Goal: Task Accomplishment & Management: Manage account settings

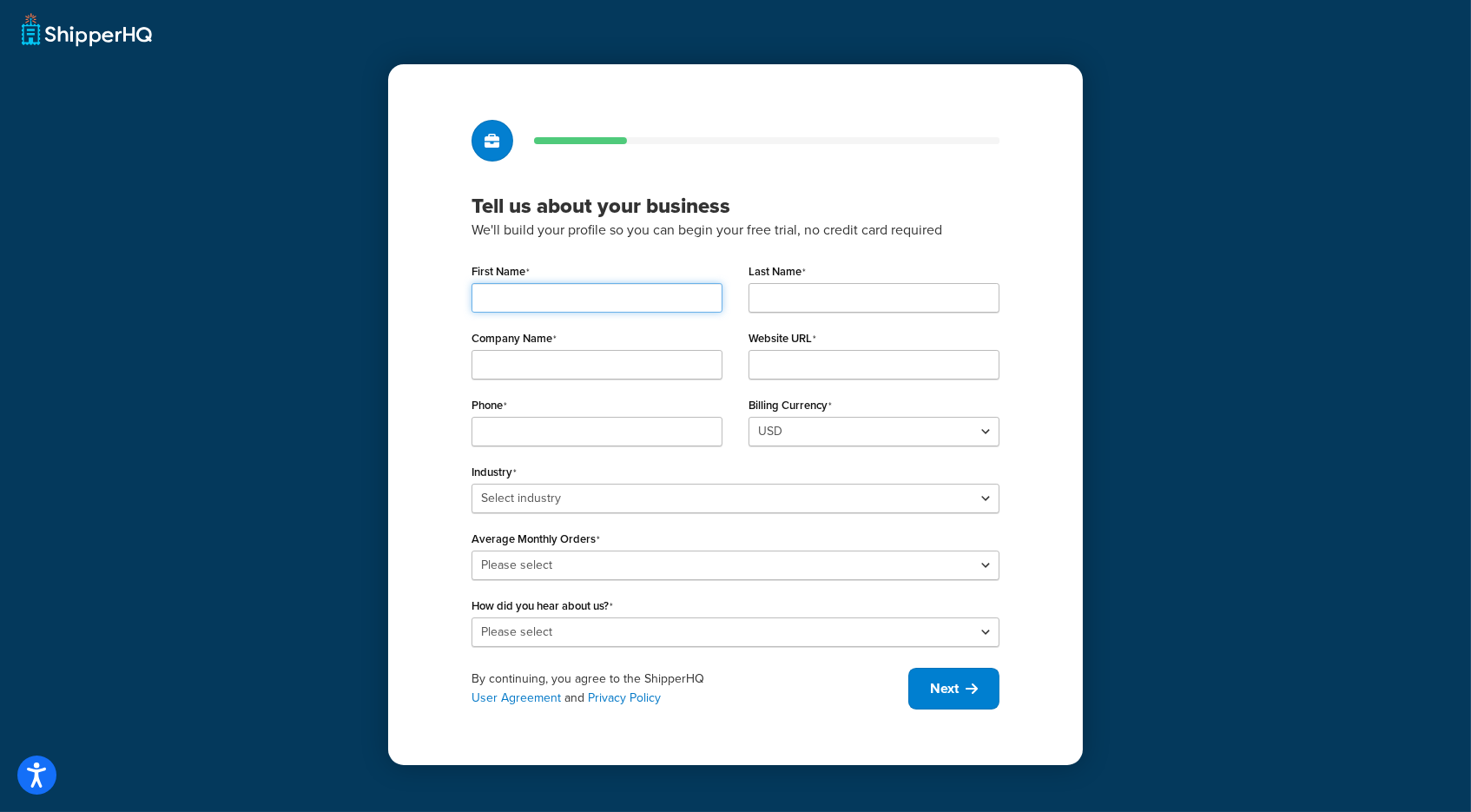
click at [626, 304] on input "First Name" at bounding box center [597, 297] width 251 height 29
type input "ShipperH"
click at [626, 304] on input "ShipperH" at bounding box center [597, 297] width 251 height 29
type input "ShipperHQ"
type input "Shopware"
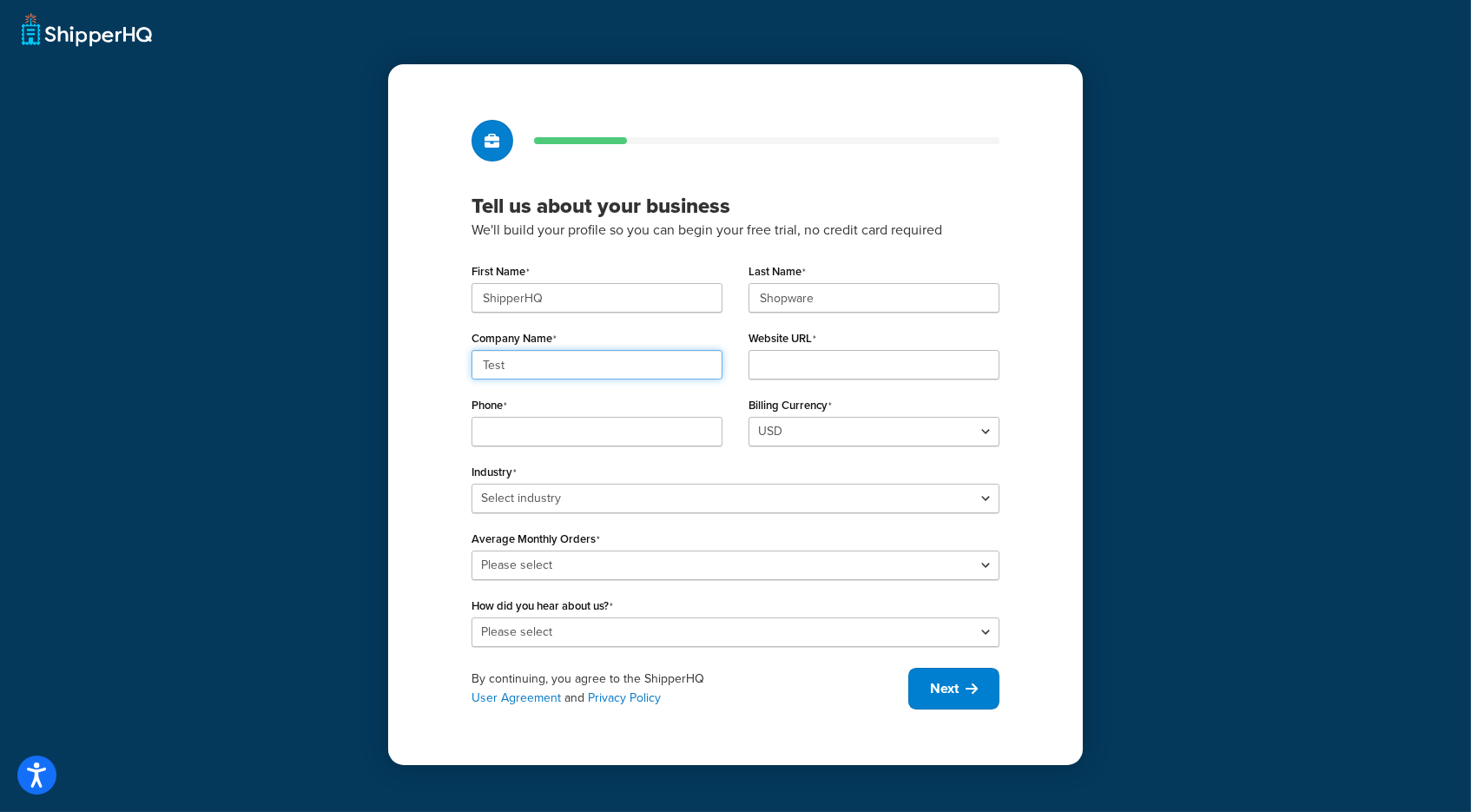
type input "Test"
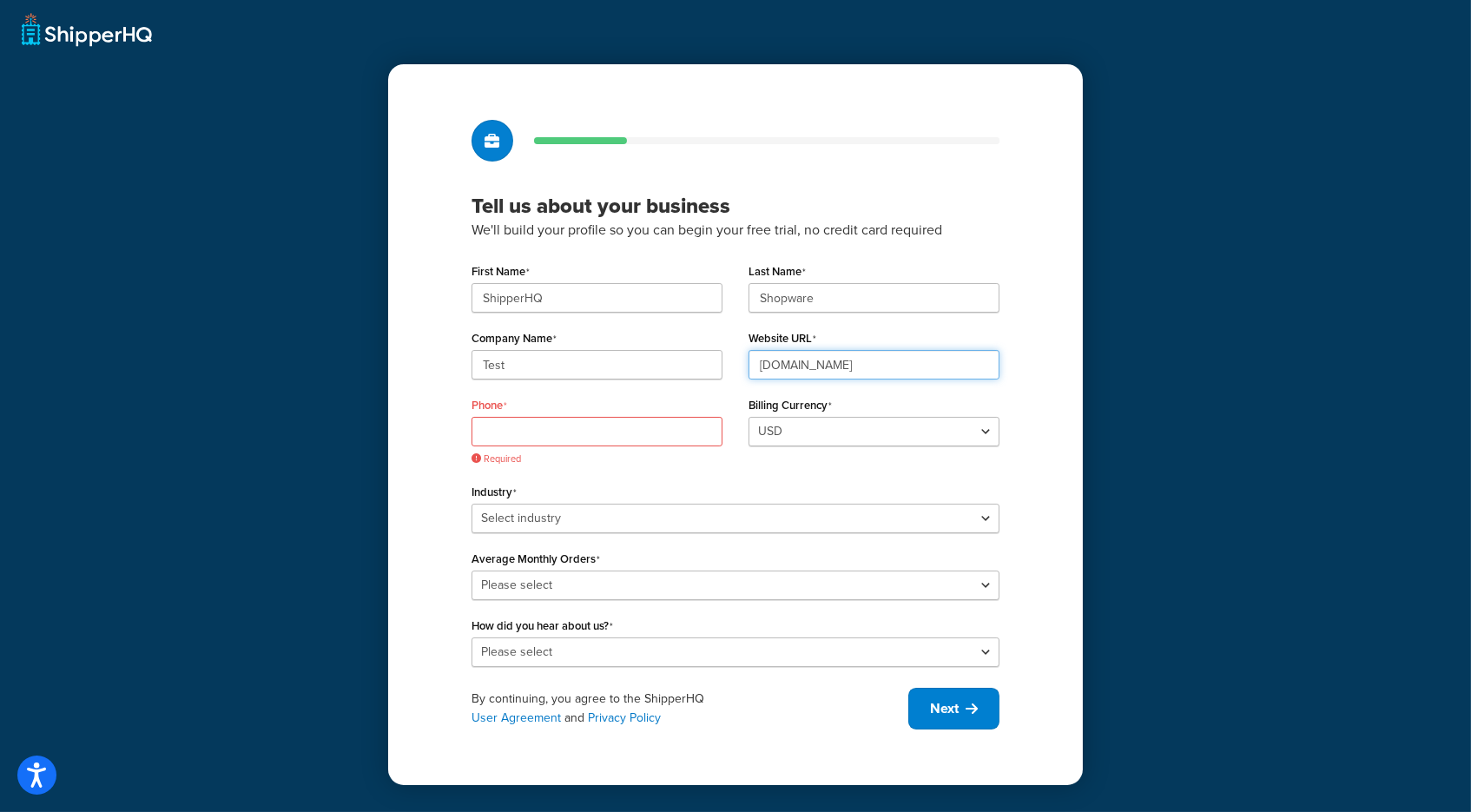
click at [759, 364] on input "shopwaretest.com" at bounding box center [873, 364] width 251 height 29
type input "shqshopwaretest.com"
click at [675, 440] on input "Phone" at bounding box center [597, 431] width 251 height 29
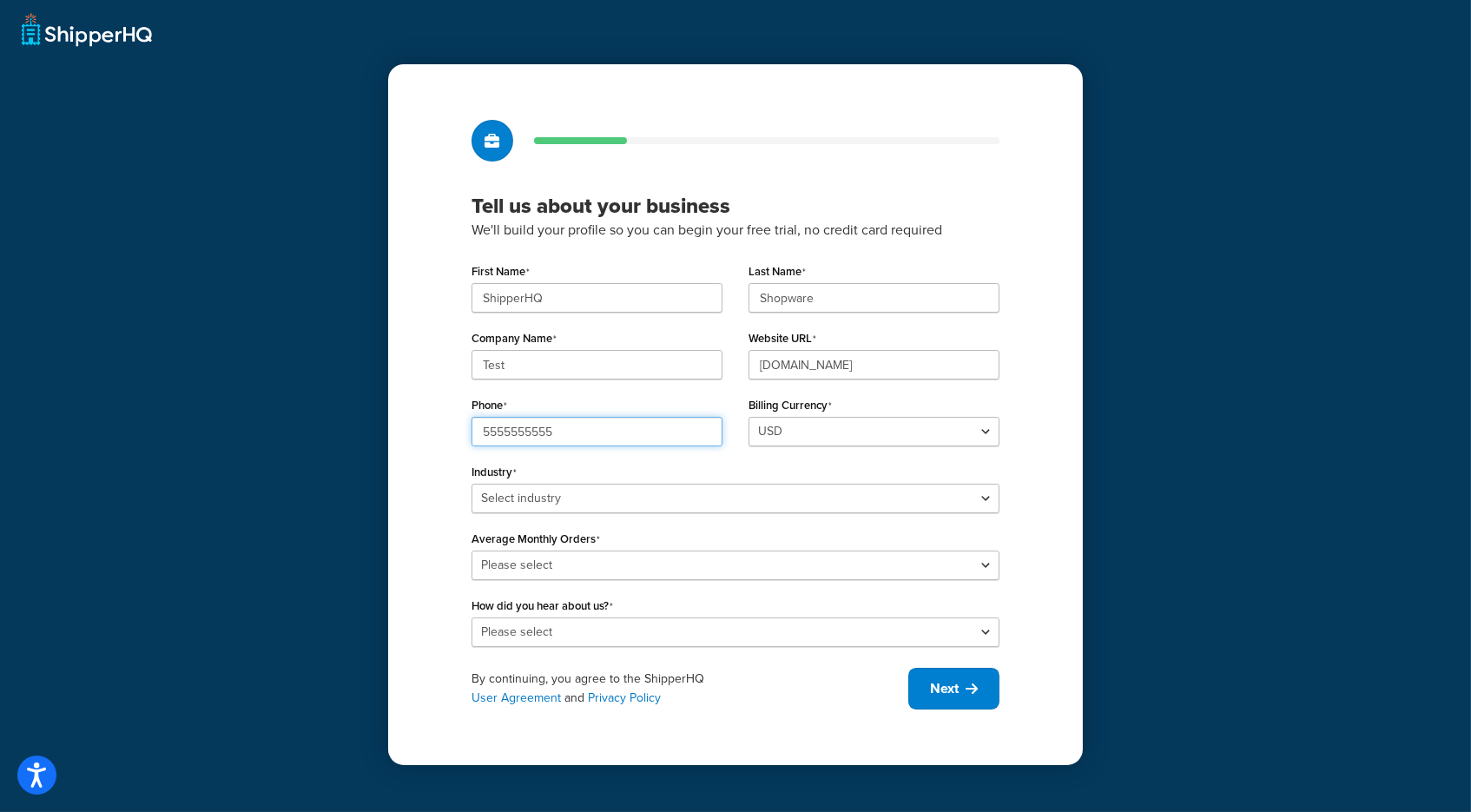
type input "5555555555"
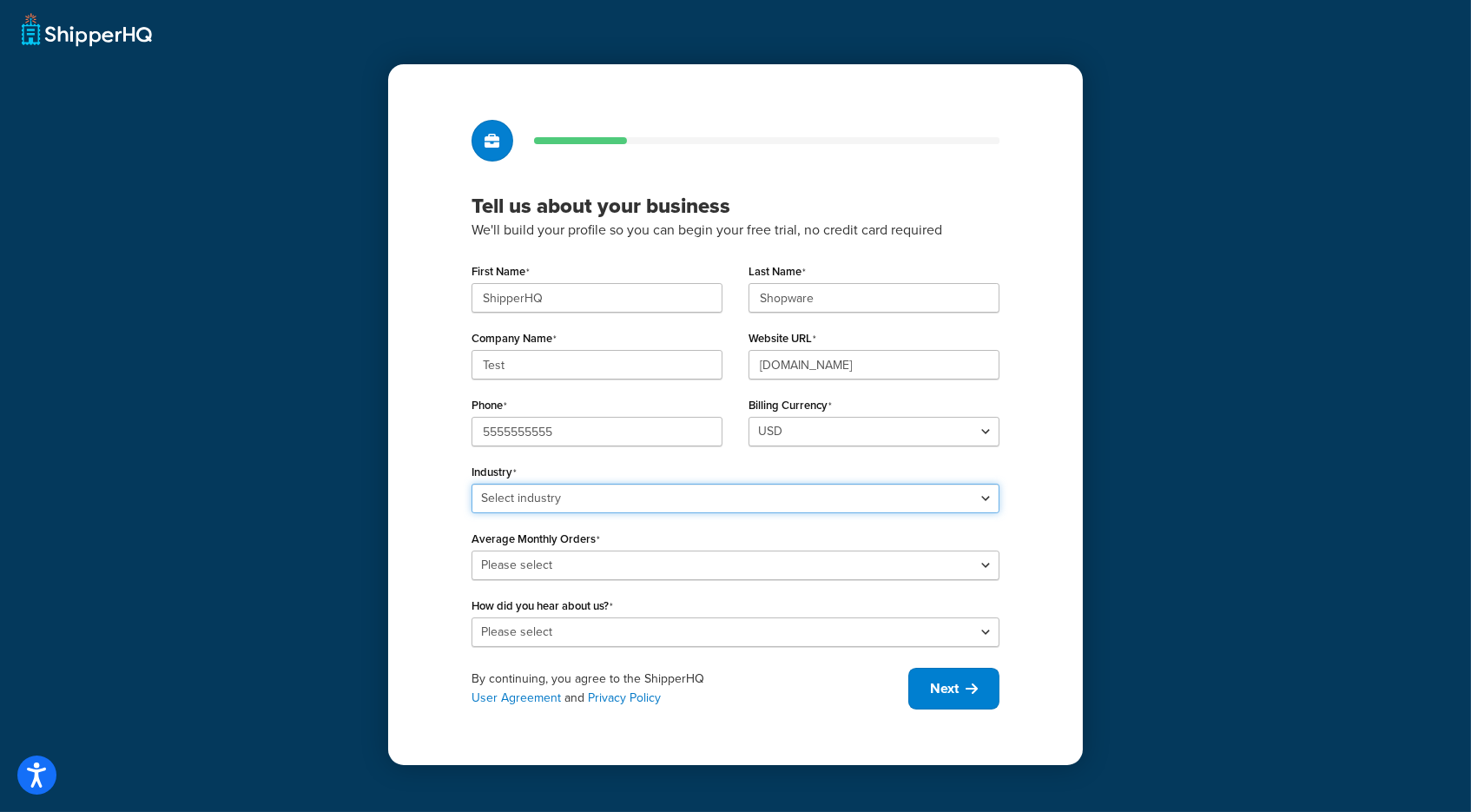
select select "22"
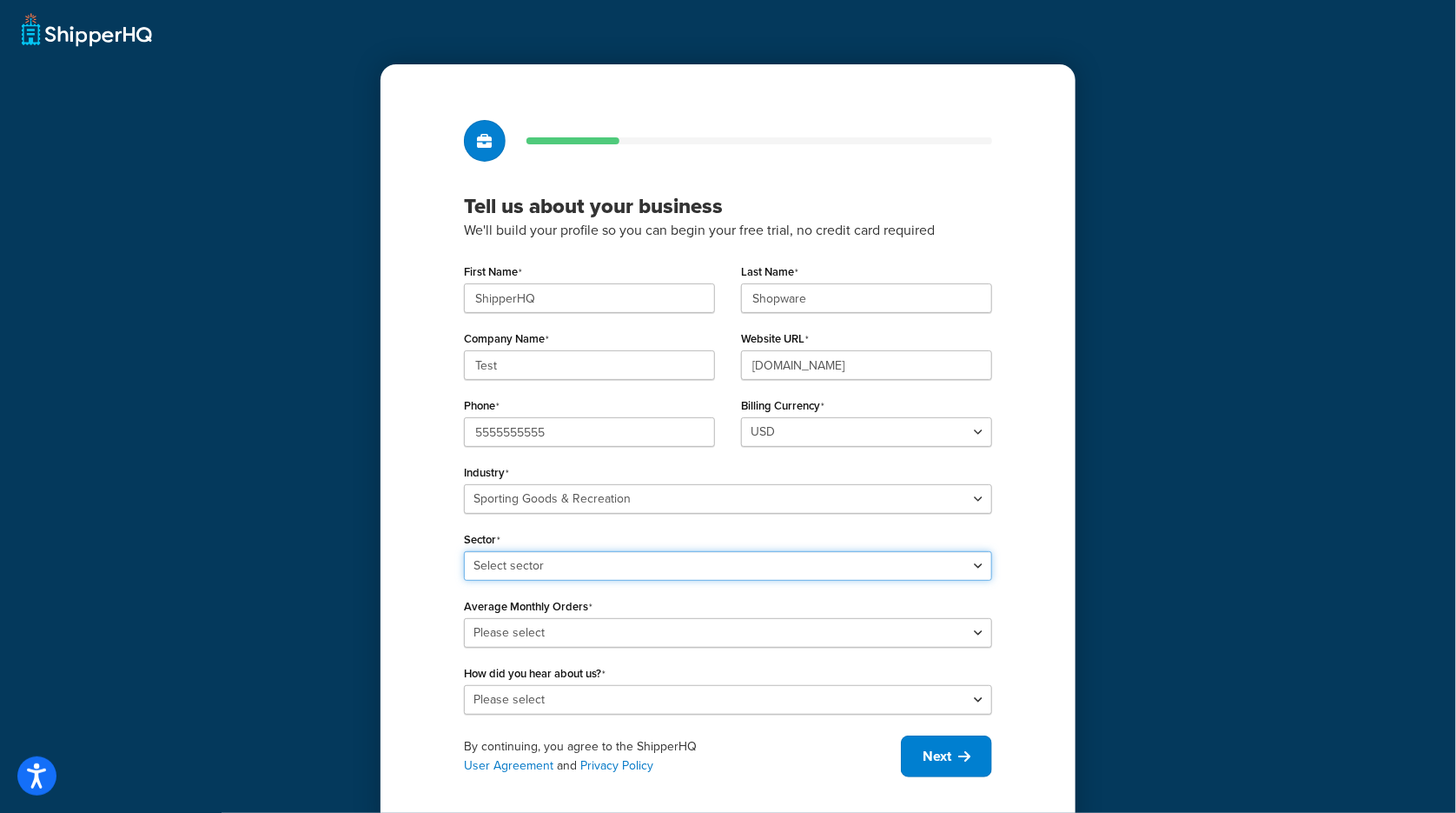
select select "53"
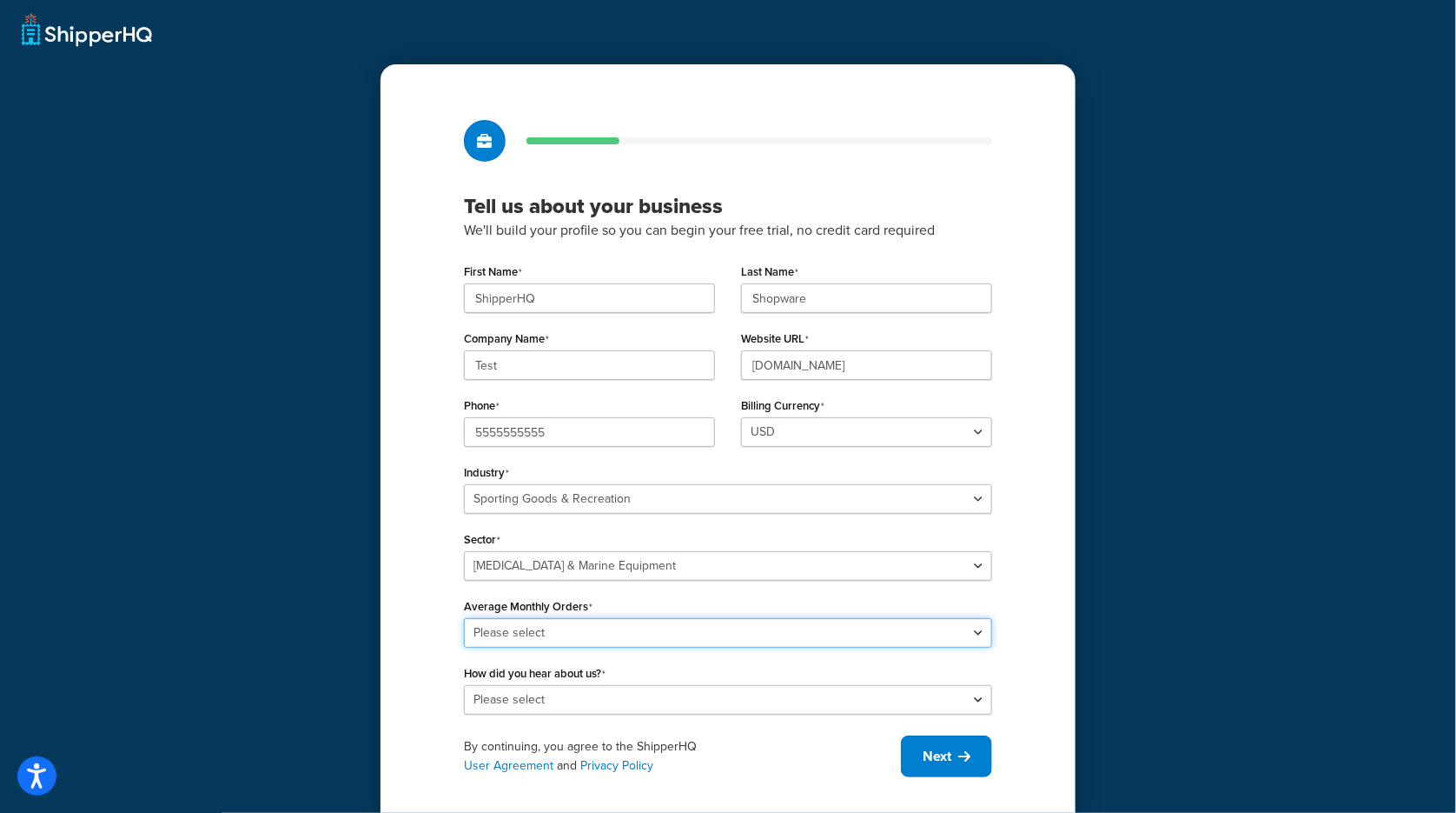
select select "1"
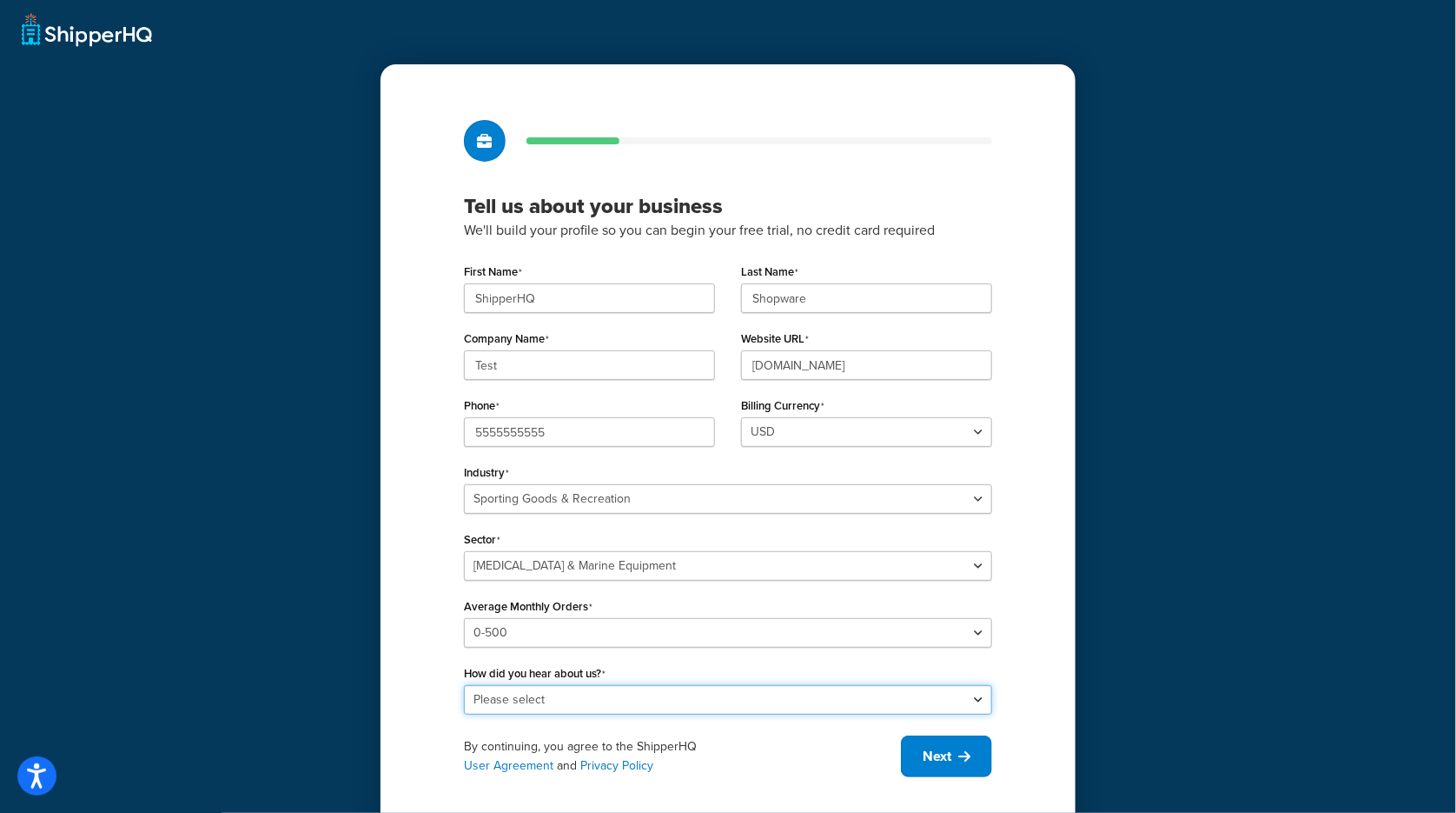
select select "10"
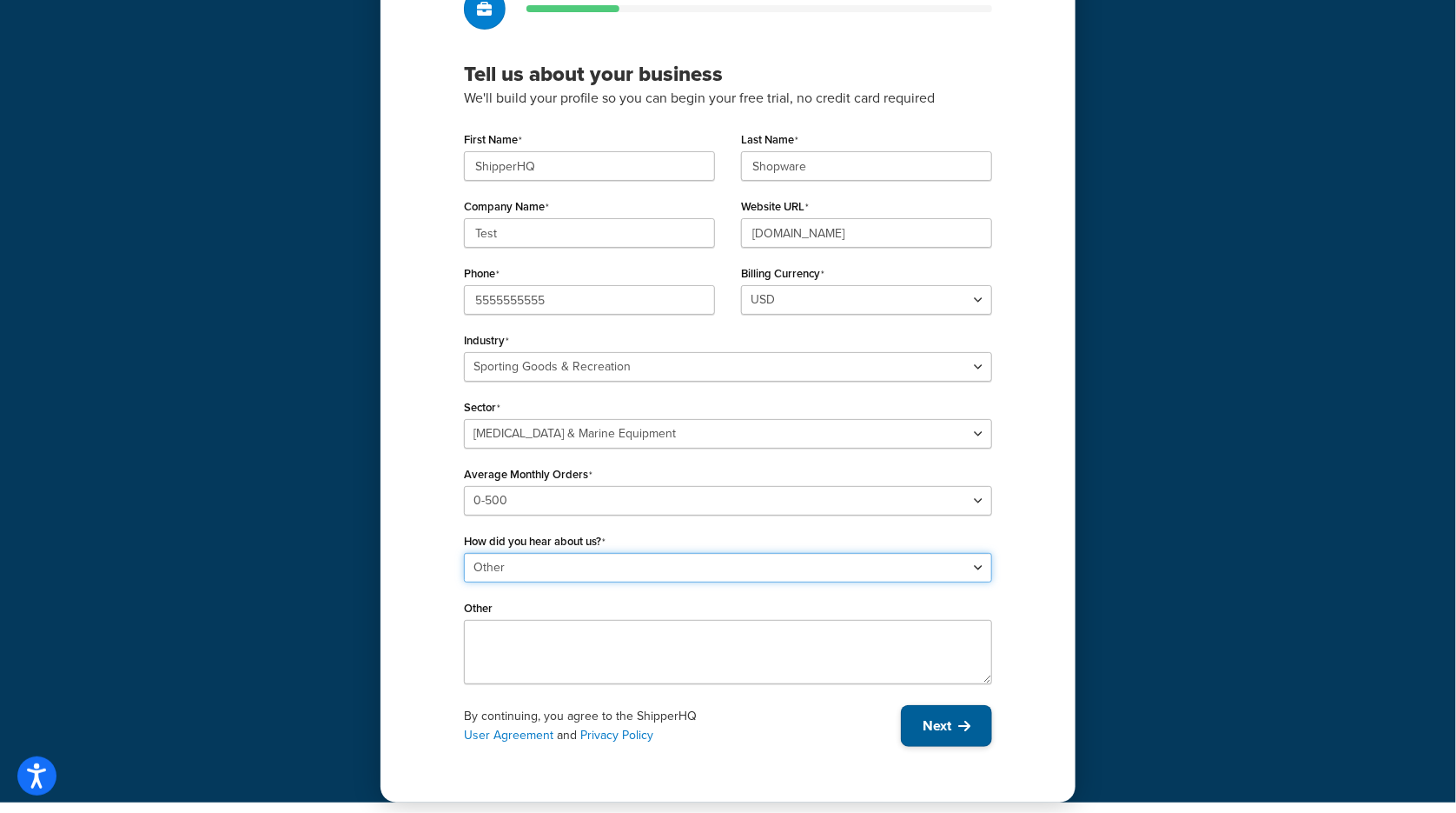
scroll to position [131, 0]
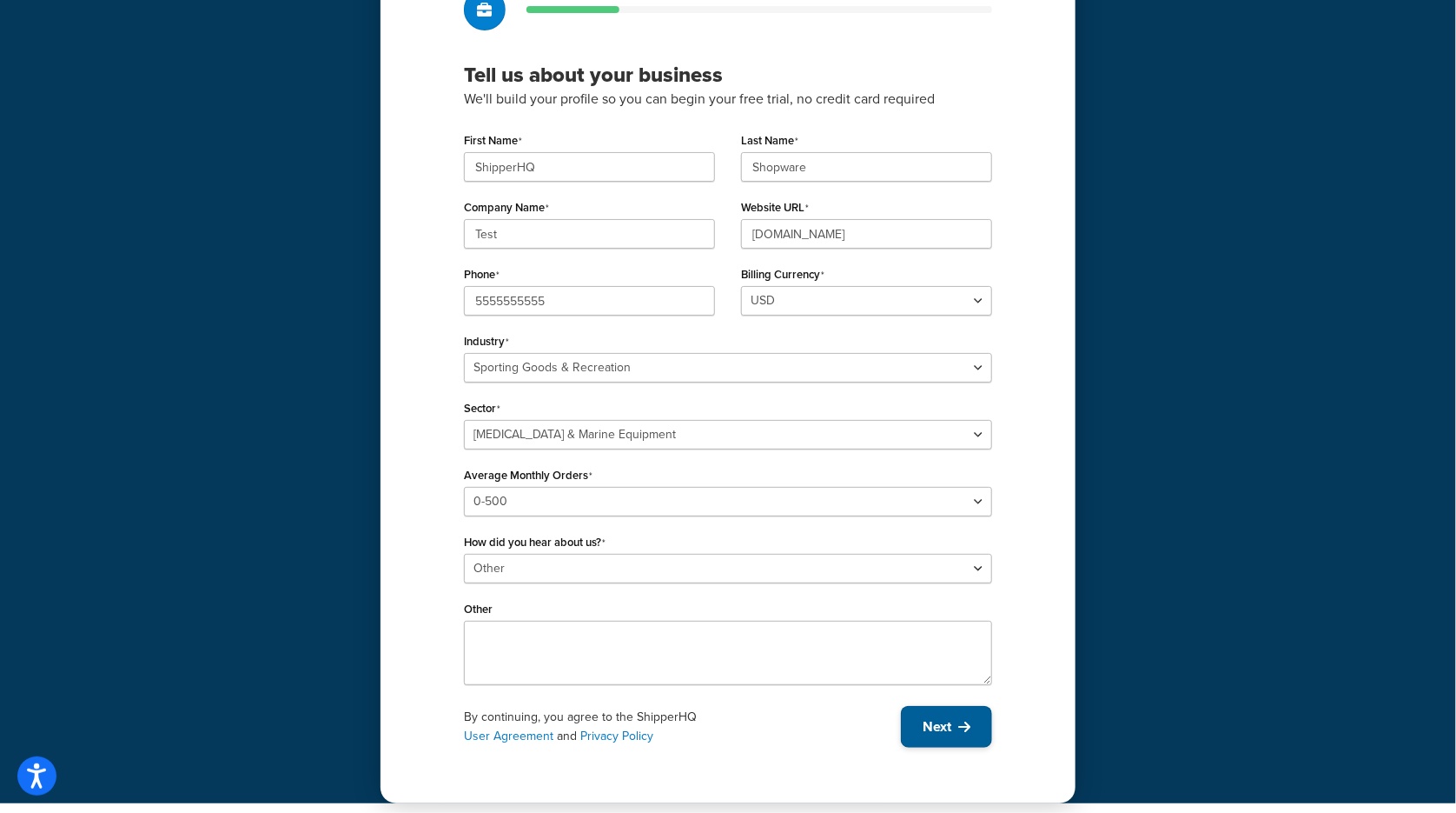
click at [917, 727] on button "Next" at bounding box center [946, 726] width 91 height 41
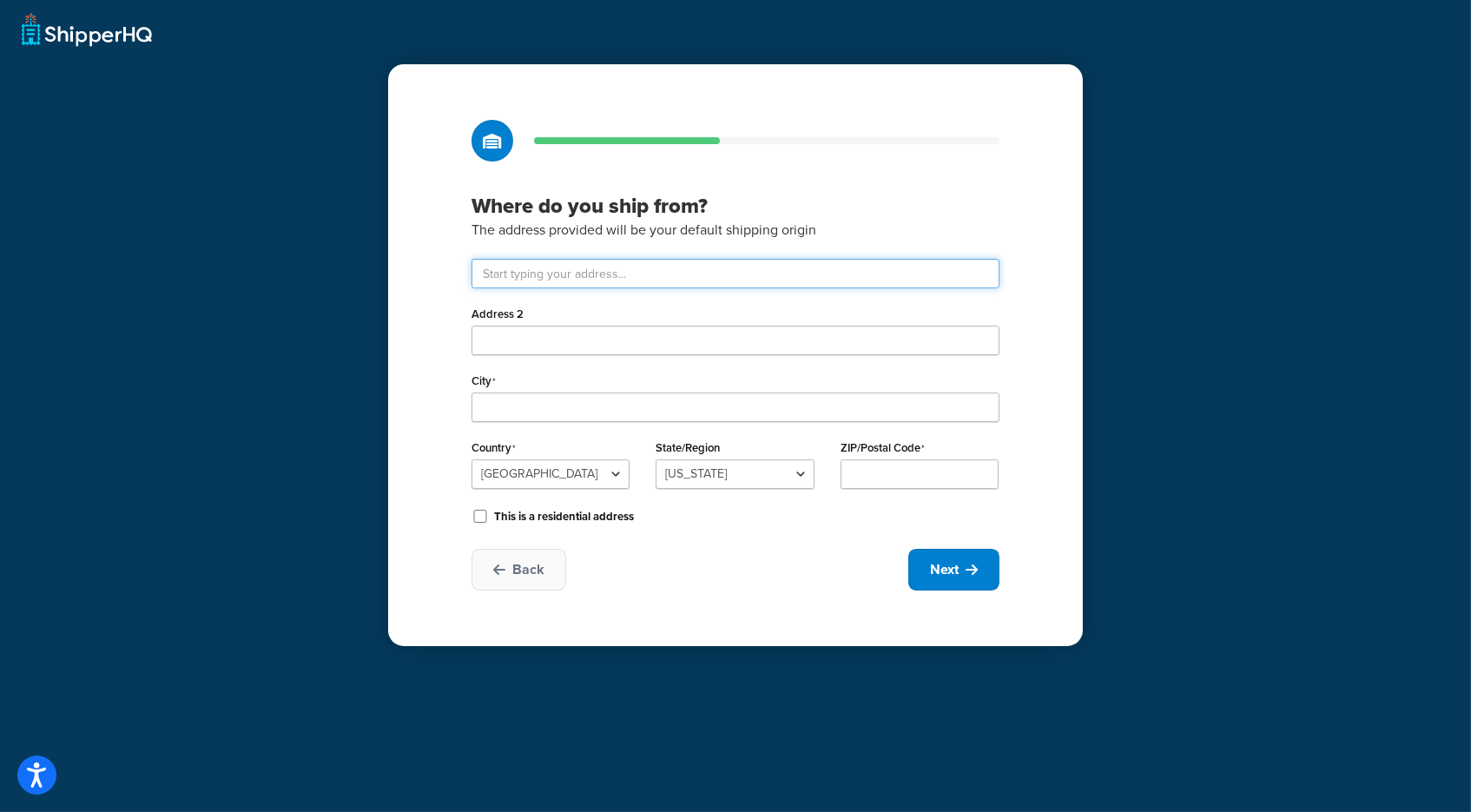
click at [753, 277] on input "text" at bounding box center [735, 273] width 528 height 29
type input "9600 Great Hills Trl"
type input "Austin"
select select "43"
type input "78759"
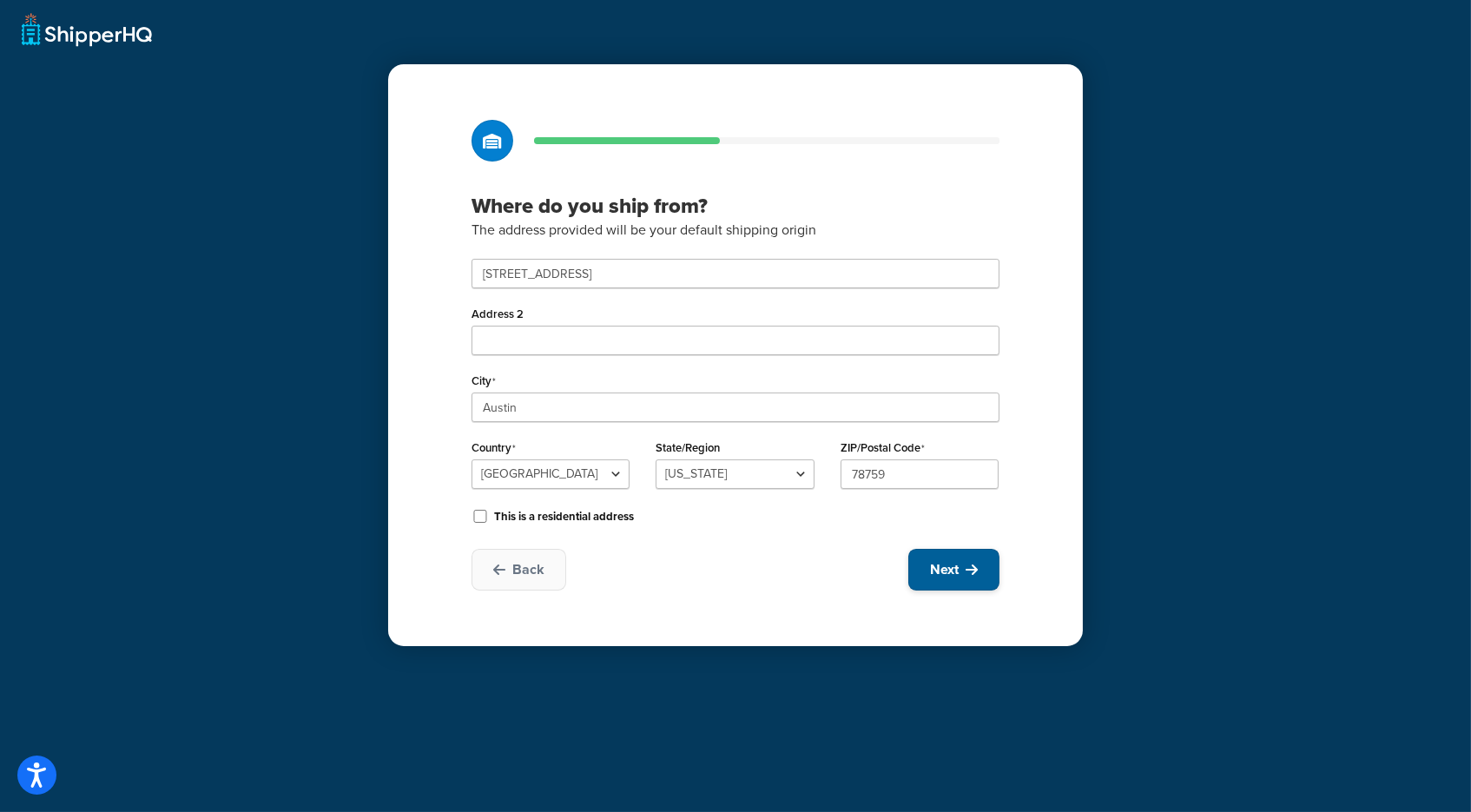
click at [973, 564] on icon at bounding box center [971, 569] width 12 height 14
select select "1"
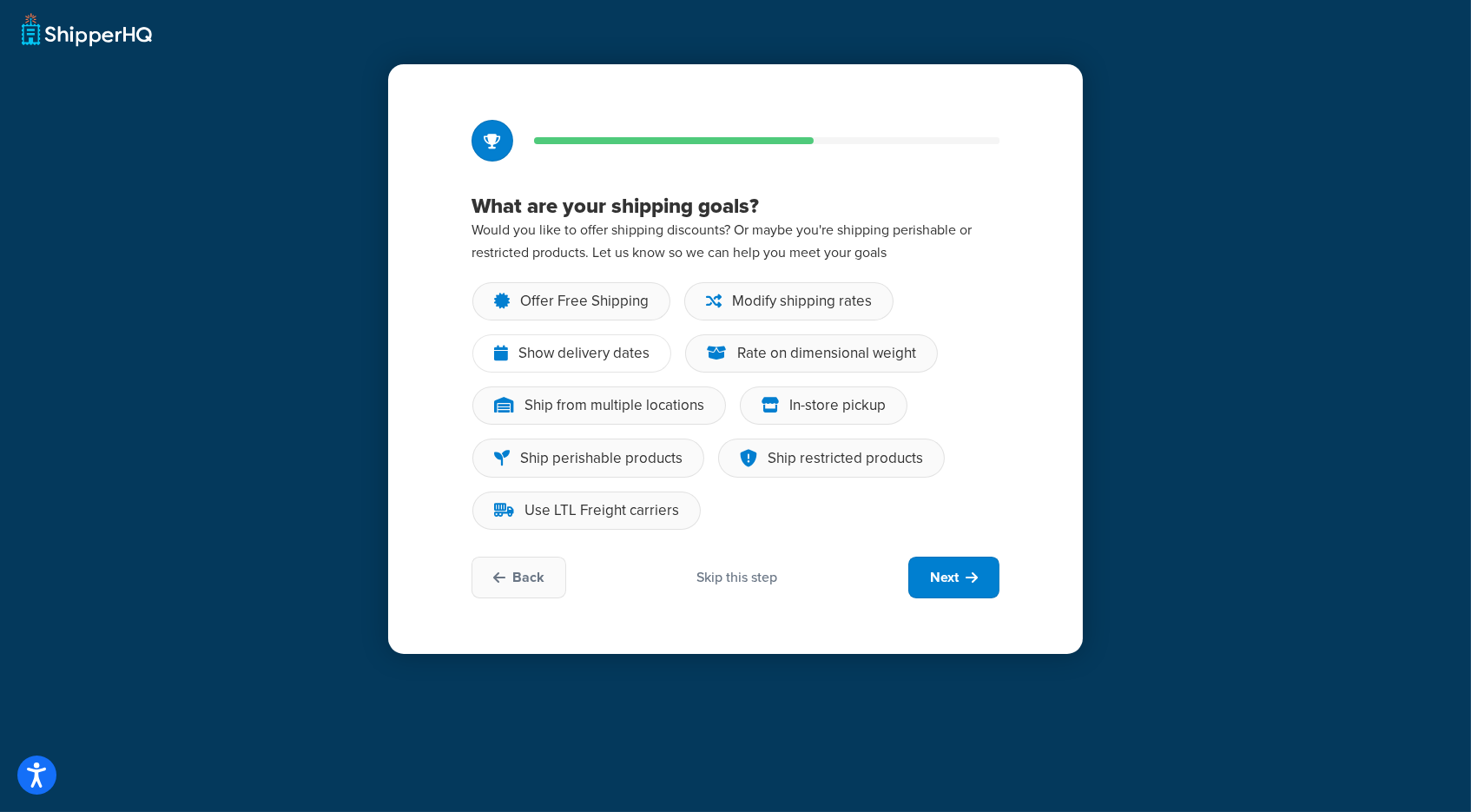
click at [587, 355] on div "Show delivery dates" at bounding box center [584, 353] width 131 height 17
click at [0, 0] on input "Show delivery dates" at bounding box center [0, 0] width 0 height 0
click at [949, 576] on span "Next" at bounding box center [944, 577] width 28 height 19
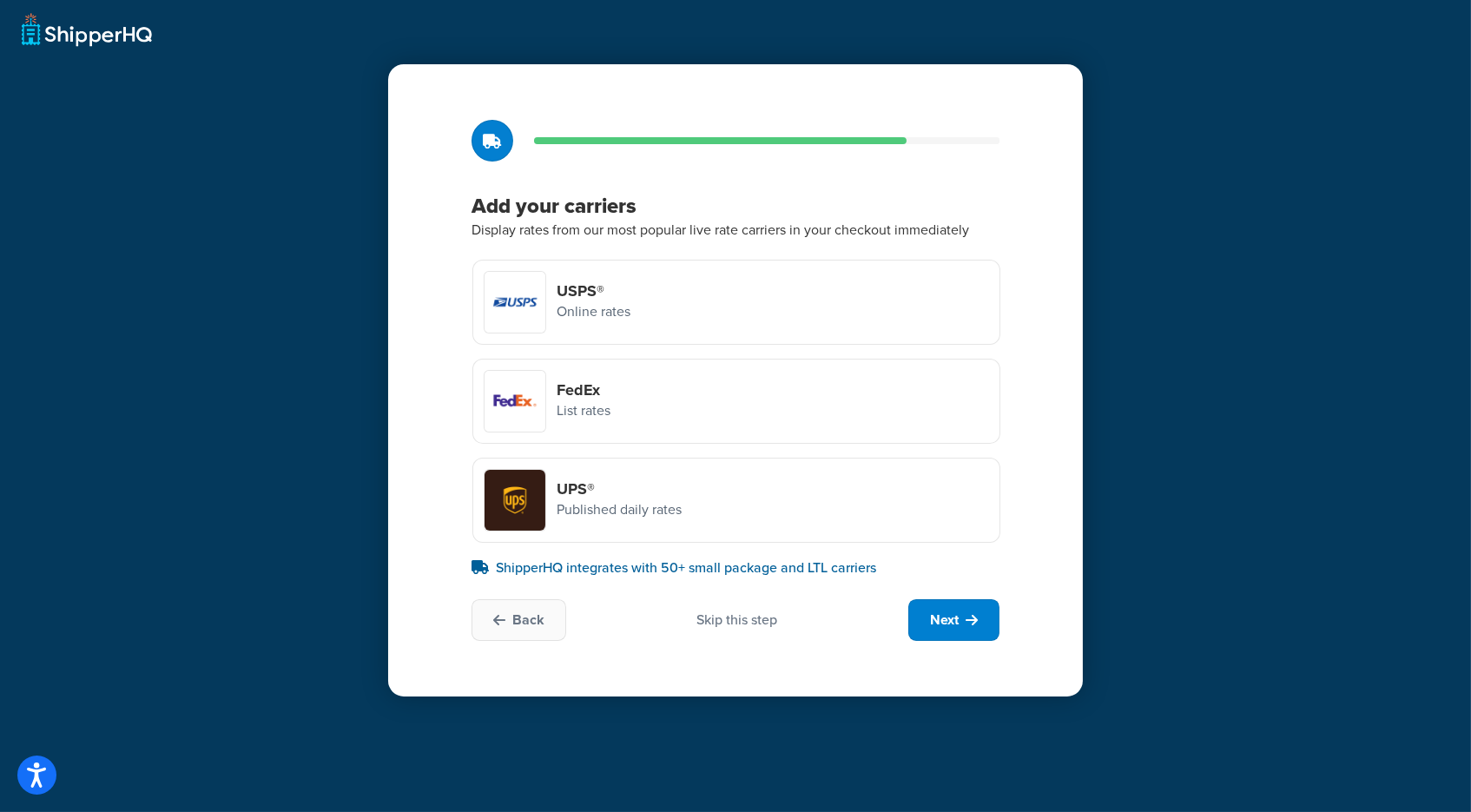
click at [780, 529] on div "UPS® Published daily rates" at bounding box center [736, 500] width 528 height 85
click at [0, 0] on input "UPS® Published daily rates" at bounding box center [0, 0] width 0 height 0
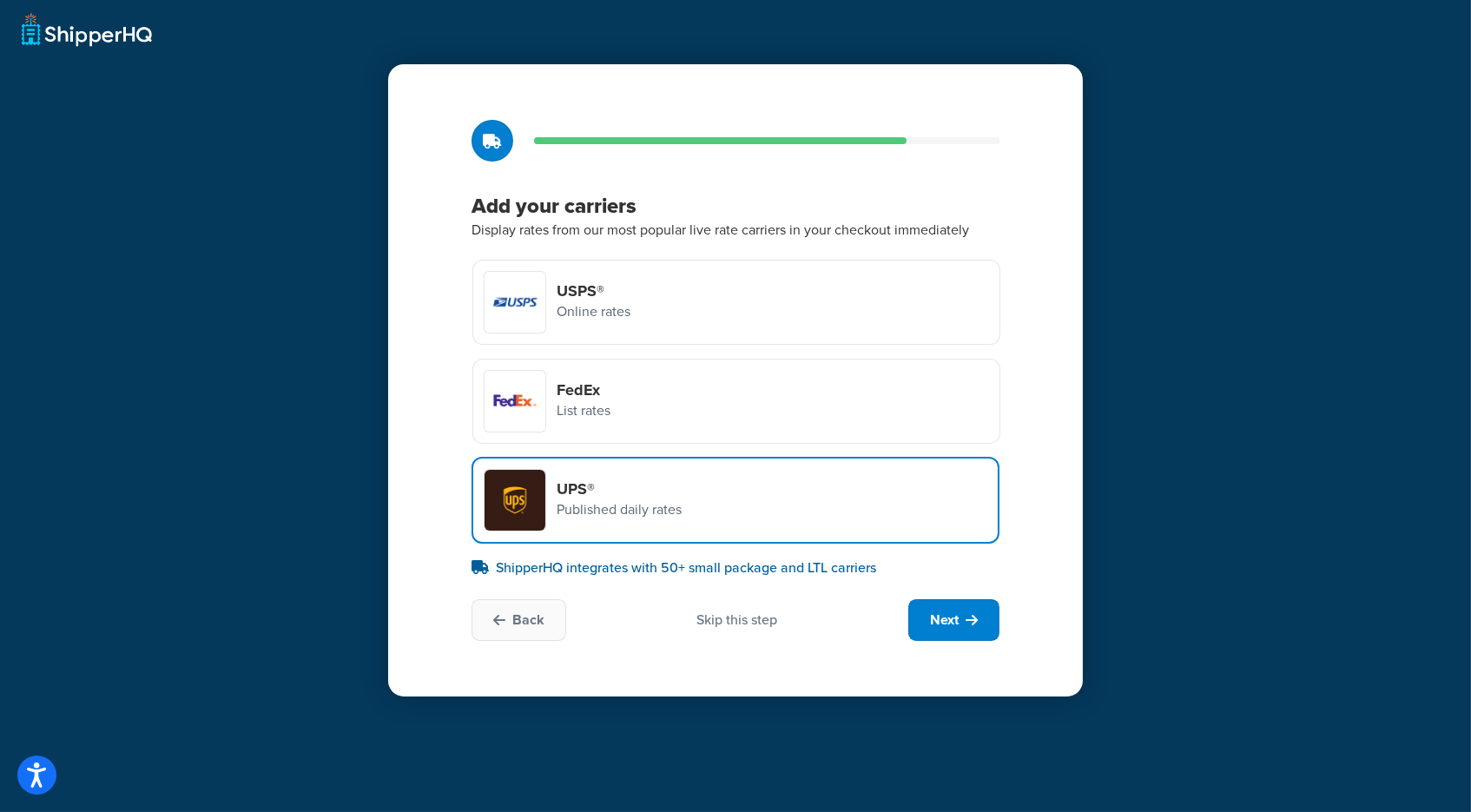
click at [759, 310] on div "USPS® Online rates" at bounding box center [736, 302] width 528 height 85
click at [0, 0] on input "USPS® Online rates" at bounding box center [0, 0] width 0 height 0
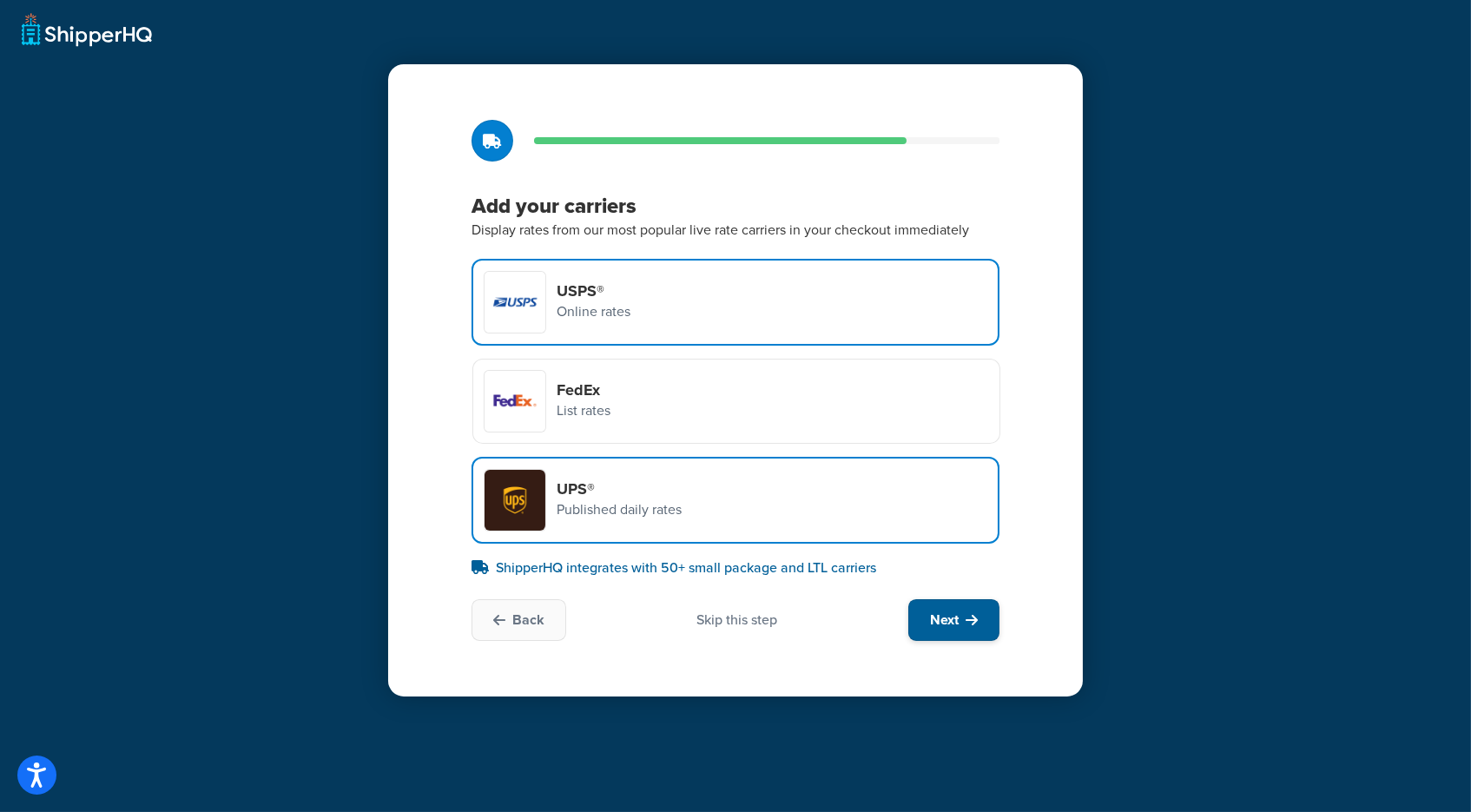
click at [963, 609] on button "Next" at bounding box center [953, 620] width 91 height 41
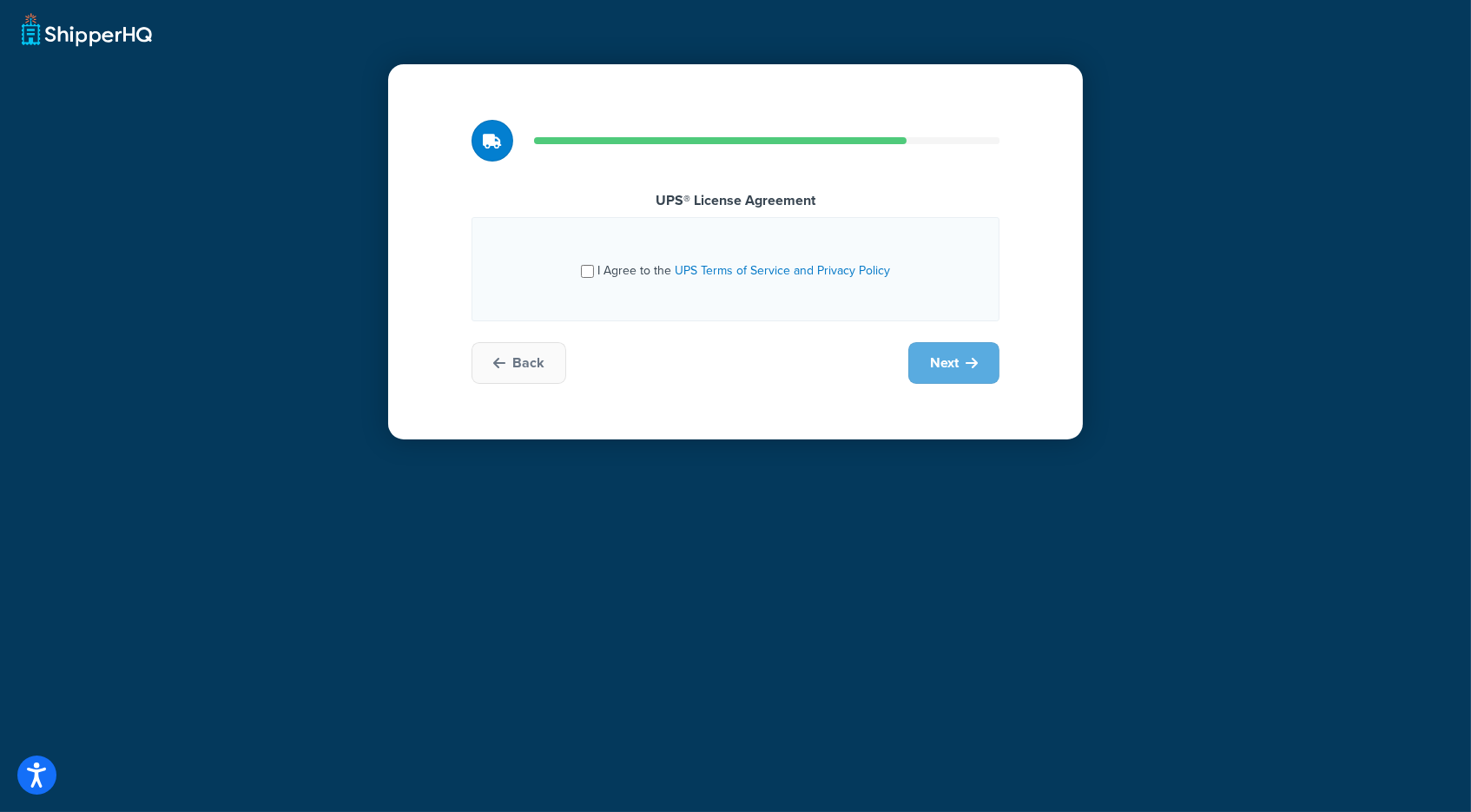
click at [594, 269] on input "I Agree to the UPS Terms of Service and Privacy Policy" at bounding box center [587, 271] width 13 height 13
checkbox input "true"
click at [948, 357] on span "Next" at bounding box center [944, 363] width 28 height 19
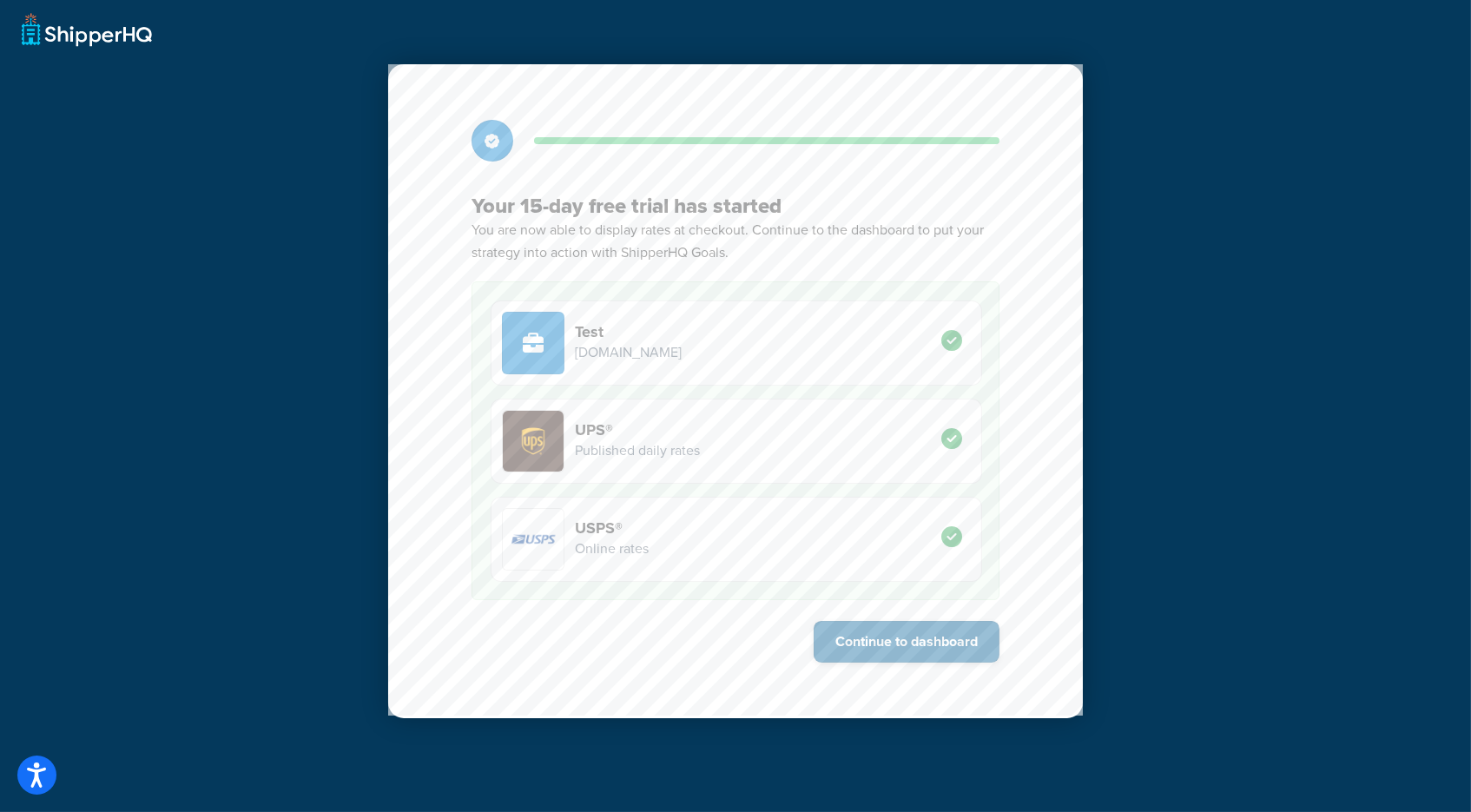
click at [919, 645] on button "Continue to dashboard" at bounding box center [906, 642] width 185 height 41
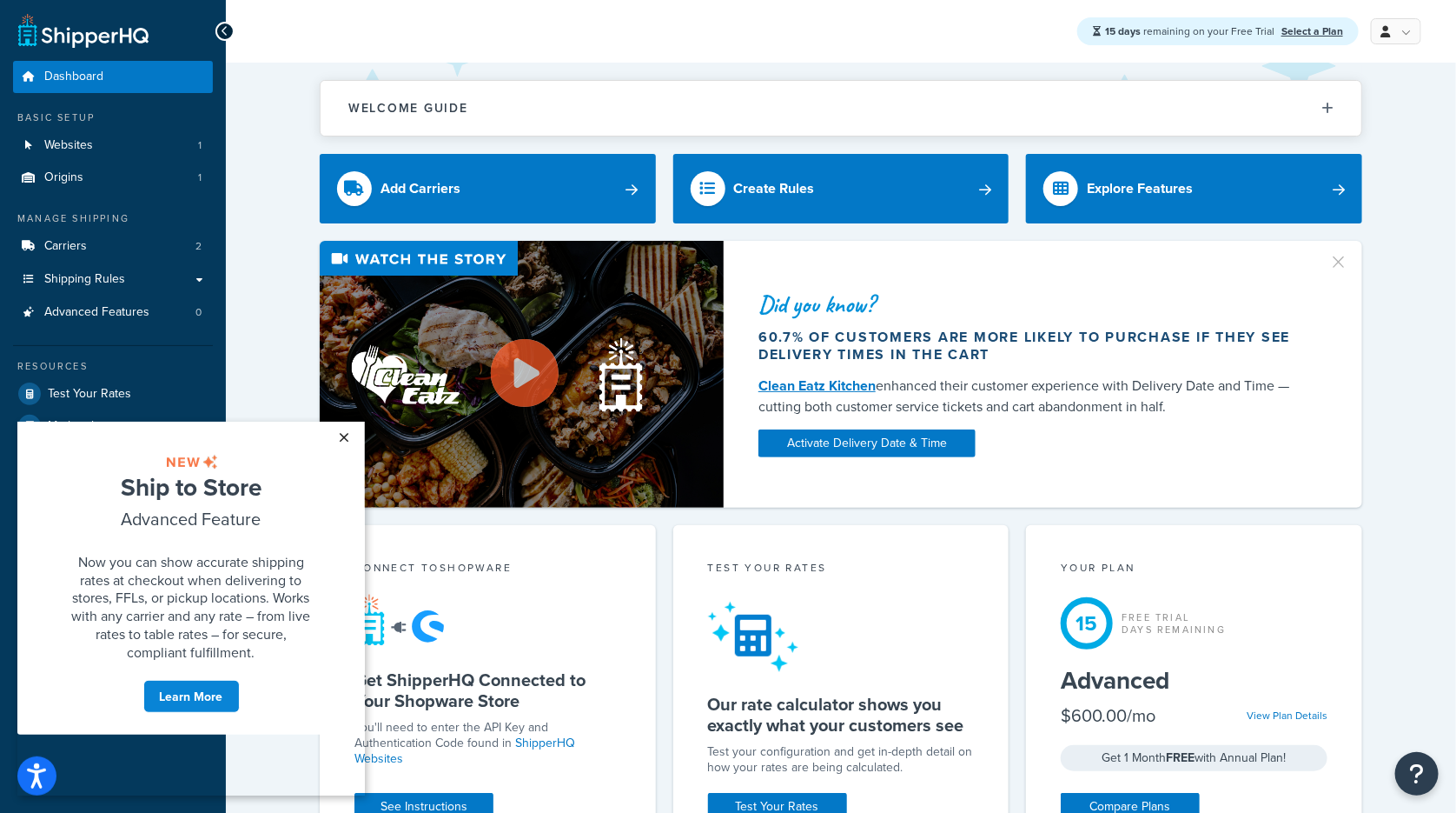
drag, startPoint x: 345, startPoint y: 437, endPoint x: 534, endPoint y: 685, distance: 311.8
click at [345, 437] on link "×" at bounding box center [345, 436] width 30 height 31
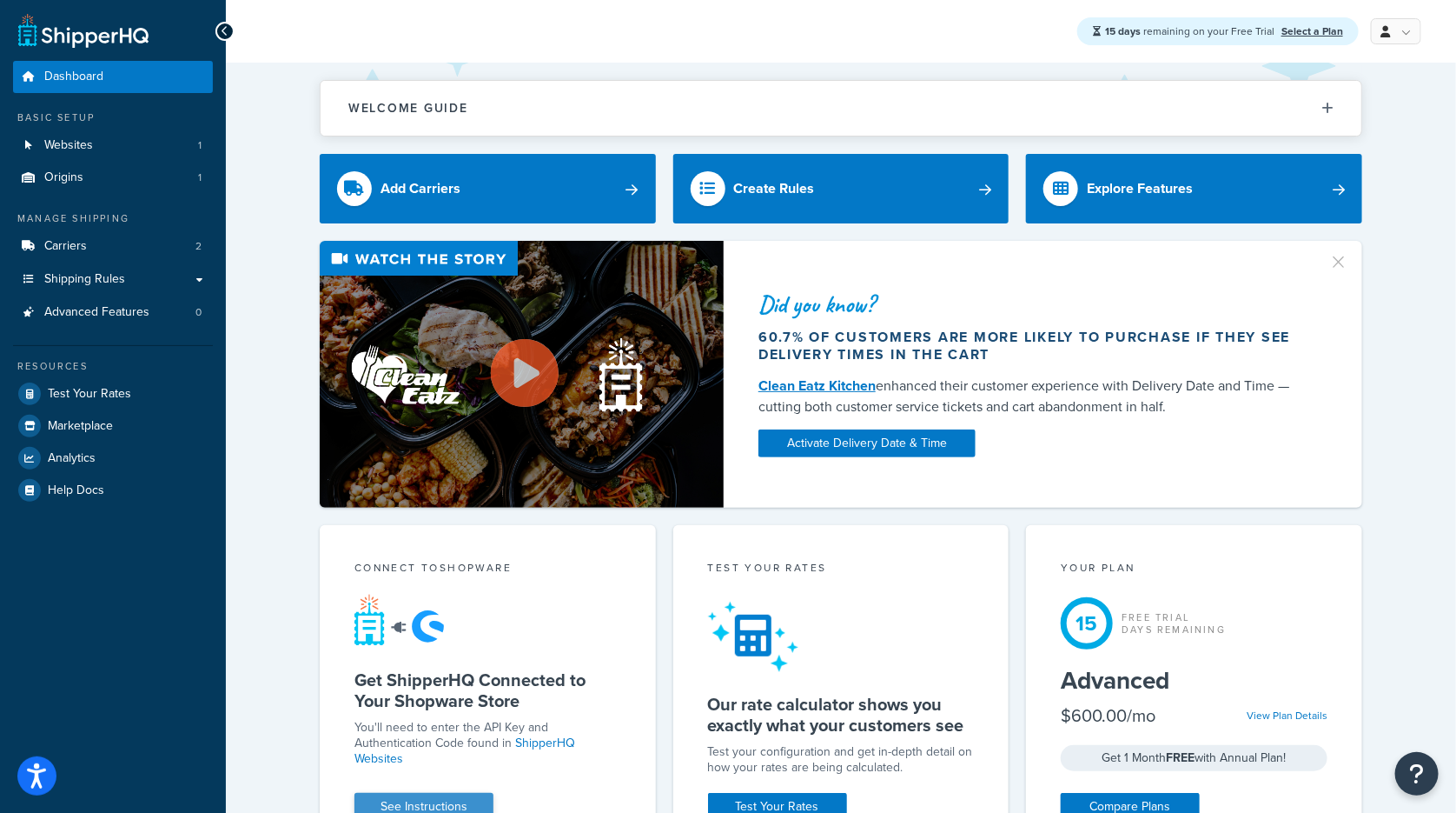
click at [413, 806] on link "See Instructions" at bounding box center [424, 806] width 139 height 28
click at [115, 145] on link "Websites 1" at bounding box center [113, 145] width 200 height 32
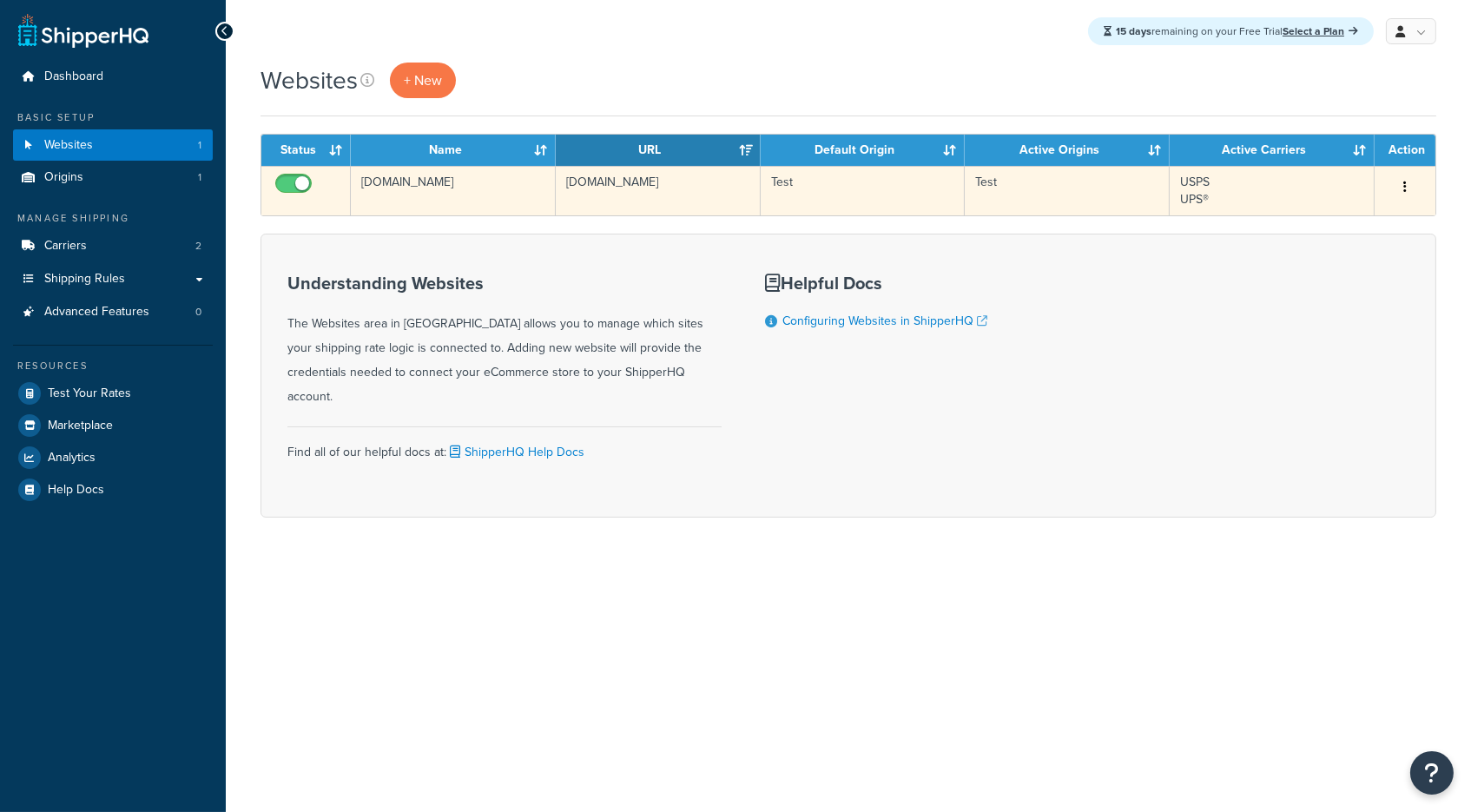
click at [1256, 197] on td "USPS UPS®" at bounding box center [1272, 190] width 205 height 50
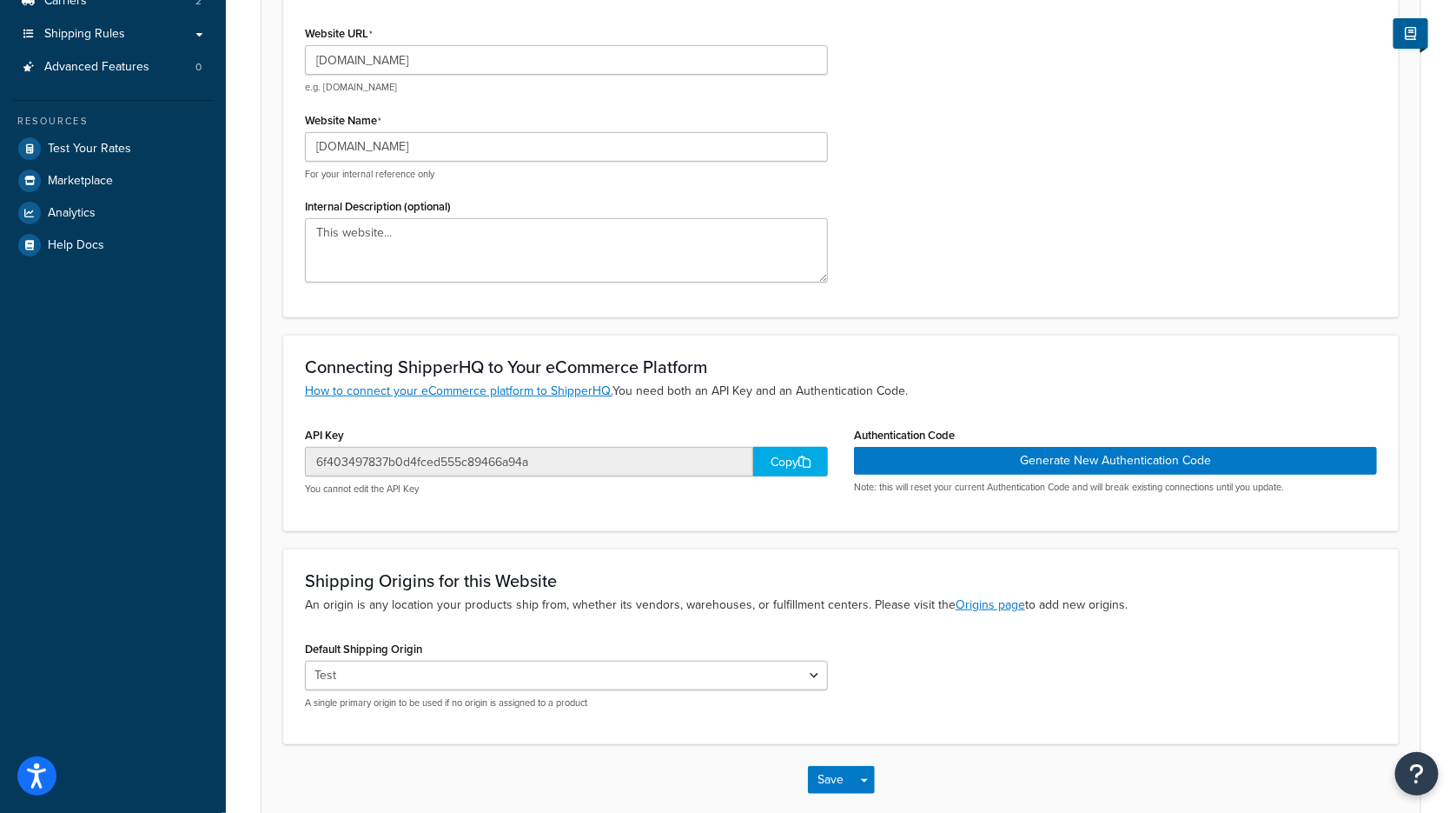
scroll to position [278, 0]
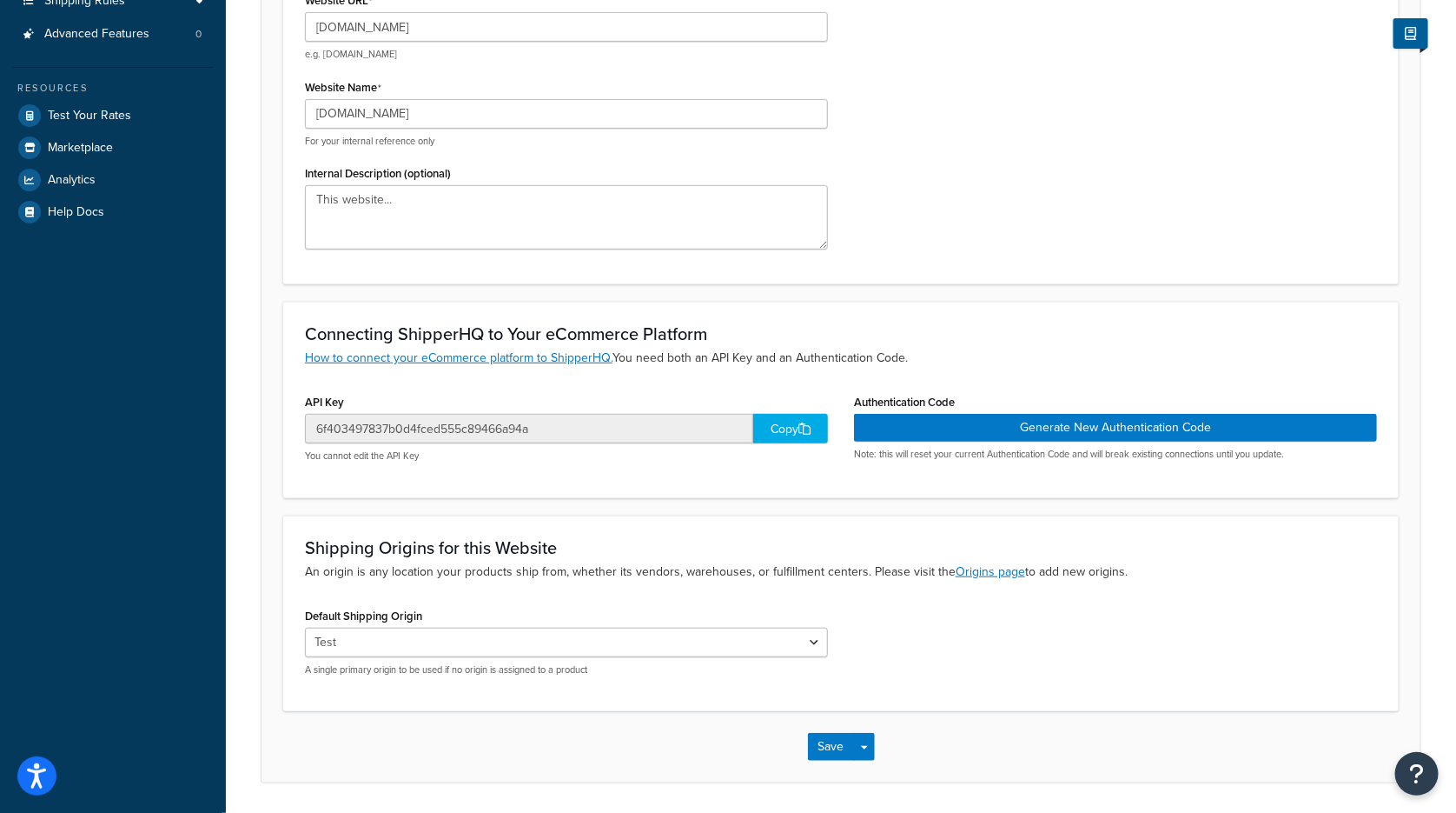
click at [803, 422] on icon at bounding box center [804, 428] width 12 height 12
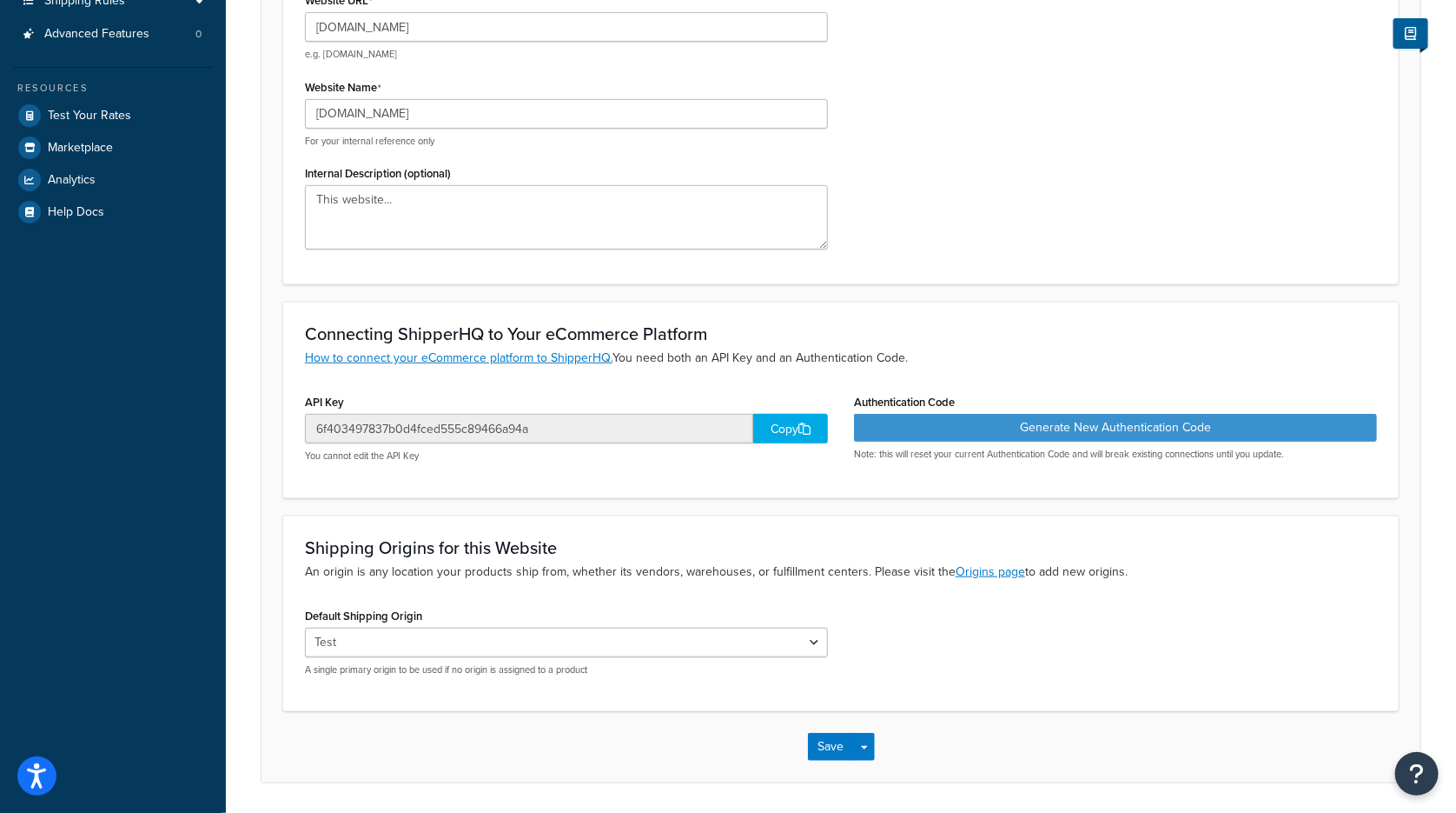
click at [1027, 421] on button "Generate New Authentication Code" at bounding box center [1115, 428] width 523 height 28
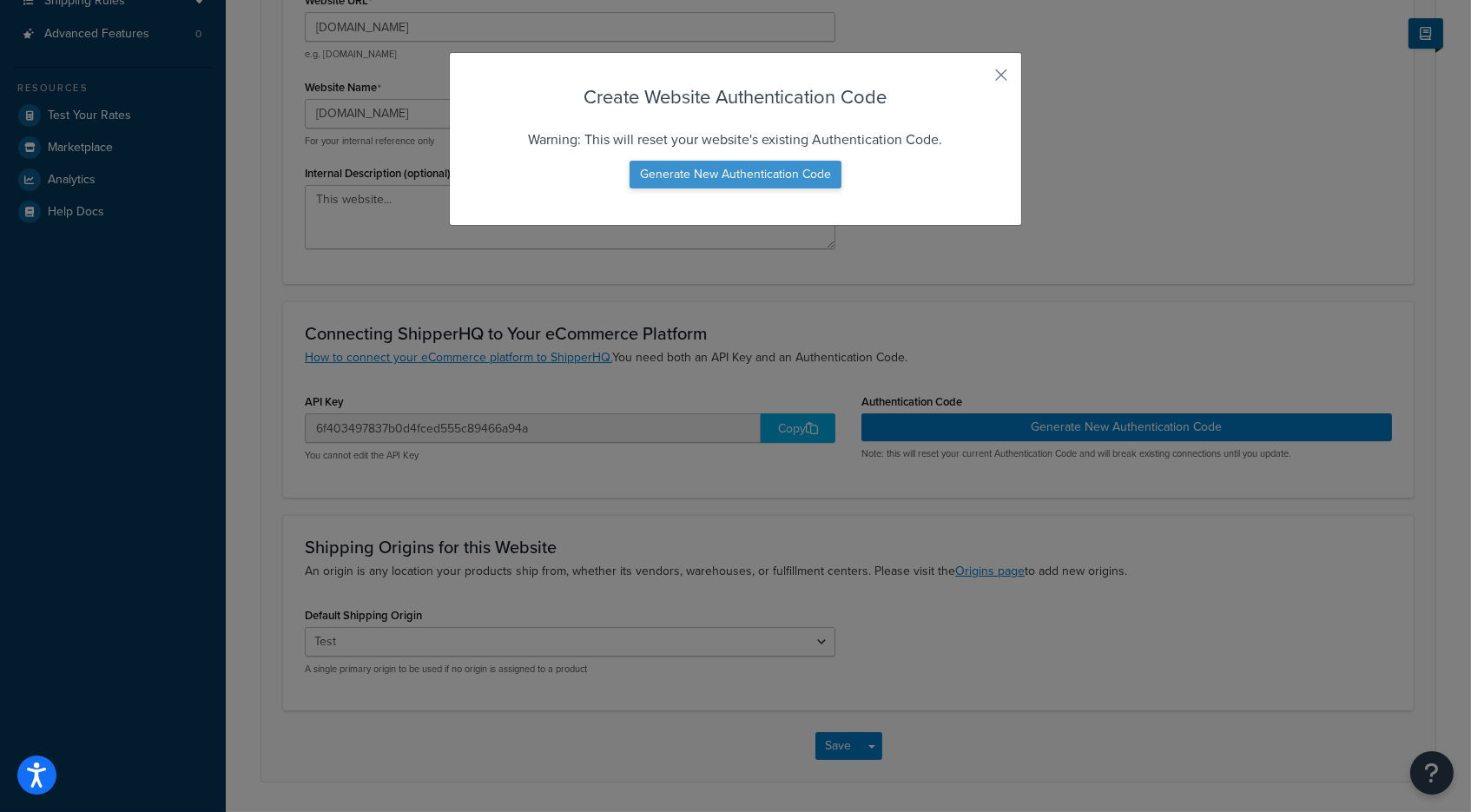
click at [778, 169] on button "Generate New Authentication Code" at bounding box center [735, 175] width 212 height 28
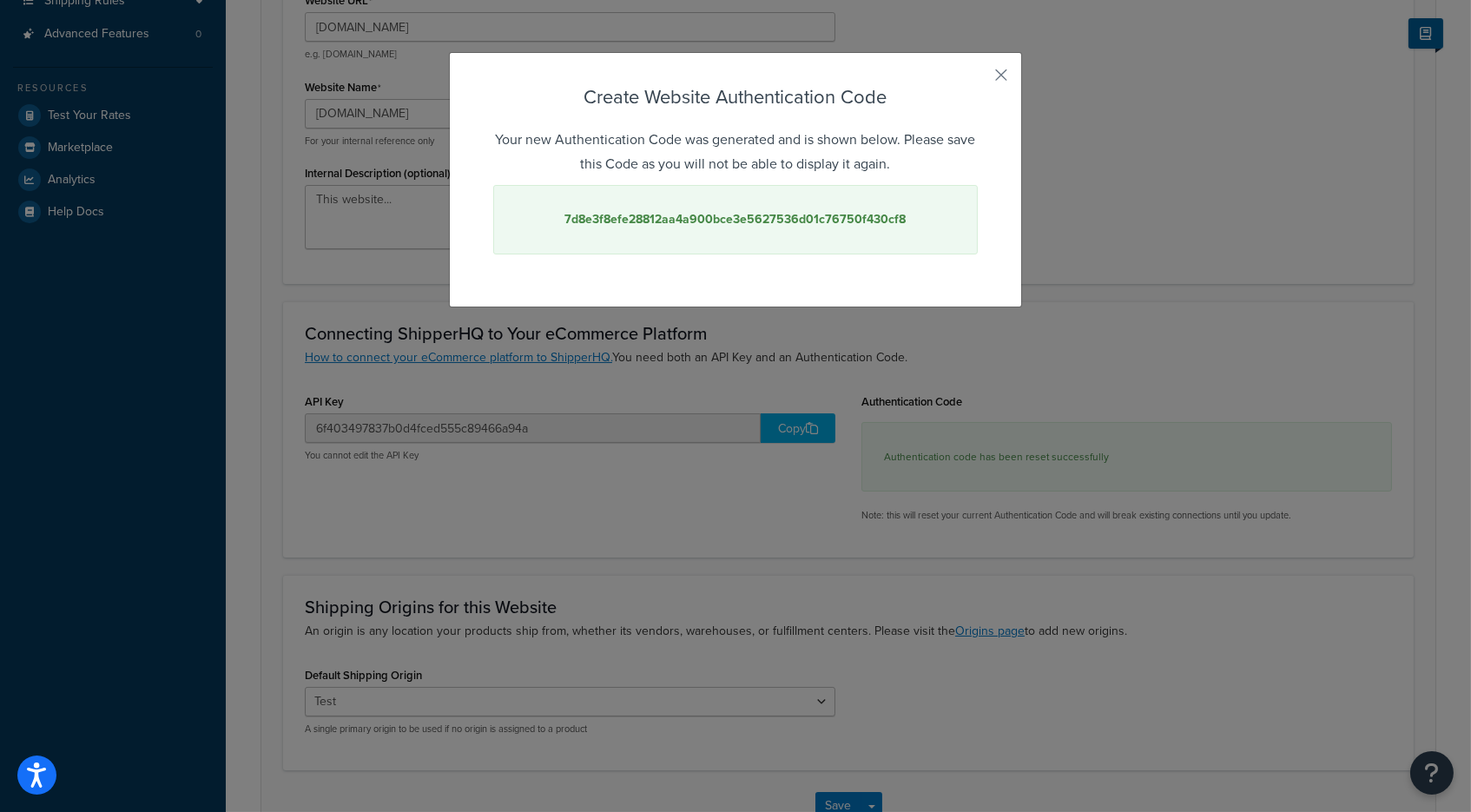
click at [875, 223] on strong "7d8e3f8efe28812aa4a900bce3e5627536d01c76750f430cf8" at bounding box center [736, 218] width 342 height 18
copy strong "7d8e3f8efe28812aa4a900bce3e5627536d01c76750f430cf8"
click at [978, 79] on button "button" at bounding box center [975, 81] width 5 height 5
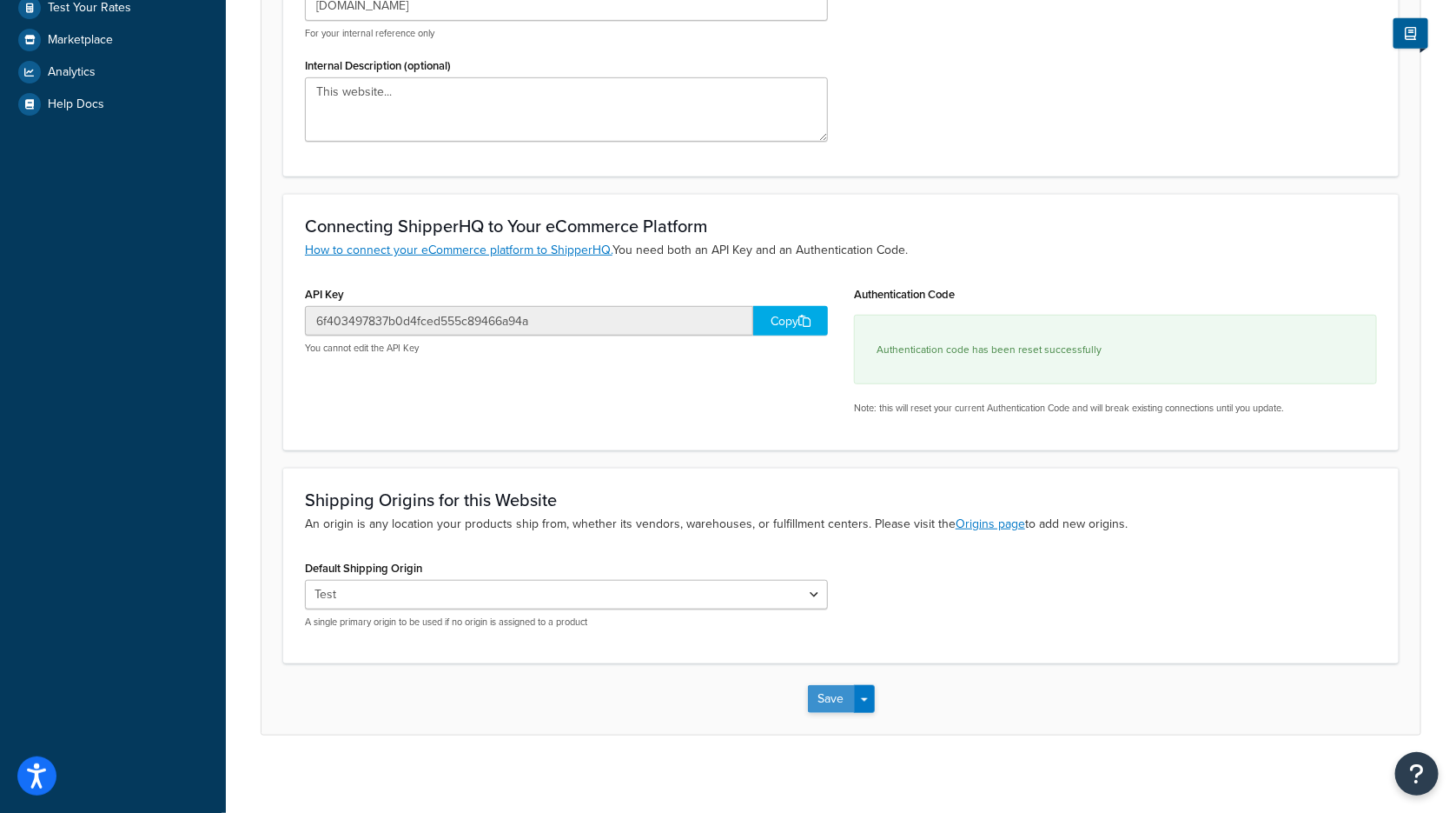
scroll to position [384, 0]
click at [829, 687] on button "Save" at bounding box center [832, 701] width 47 height 28
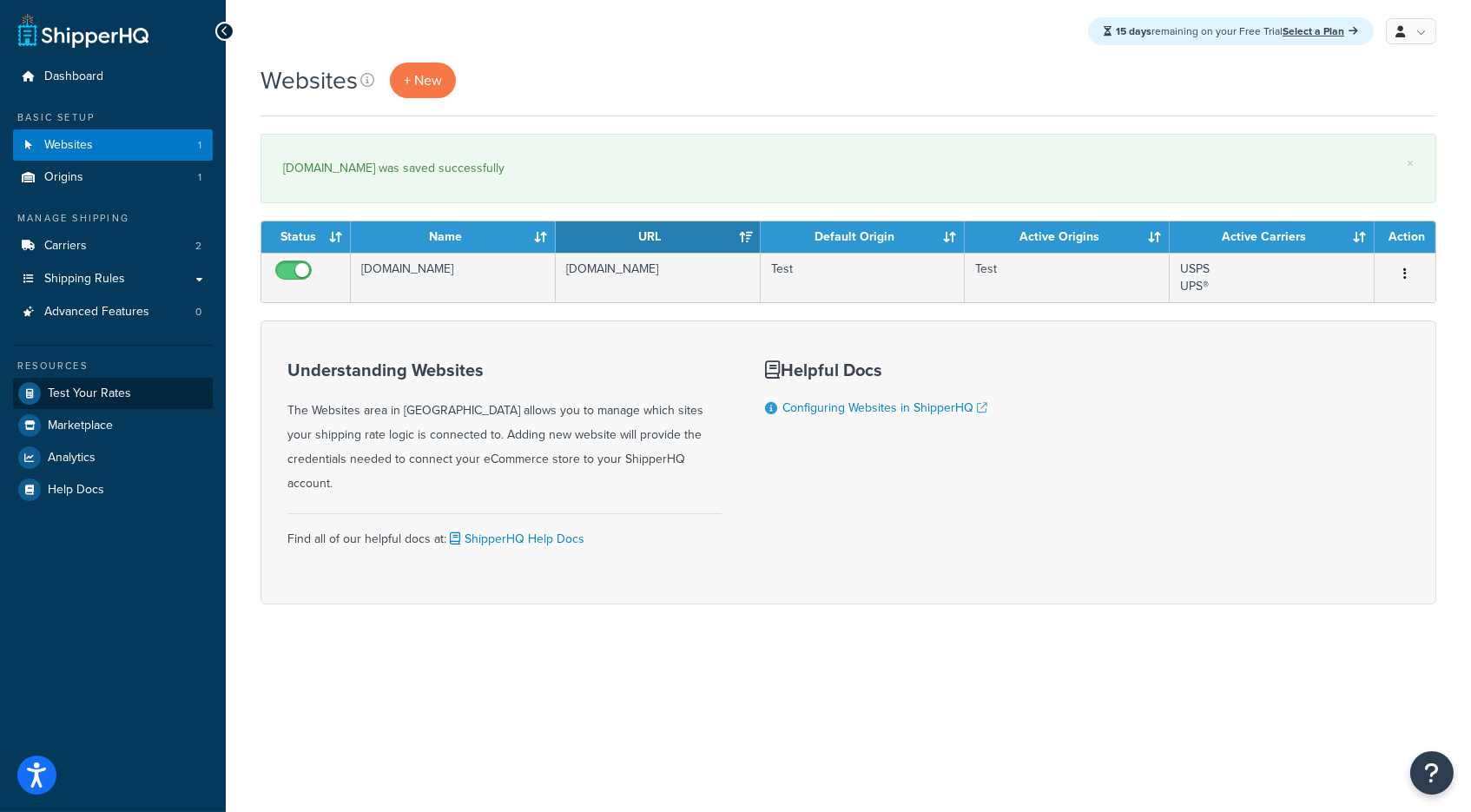
click at [79, 387] on span "Test Your Rates" at bounding box center [89, 394] width 84 height 15
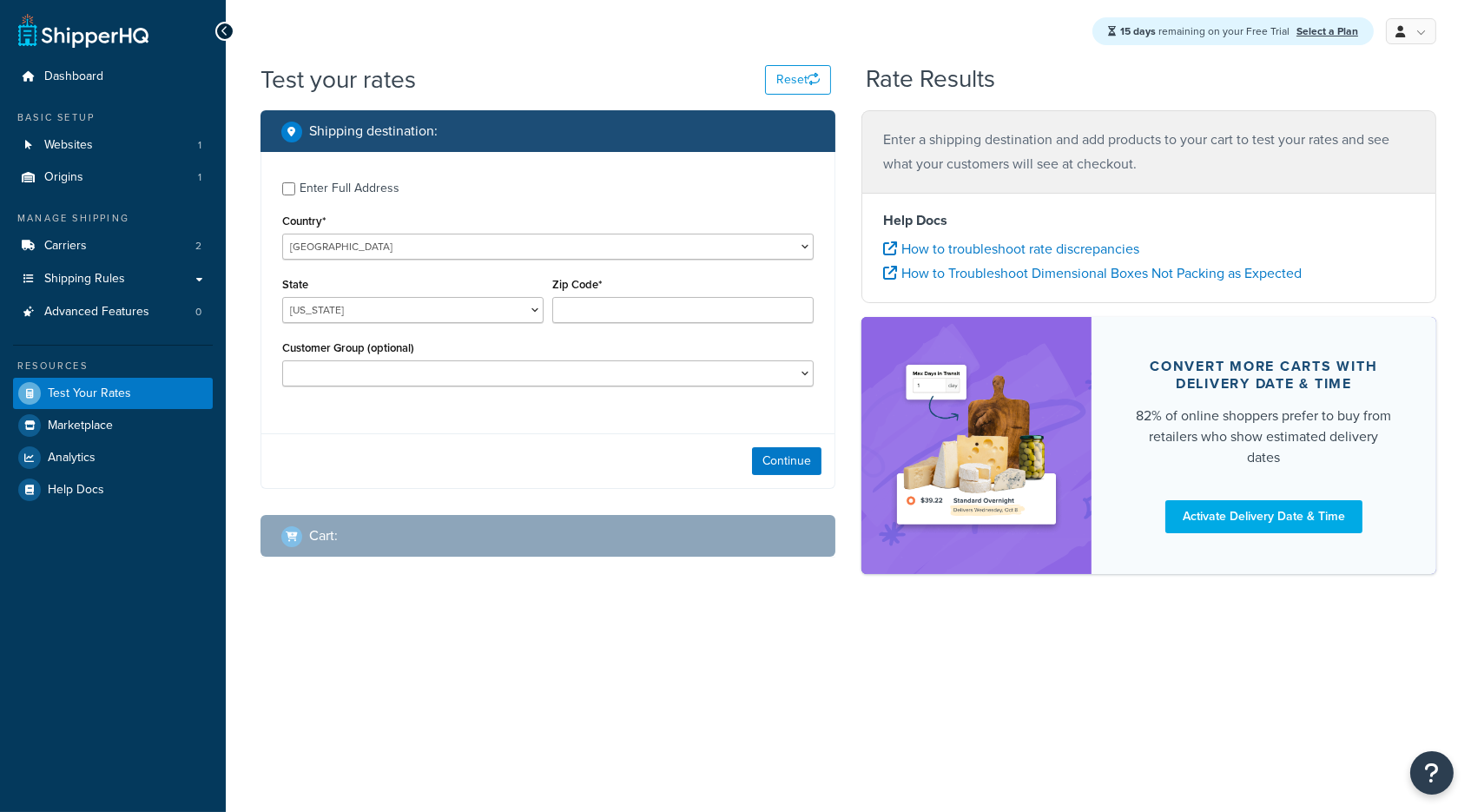
click at [118, 311] on span "Advanced Features" at bounding box center [97, 312] width 105 height 15
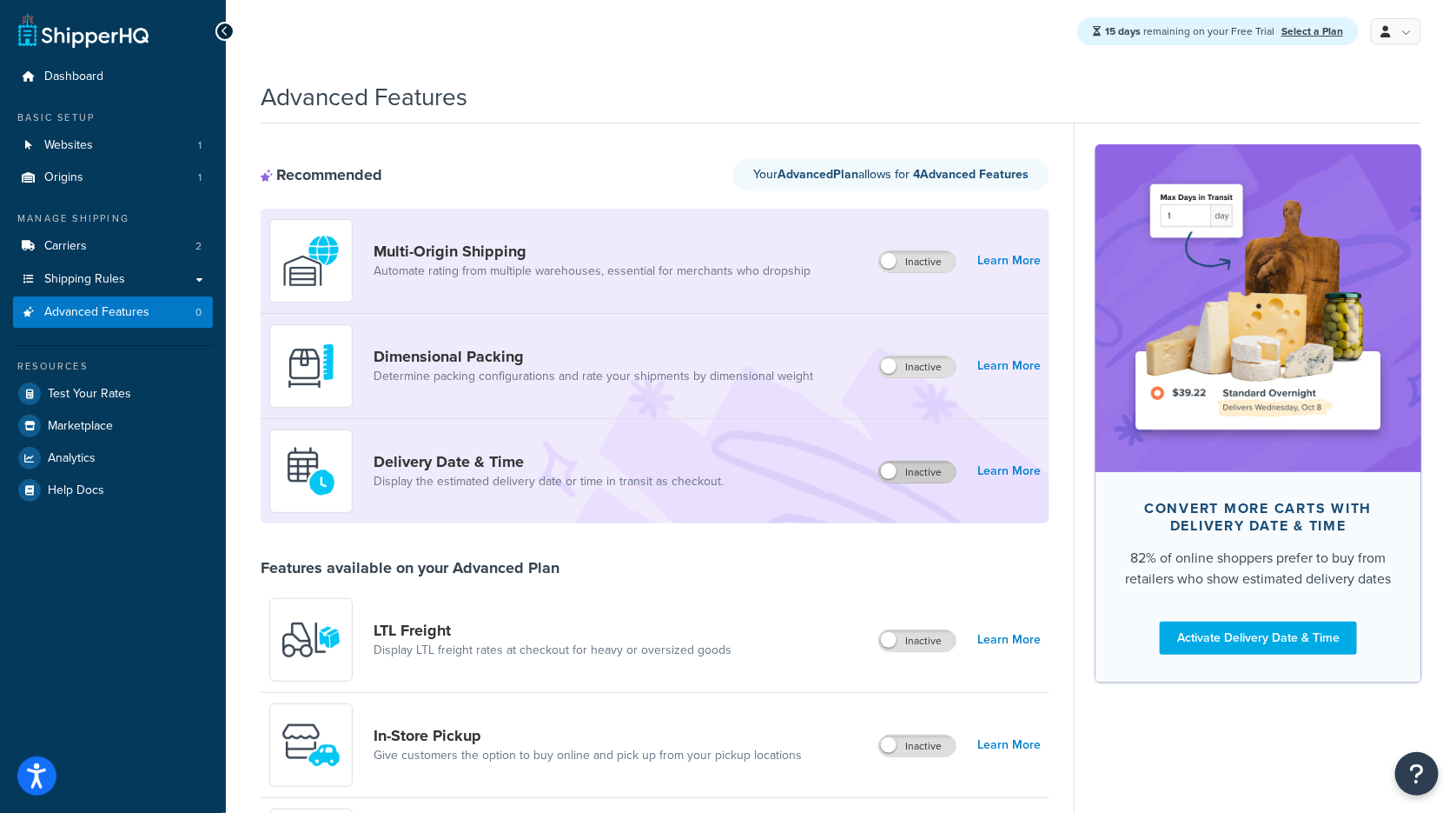
click at [929, 471] on label "Inactive" at bounding box center [917, 472] width 76 height 21
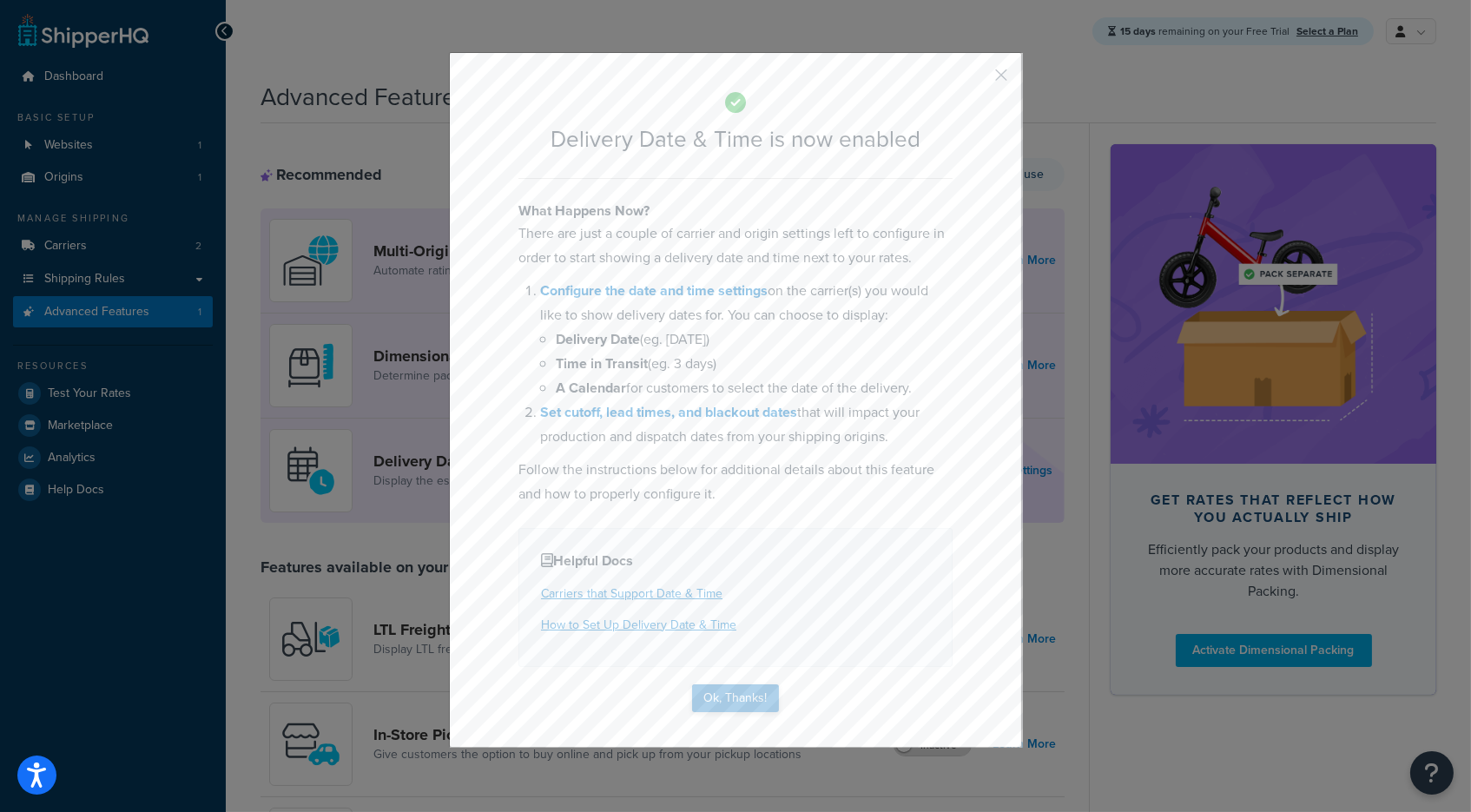
click at [722, 691] on button "Ok, Thanks!" at bounding box center [735, 698] width 87 height 28
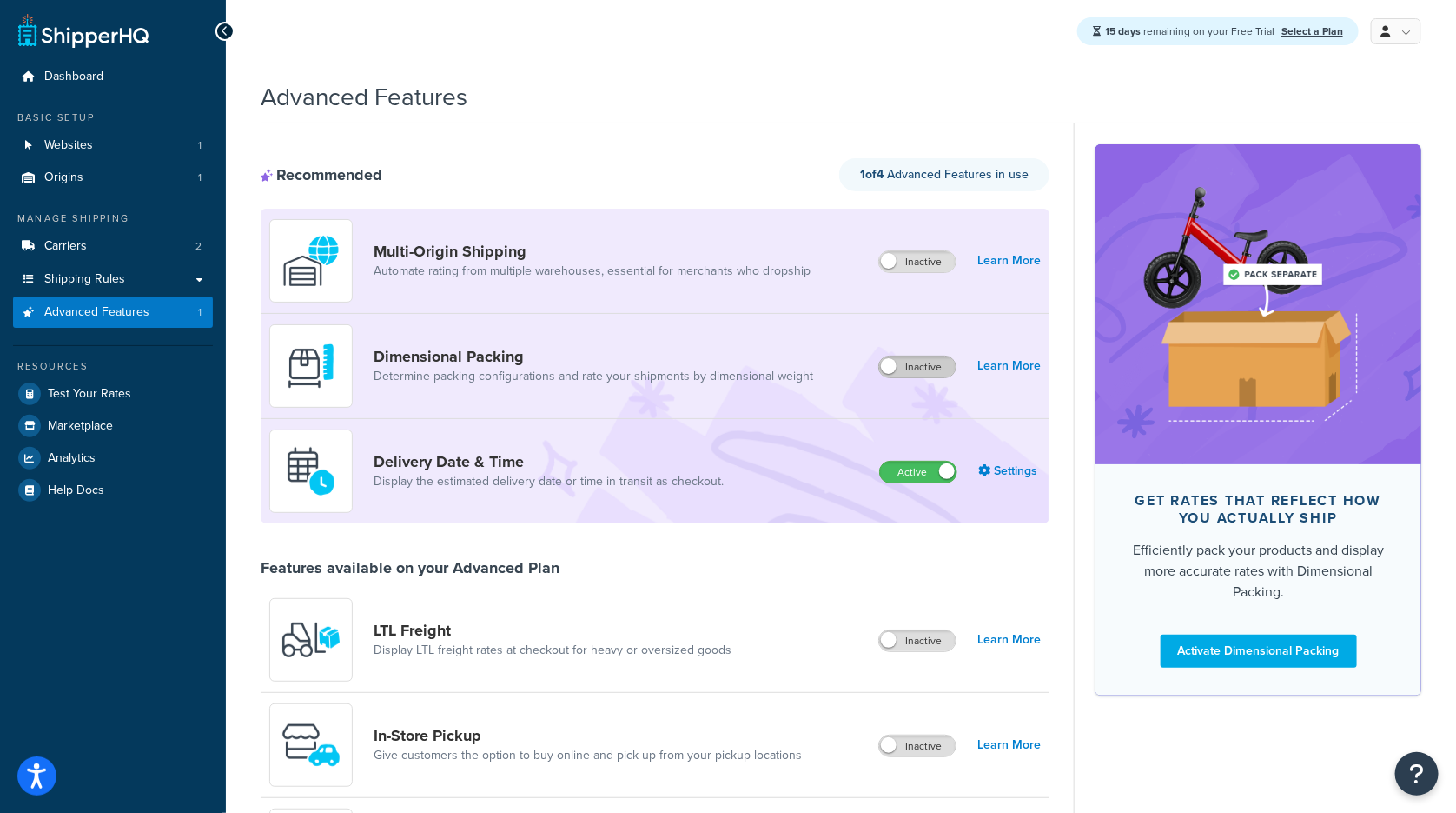
click at [935, 360] on label "Inactive" at bounding box center [917, 366] width 76 height 21
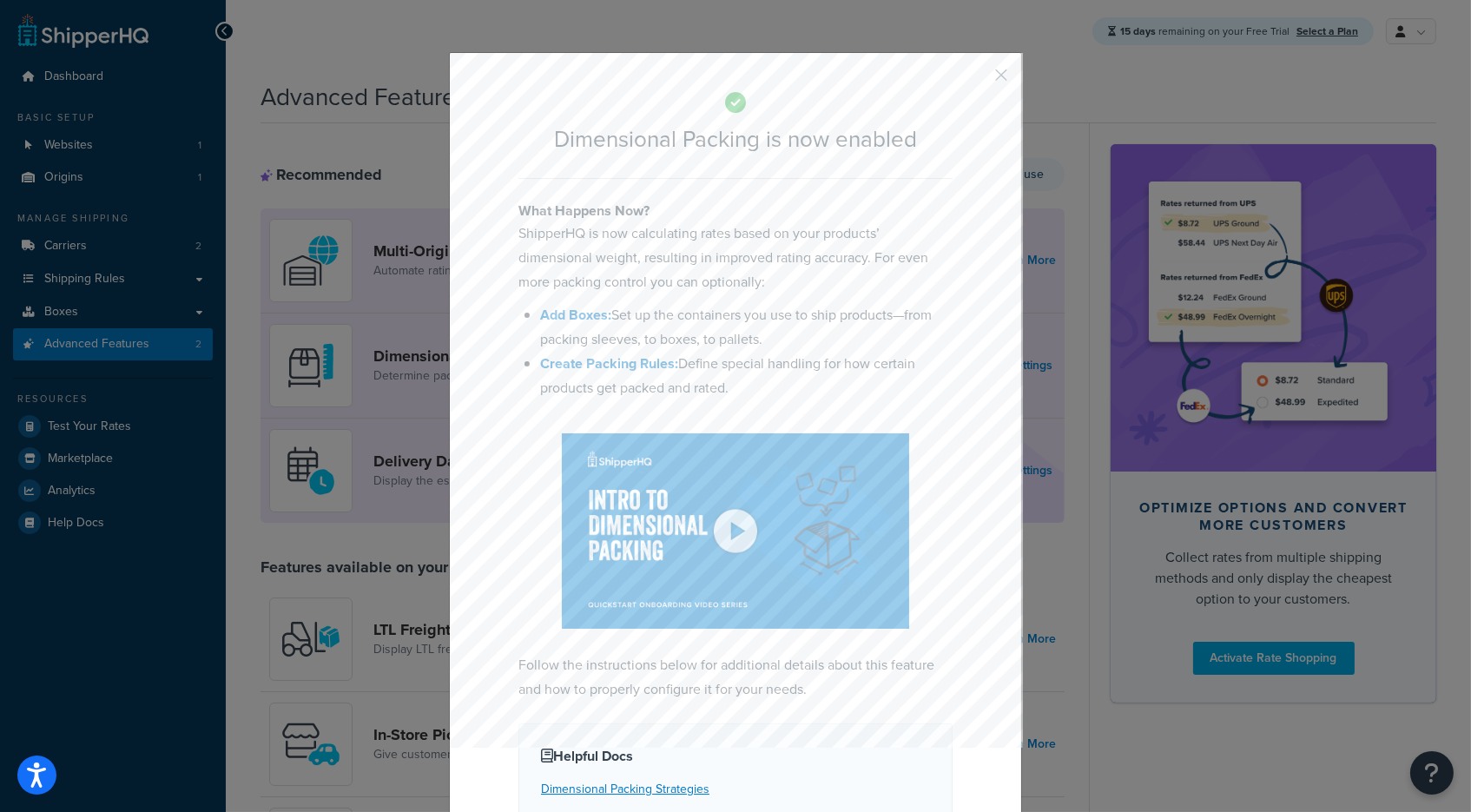
click at [747, 732] on div "Helpful Docs Dimensional Packing Strategies How to Set Up to Dimensional Packin…" at bounding box center [735, 808] width 434 height 170
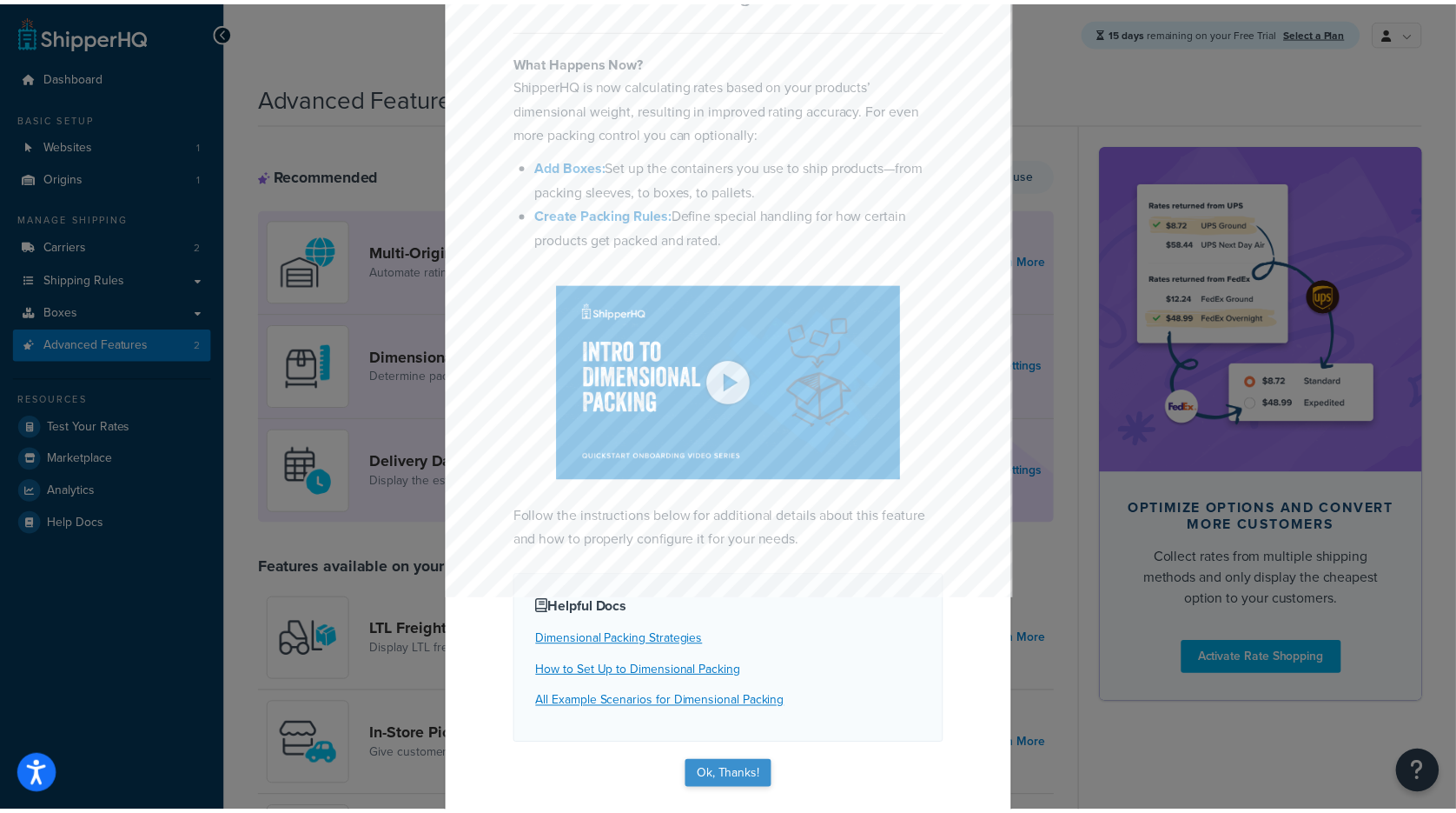
scroll to position [149, 0]
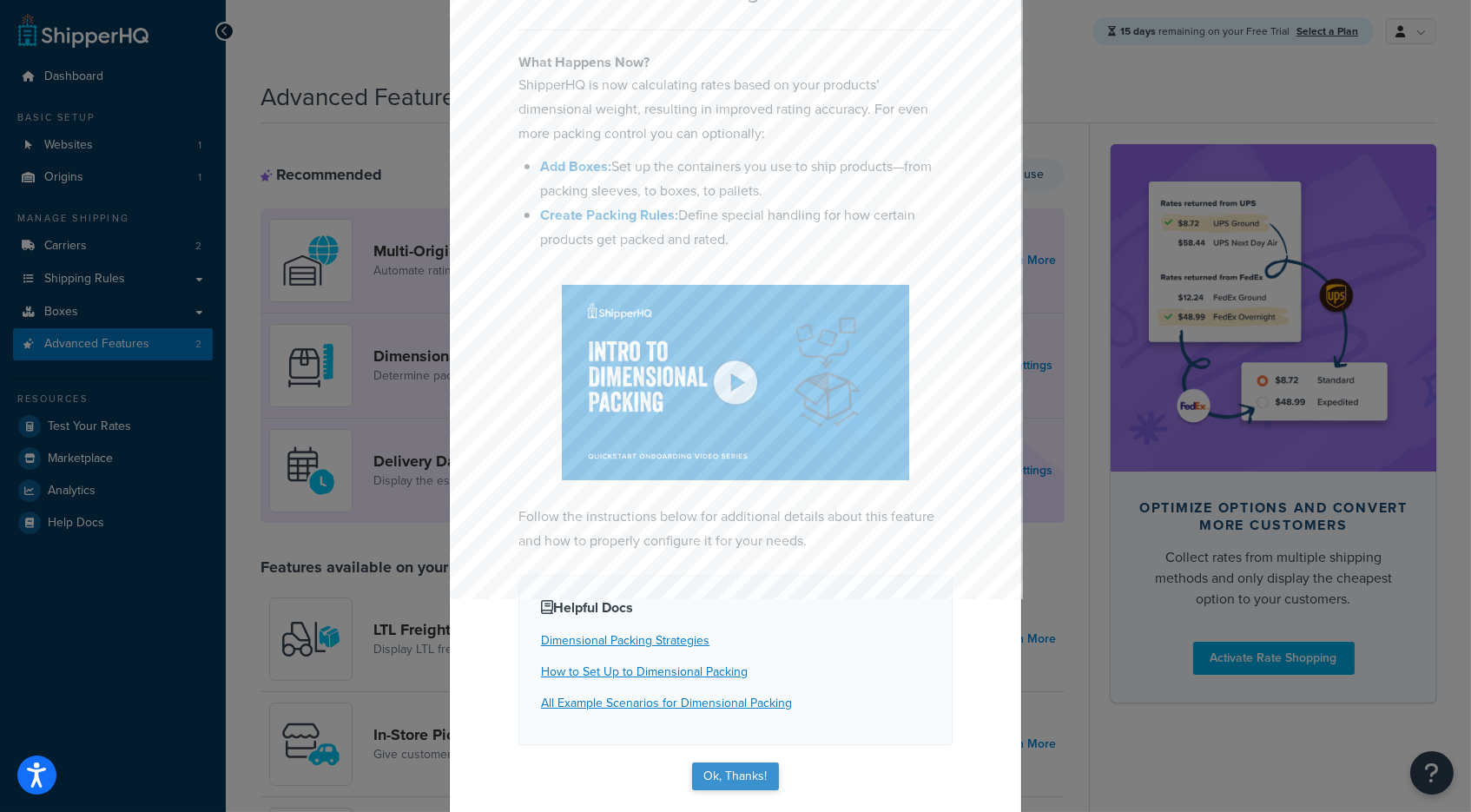
click at [737, 768] on button "Ok, Thanks!" at bounding box center [735, 776] width 87 height 28
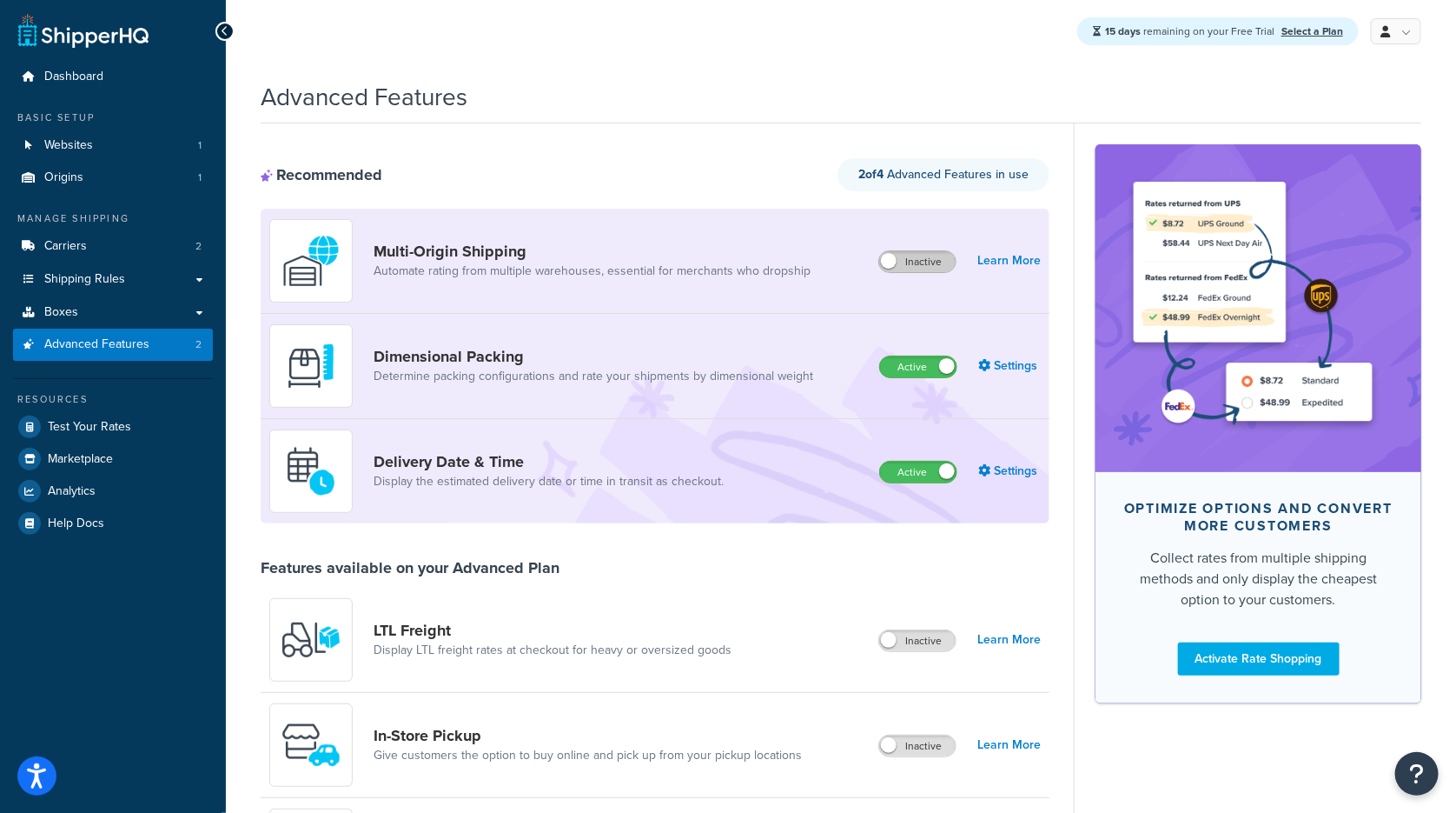
click at [926, 268] on label "Inactive" at bounding box center [917, 262] width 76 height 21
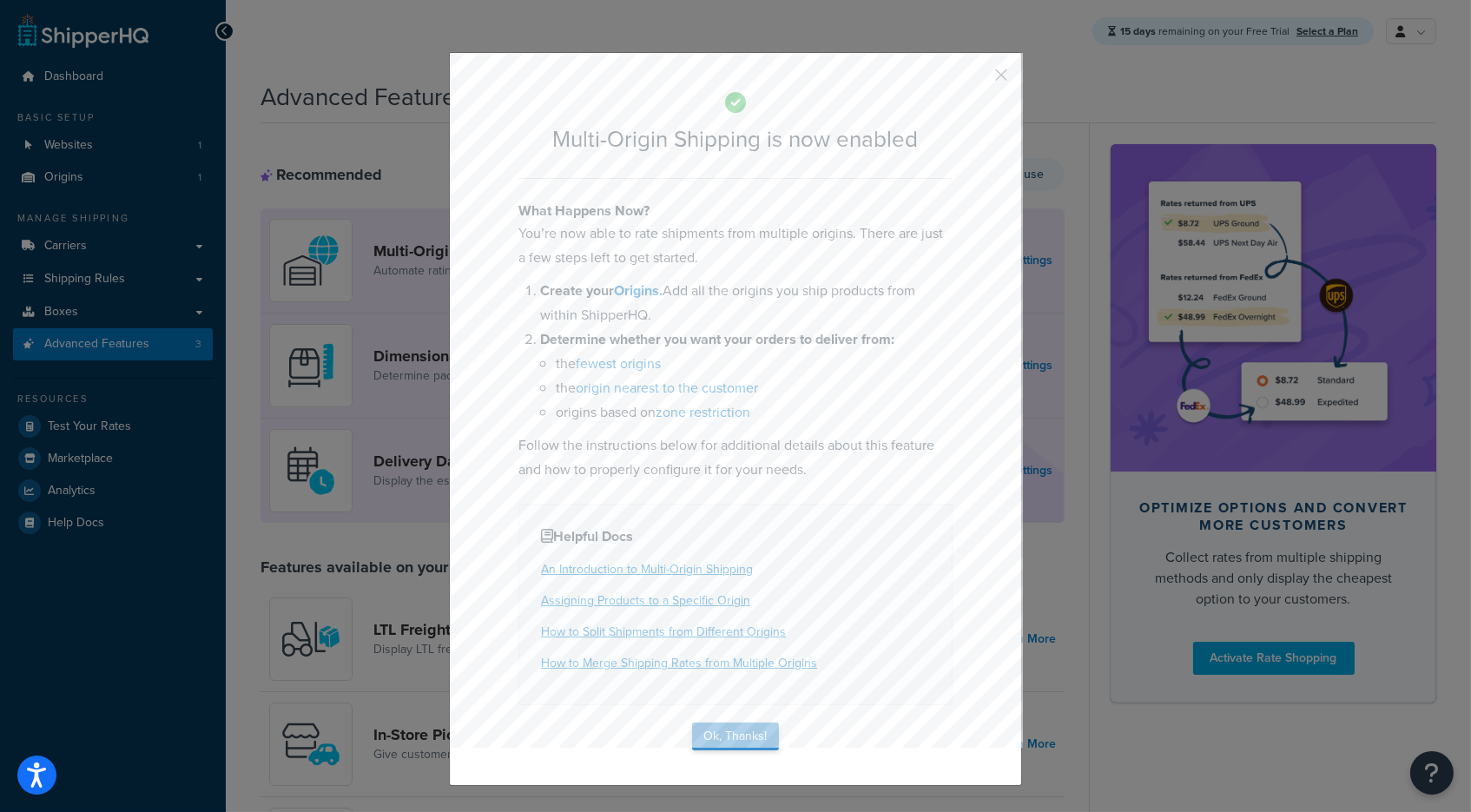
click at [720, 733] on button "Ok, Thanks!" at bounding box center [735, 737] width 87 height 28
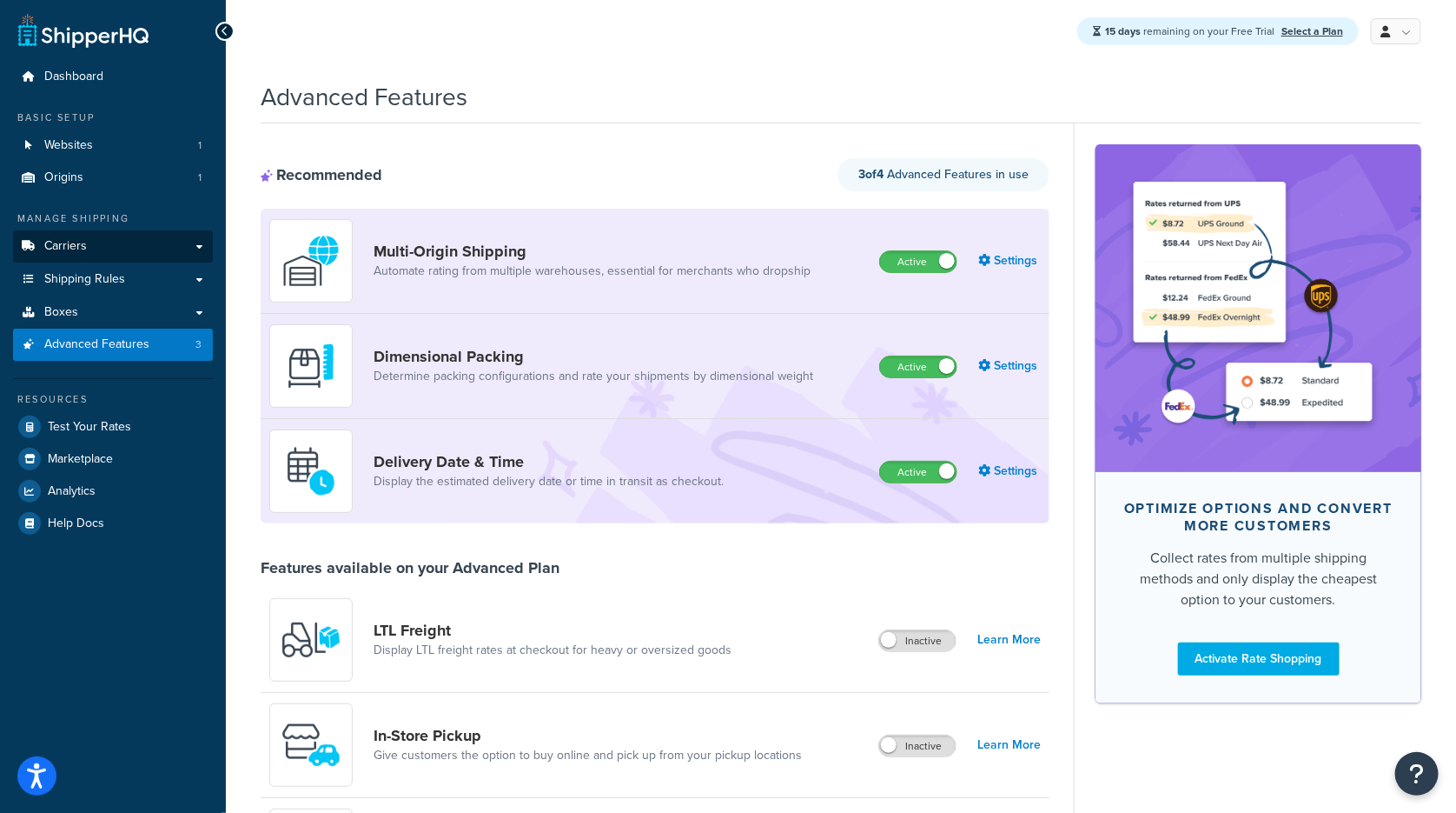
click at [101, 248] on link "Carriers" at bounding box center [113, 247] width 200 height 32
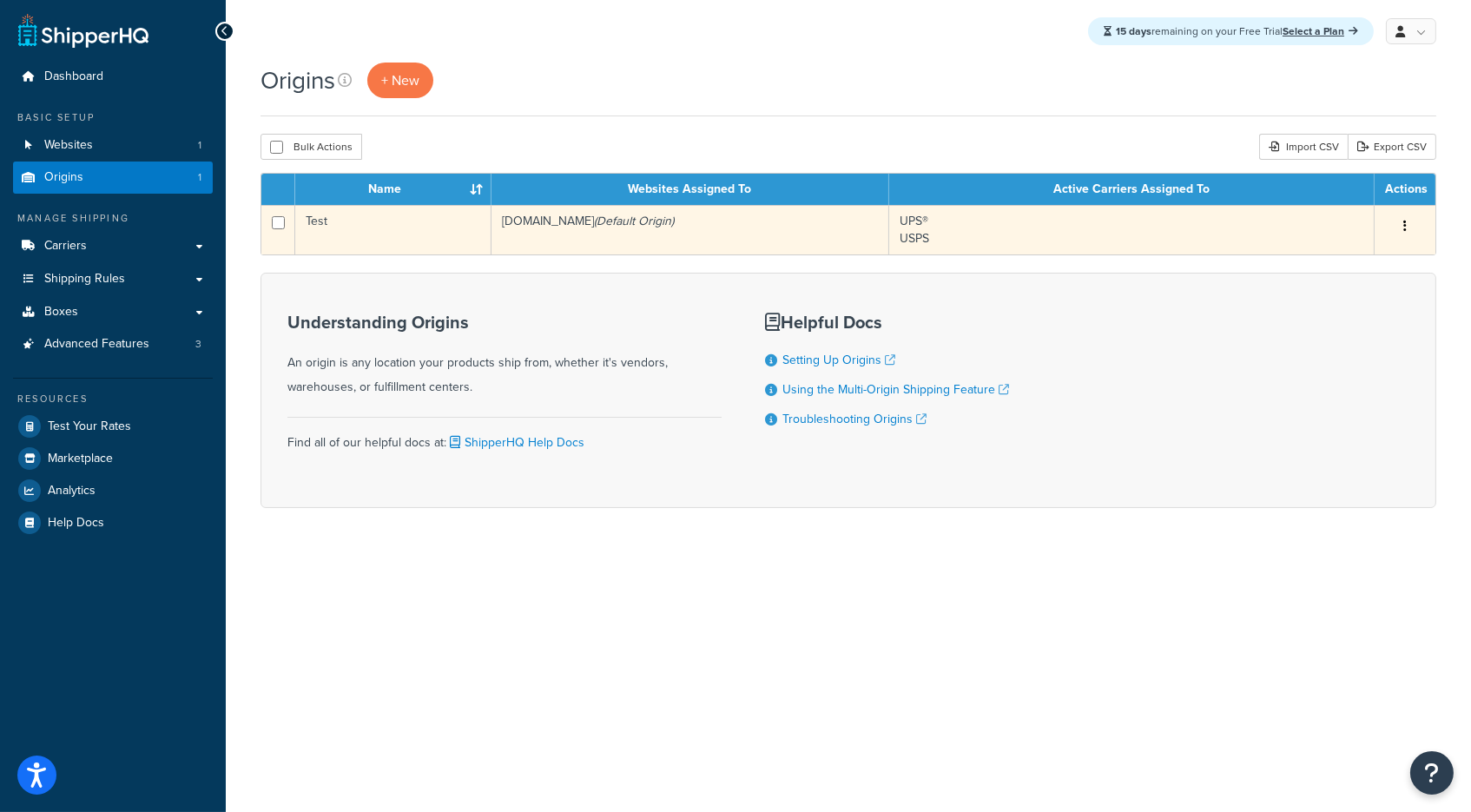
click at [471, 233] on td "Test" at bounding box center [393, 230] width 197 height 50
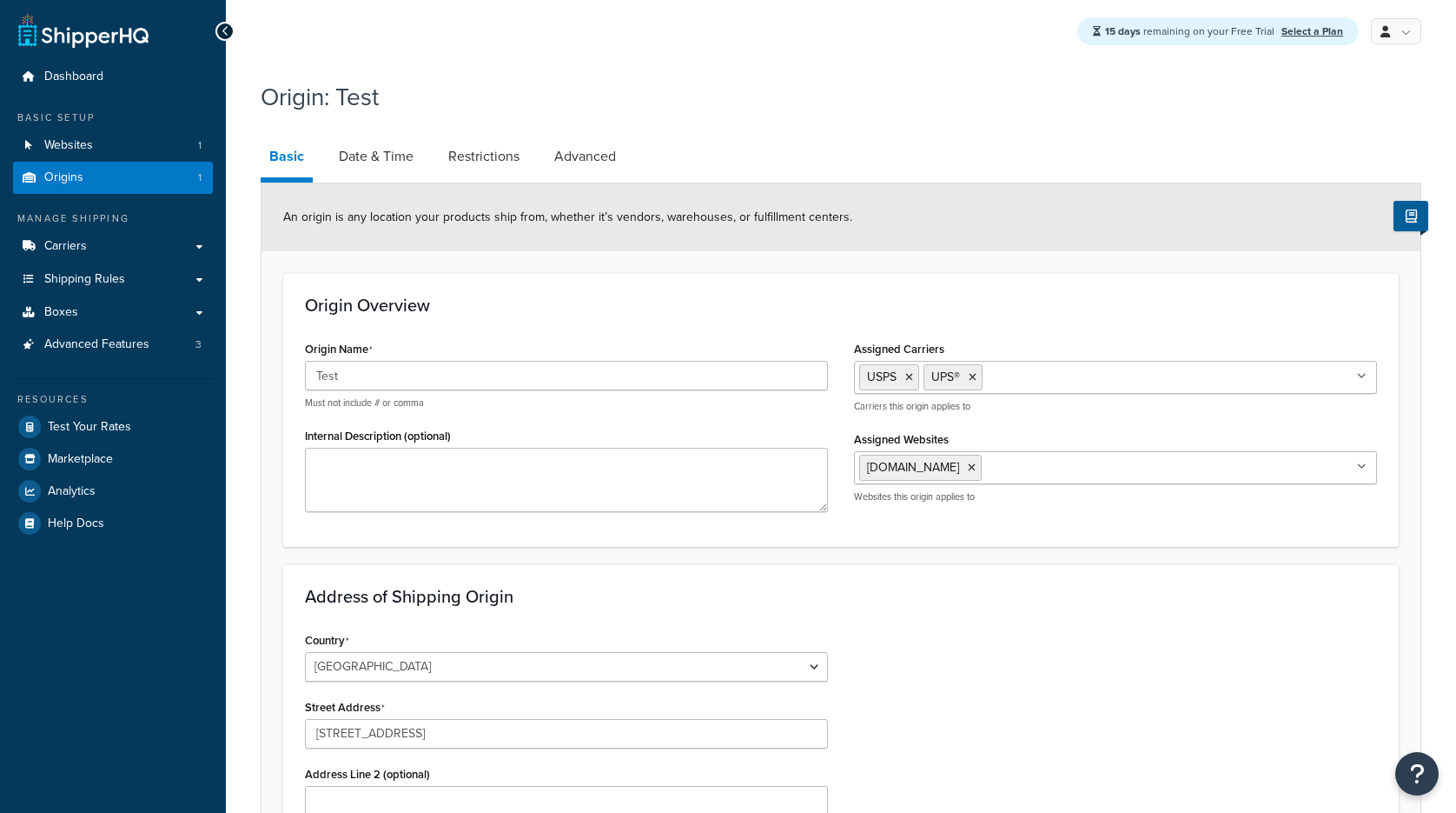
select select "43"
click at [474, 378] on input "Test" at bounding box center [566, 375] width 523 height 29
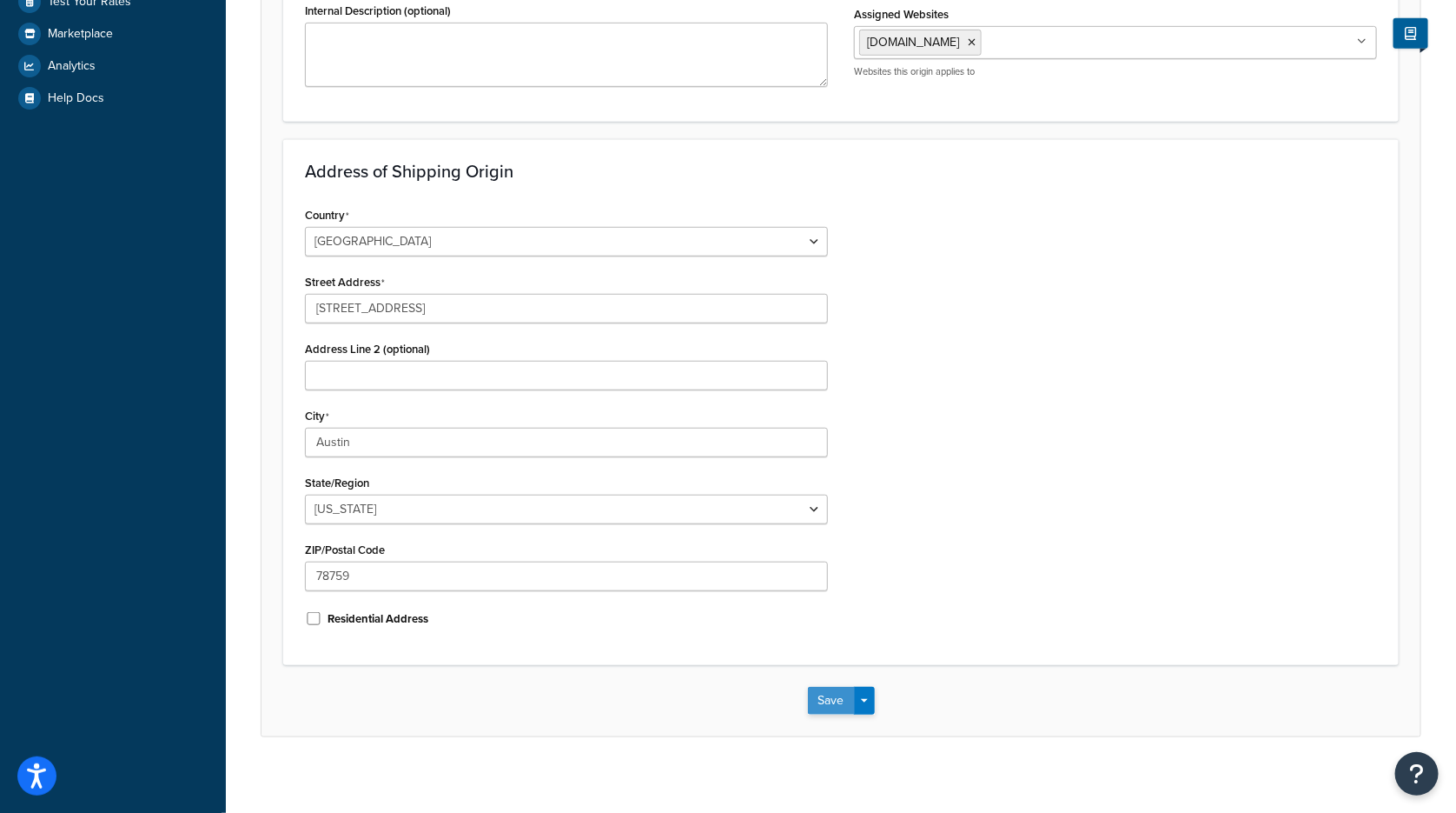
type input "Austin"
click at [843, 688] on button "Save" at bounding box center [832, 702] width 47 height 28
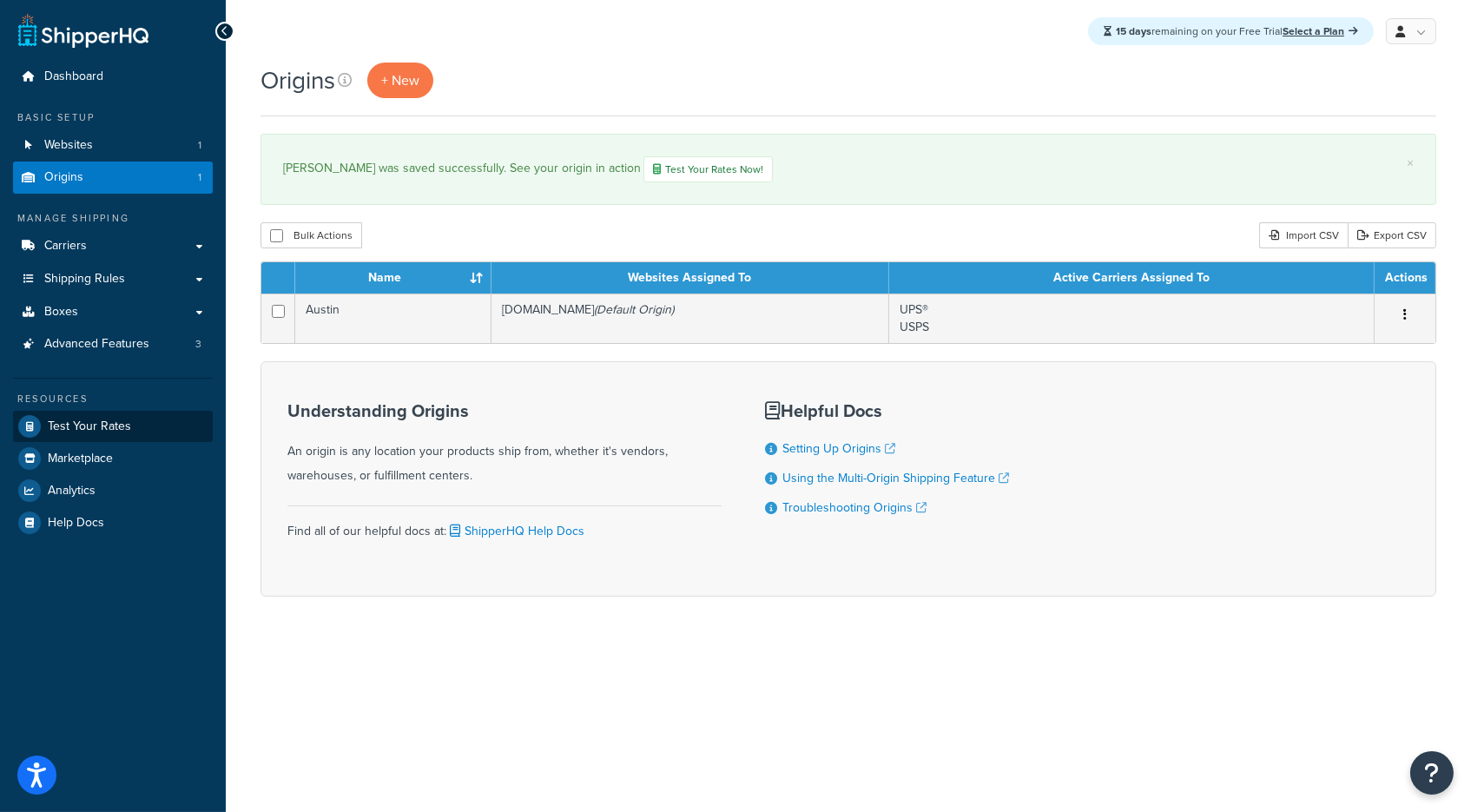
click at [118, 420] on span "Test Your Rates" at bounding box center [89, 427] width 84 height 15
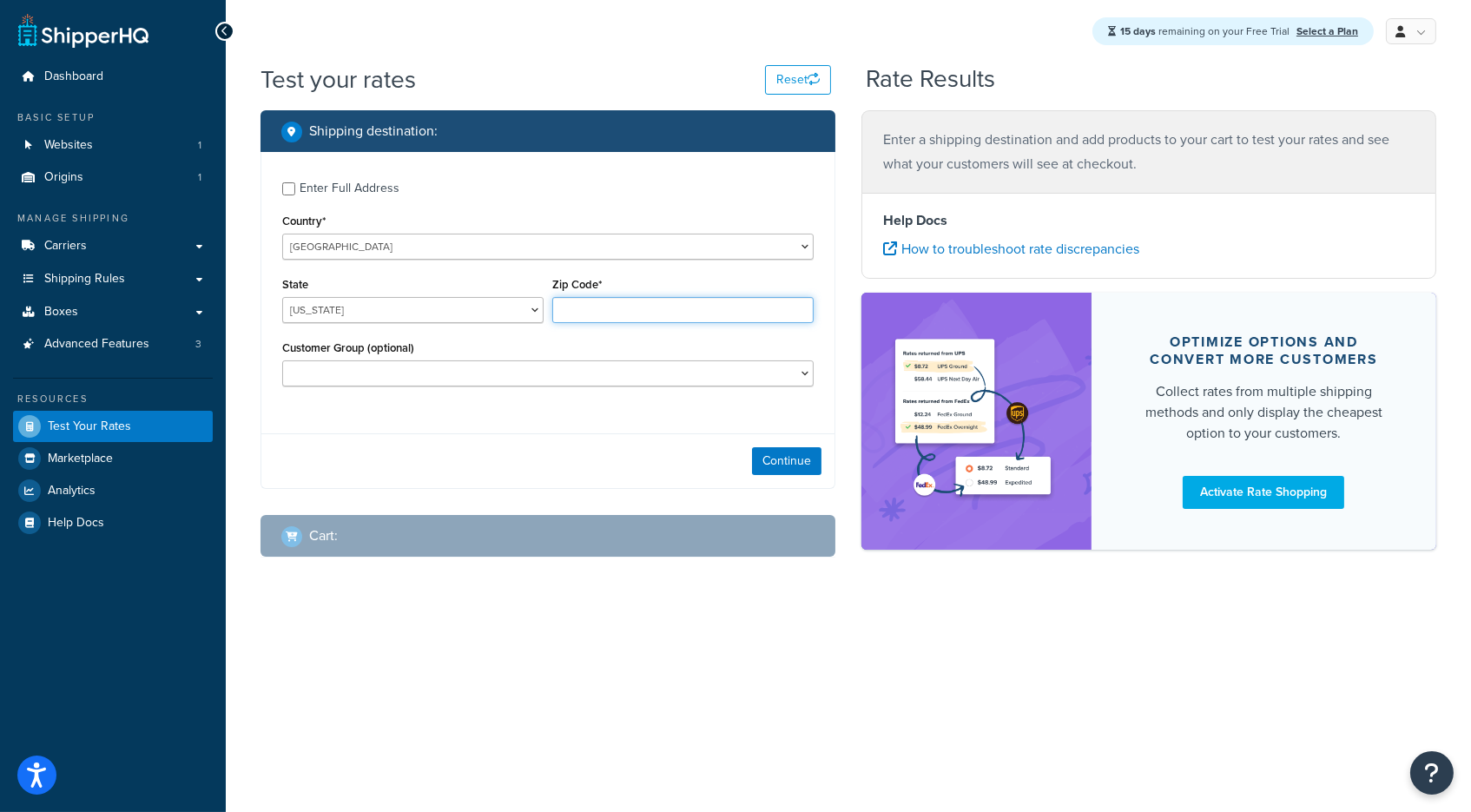
click at [605, 304] on input "Zip Code*" at bounding box center [683, 310] width 262 height 26
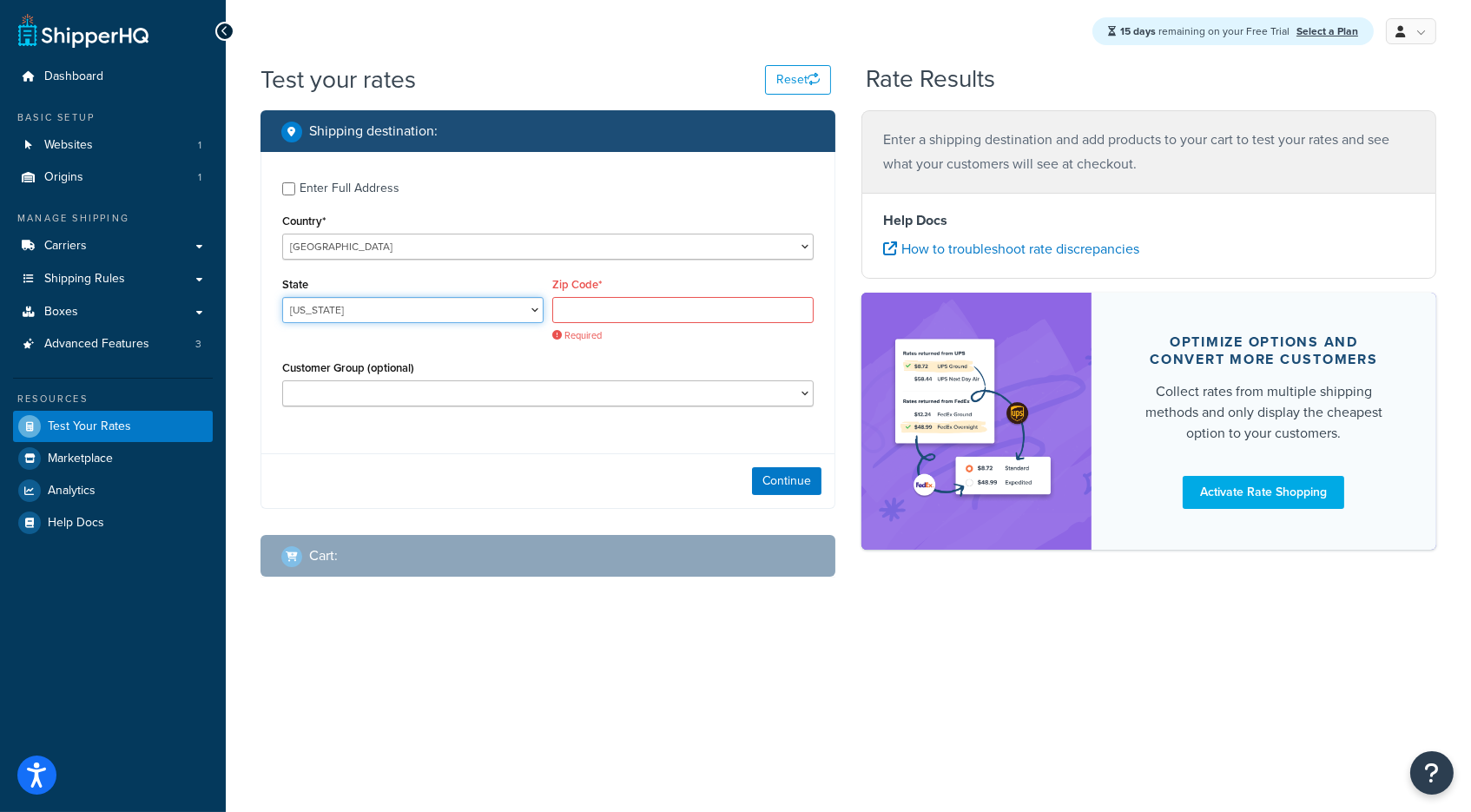
select select "TX"
click at [627, 306] on input "Zip Code*" at bounding box center [683, 310] width 262 height 26
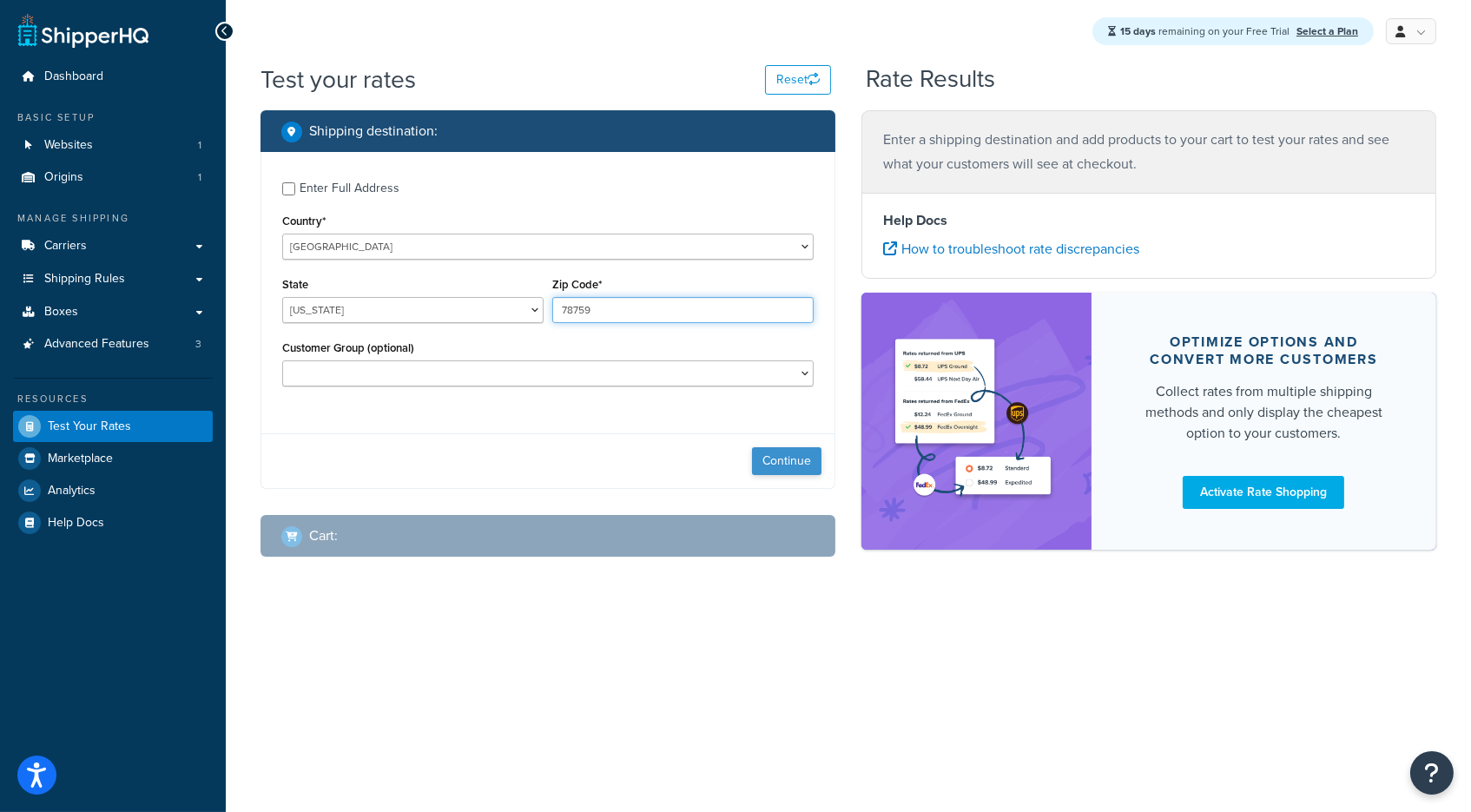
type input "78759"
click at [774, 447] on button "Continue" at bounding box center [787, 461] width 70 height 28
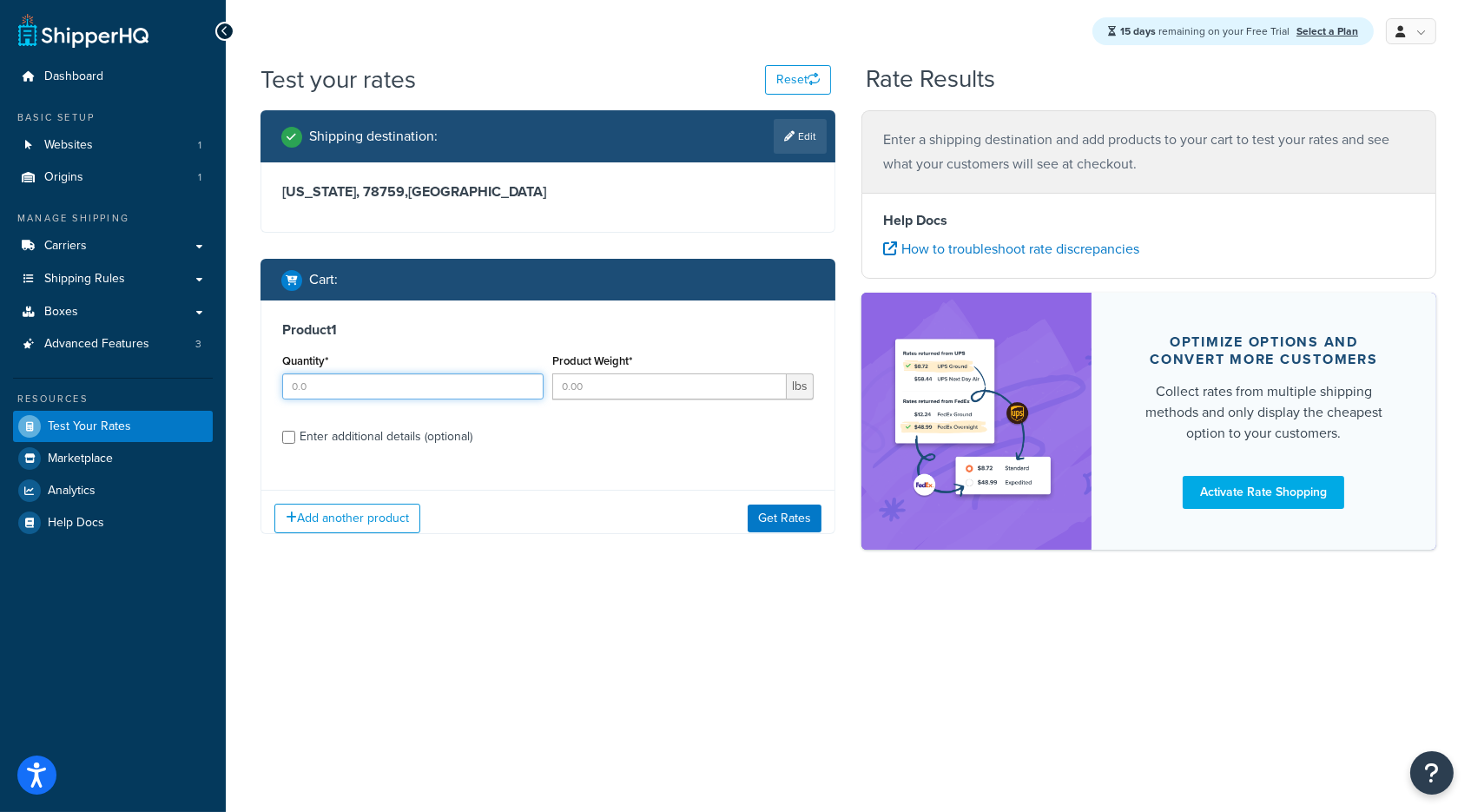
click at [388, 384] on input "Quantity*" at bounding box center [413, 387] width 262 height 26
type input "1"
click at [594, 379] on input "Product Weight*" at bounding box center [669, 387] width 234 height 26
type input "1"
click at [785, 508] on button "Get Rates" at bounding box center [784, 520] width 73 height 28
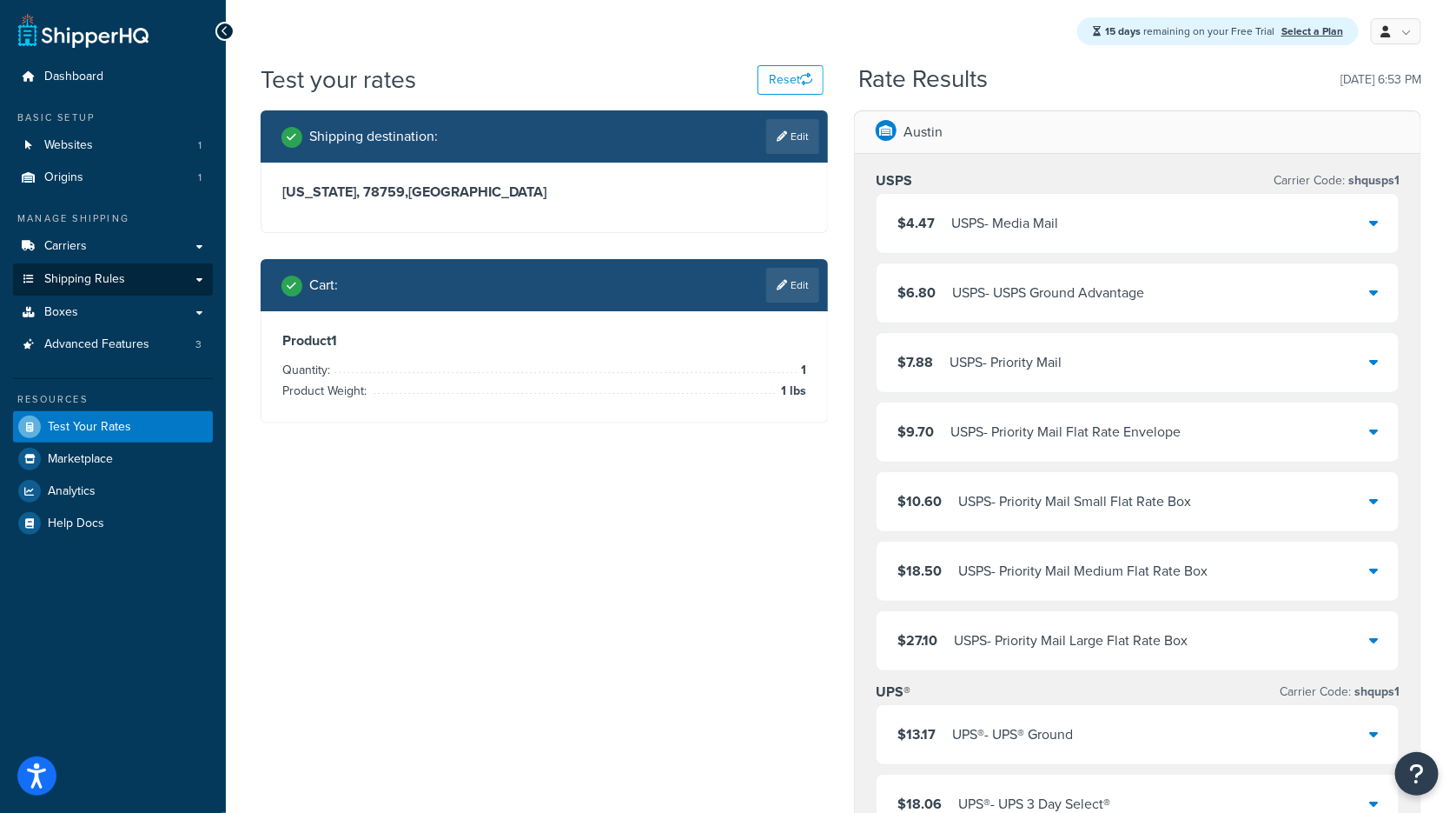
click at [104, 264] on link "Shipping Rules" at bounding box center [113, 280] width 200 height 32
click at [96, 252] on link "Carriers" at bounding box center [113, 247] width 200 height 32
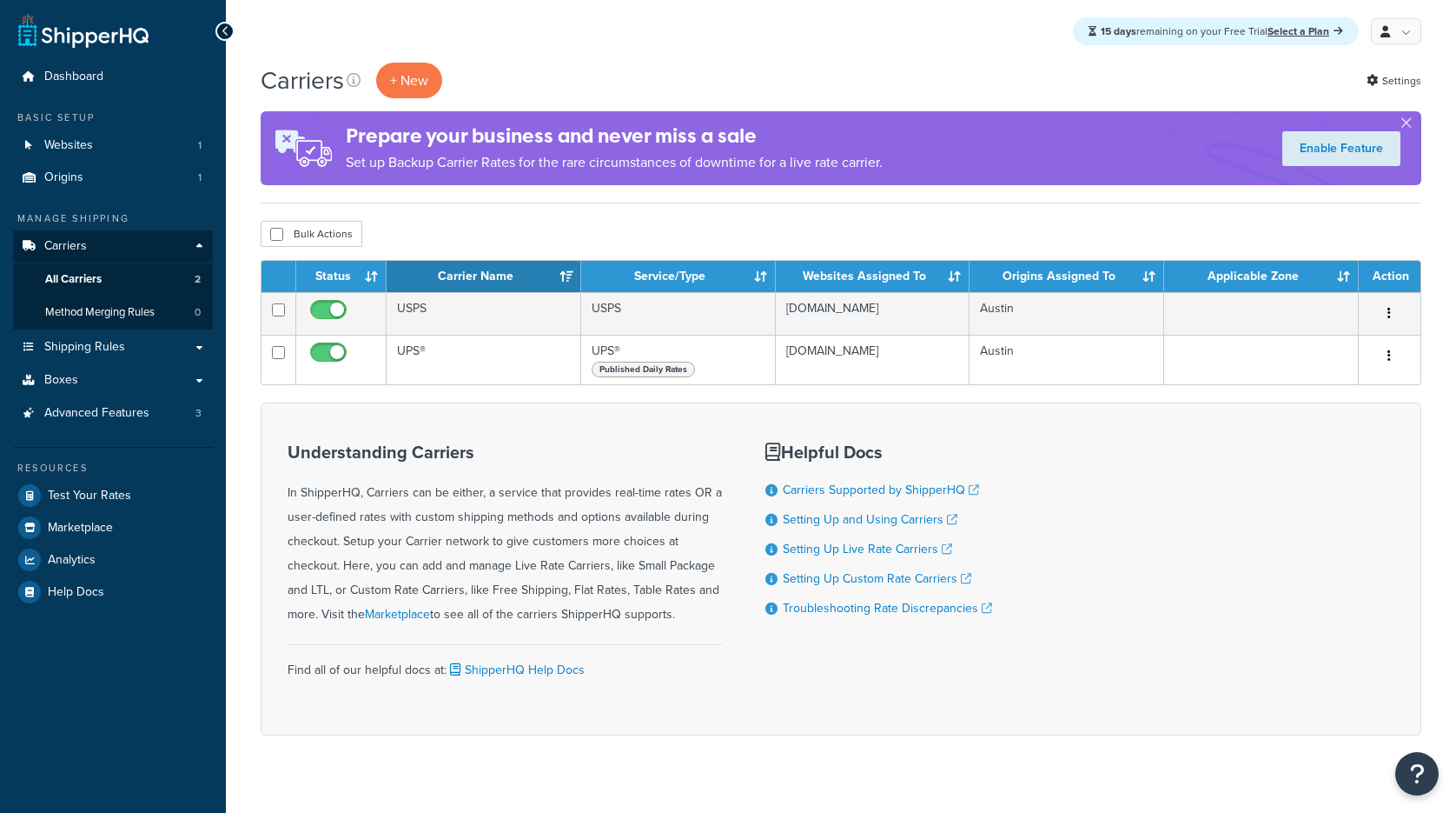
click at [1068, 343] on td "Austin" at bounding box center [1067, 359] width 195 height 50
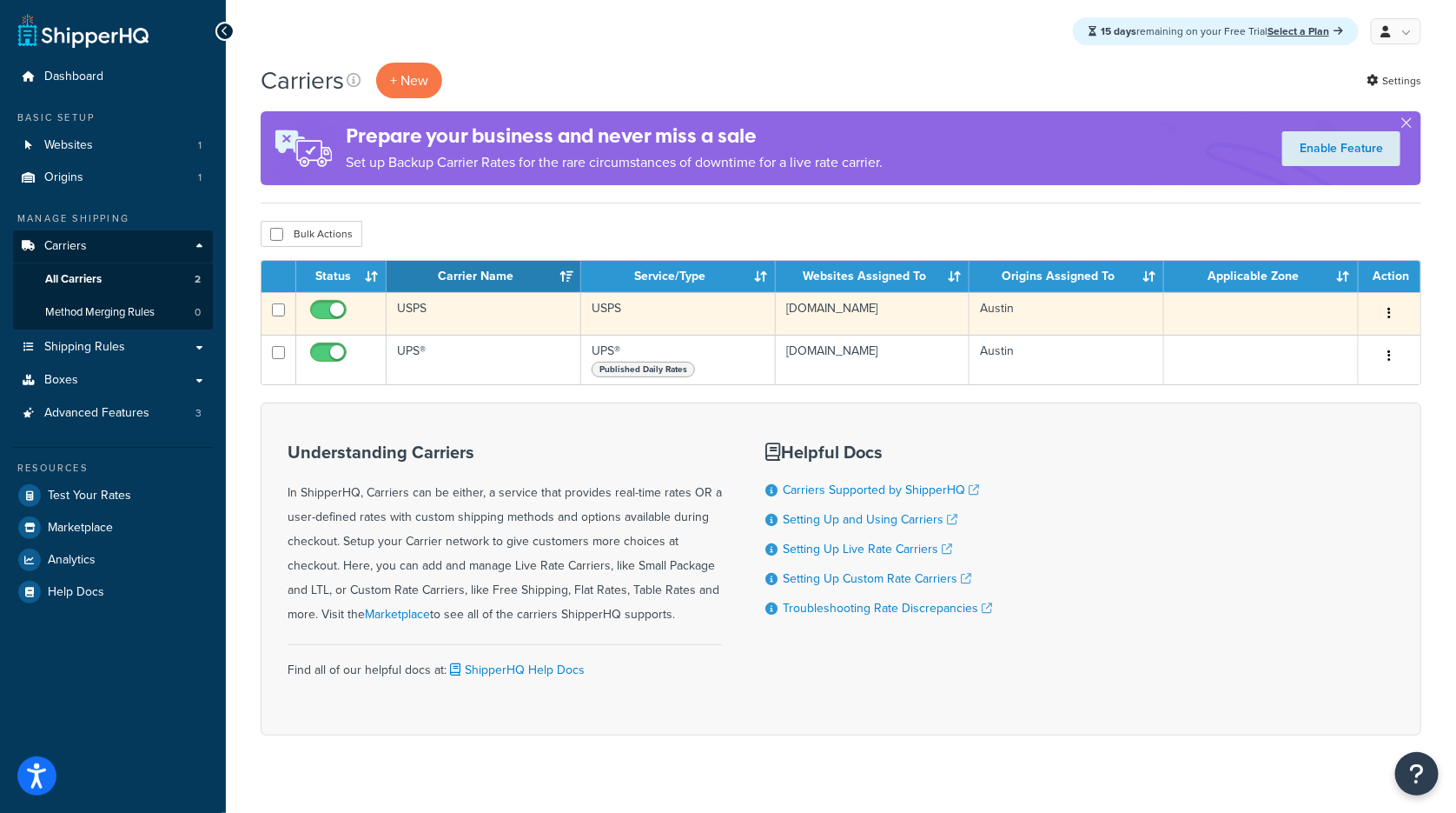
click at [999, 308] on td "Austin" at bounding box center [1067, 313] width 195 height 42
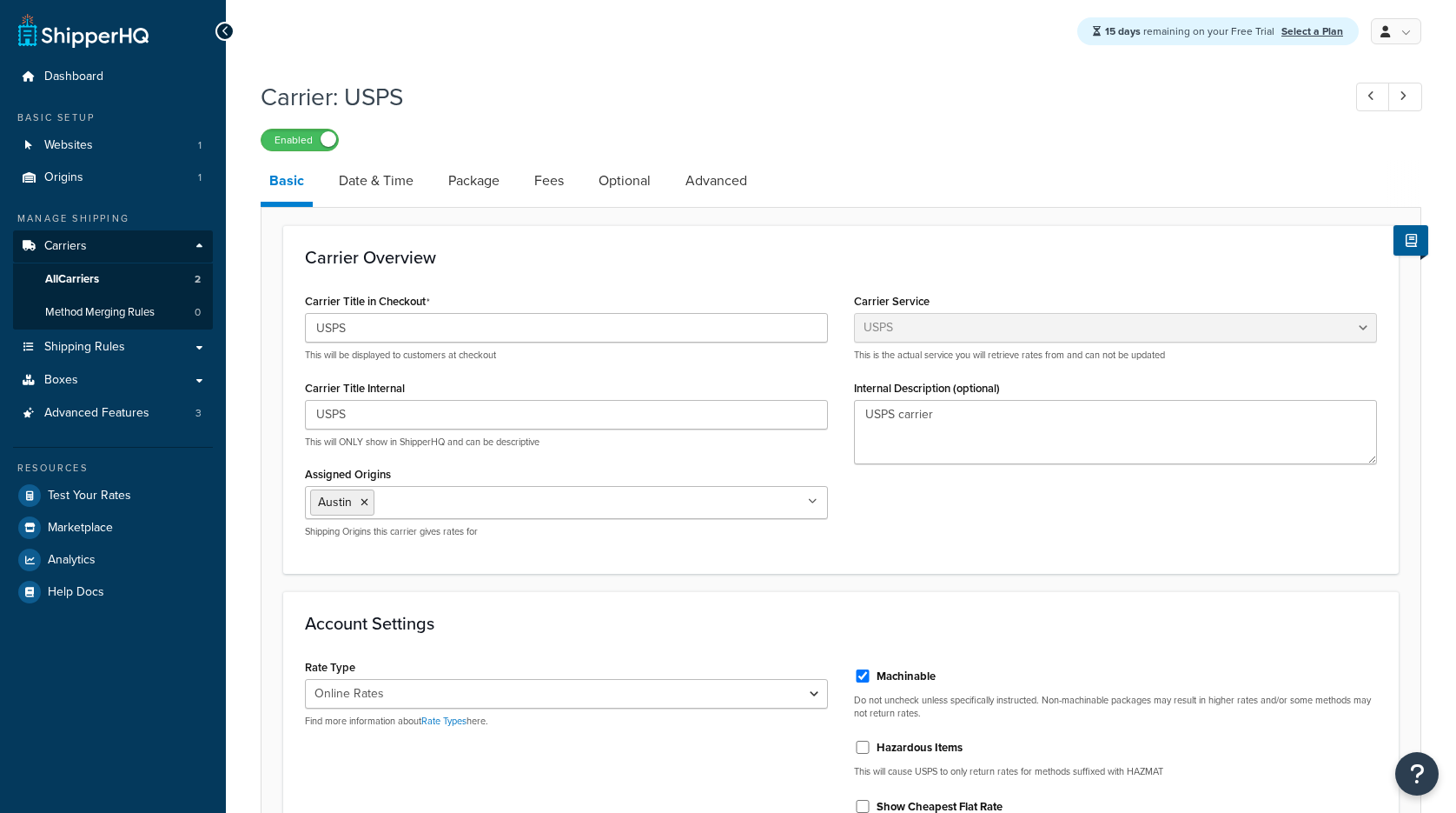
select select "usps"
select select "ONLINE"
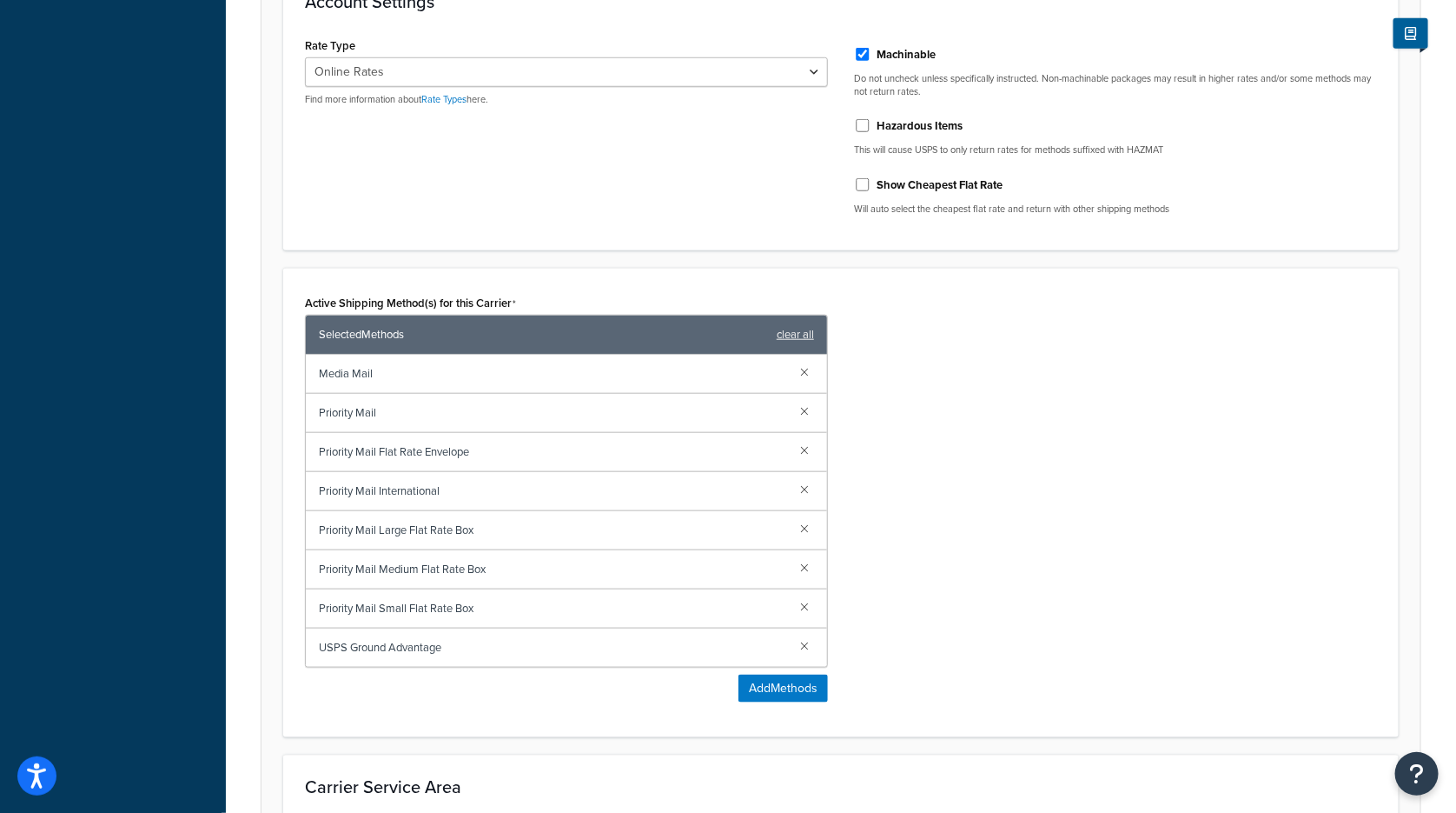
scroll to position [623, 0]
click at [808, 362] on link at bounding box center [804, 370] width 19 height 19
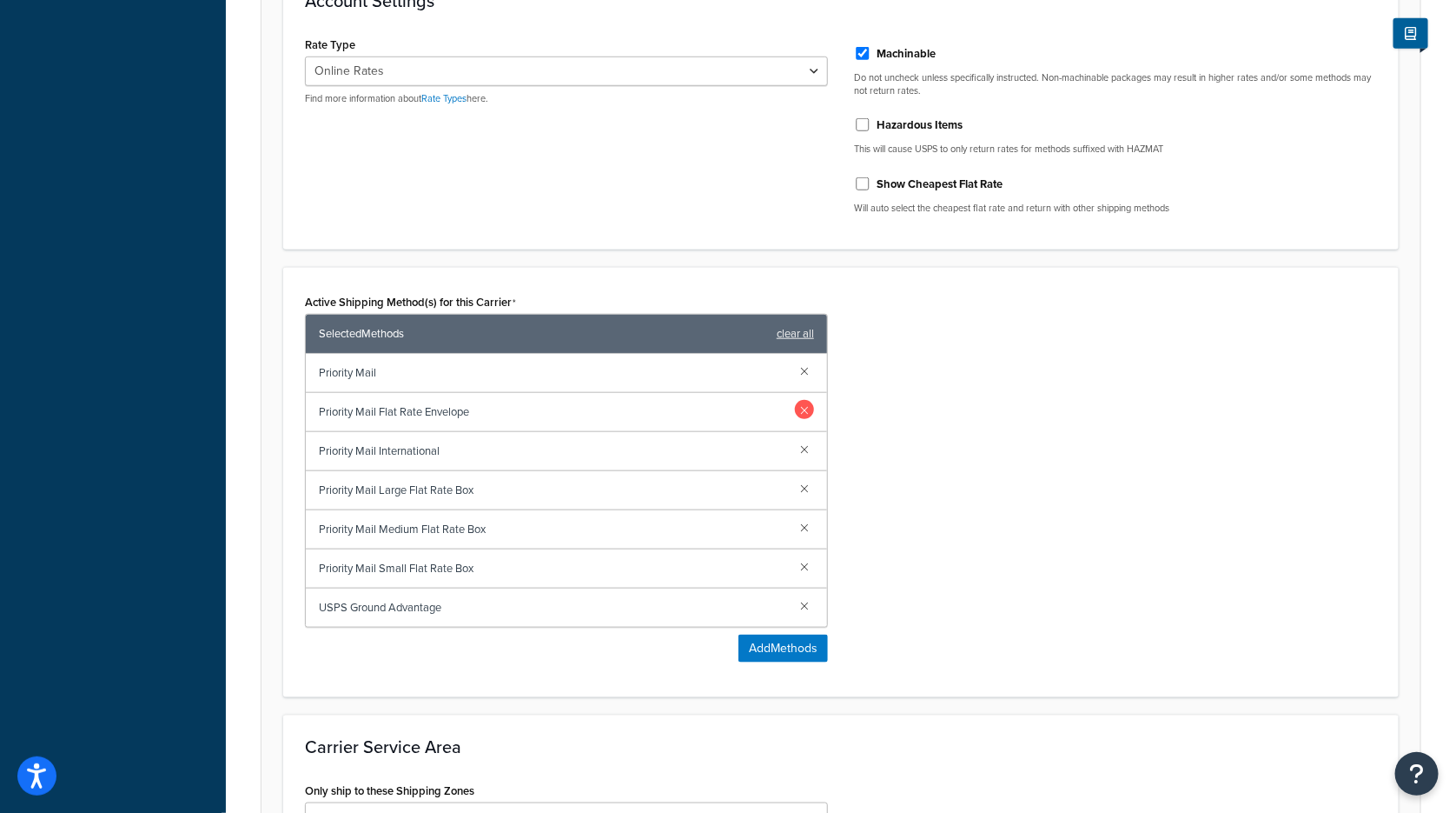
click at [803, 399] on link at bounding box center [804, 409] width 19 height 19
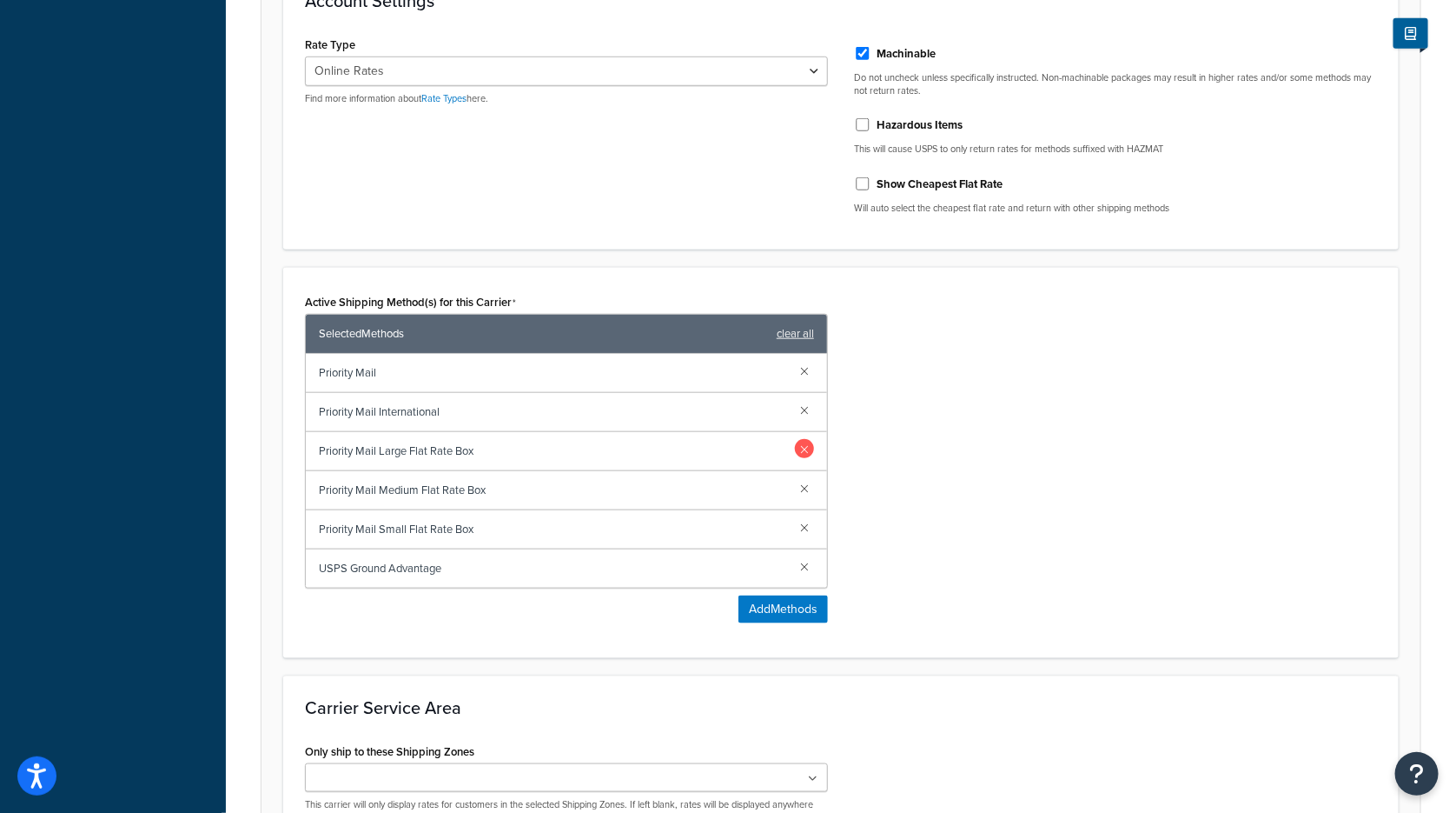
click at [806, 439] on link at bounding box center [804, 448] width 19 height 19
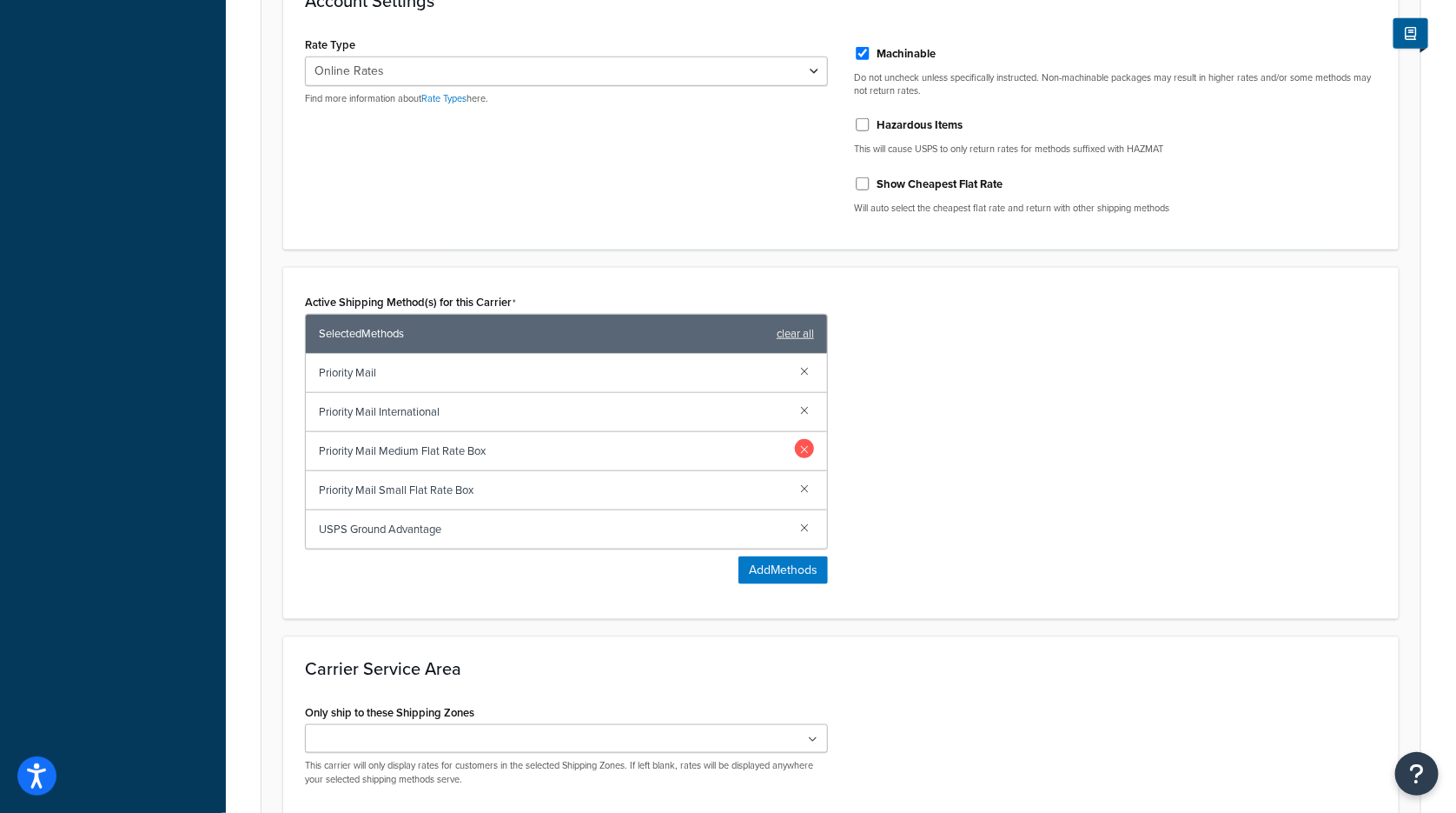
click at [806, 444] on link at bounding box center [804, 448] width 19 height 19
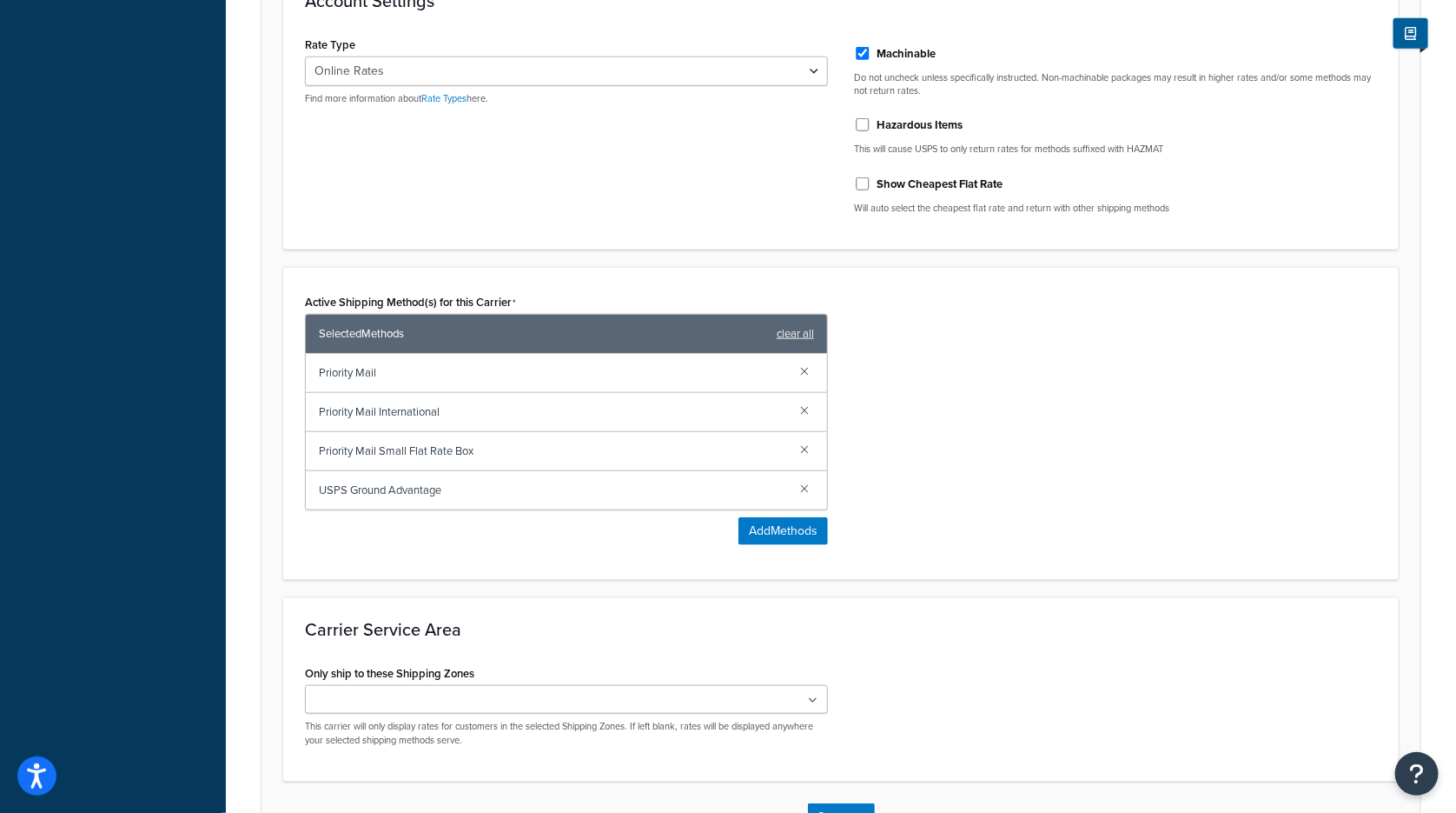
click at [806, 444] on link at bounding box center [804, 448] width 19 height 19
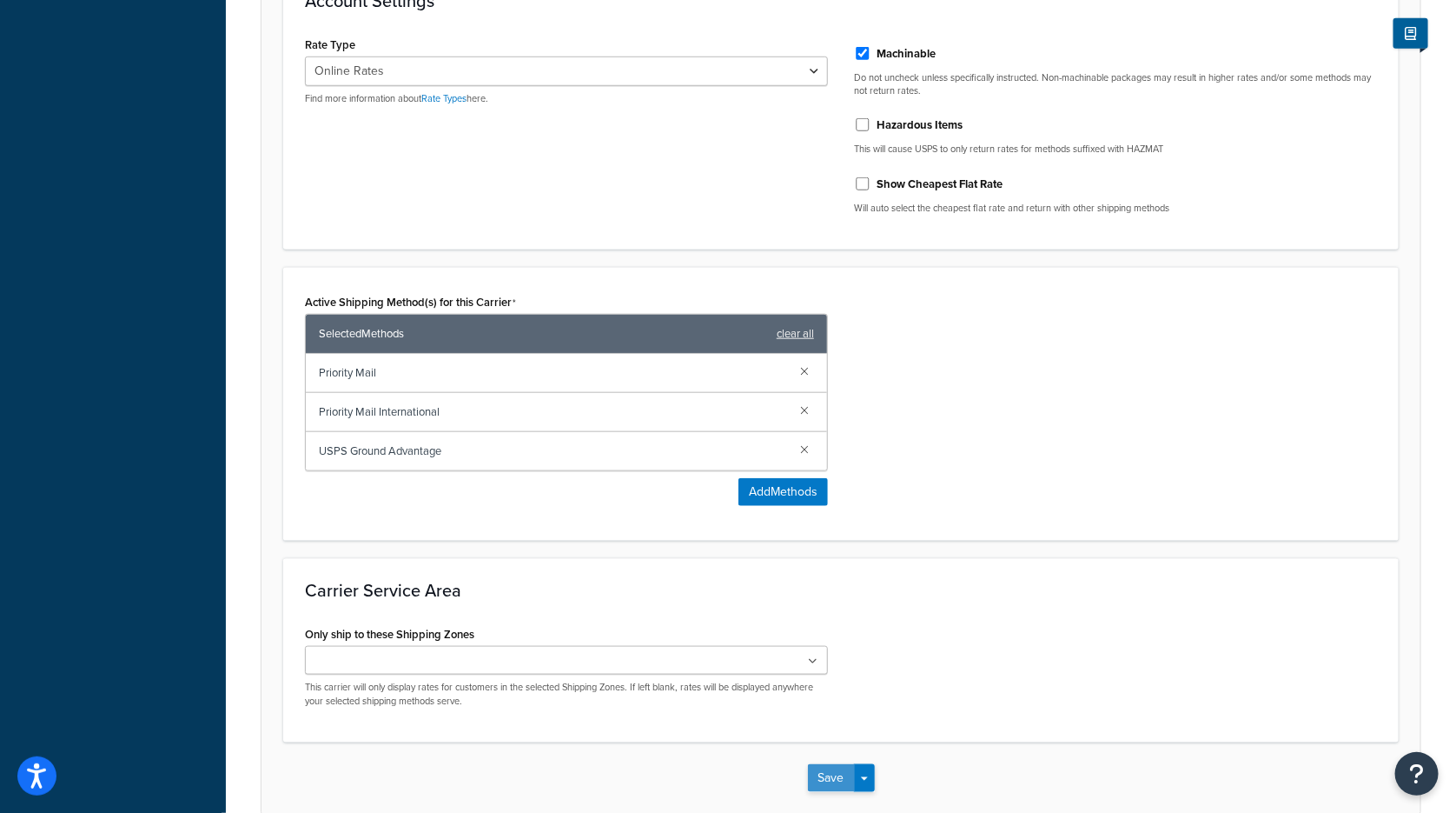
click at [825, 769] on button "Save" at bounding box center [832, 778] width 47 height 28
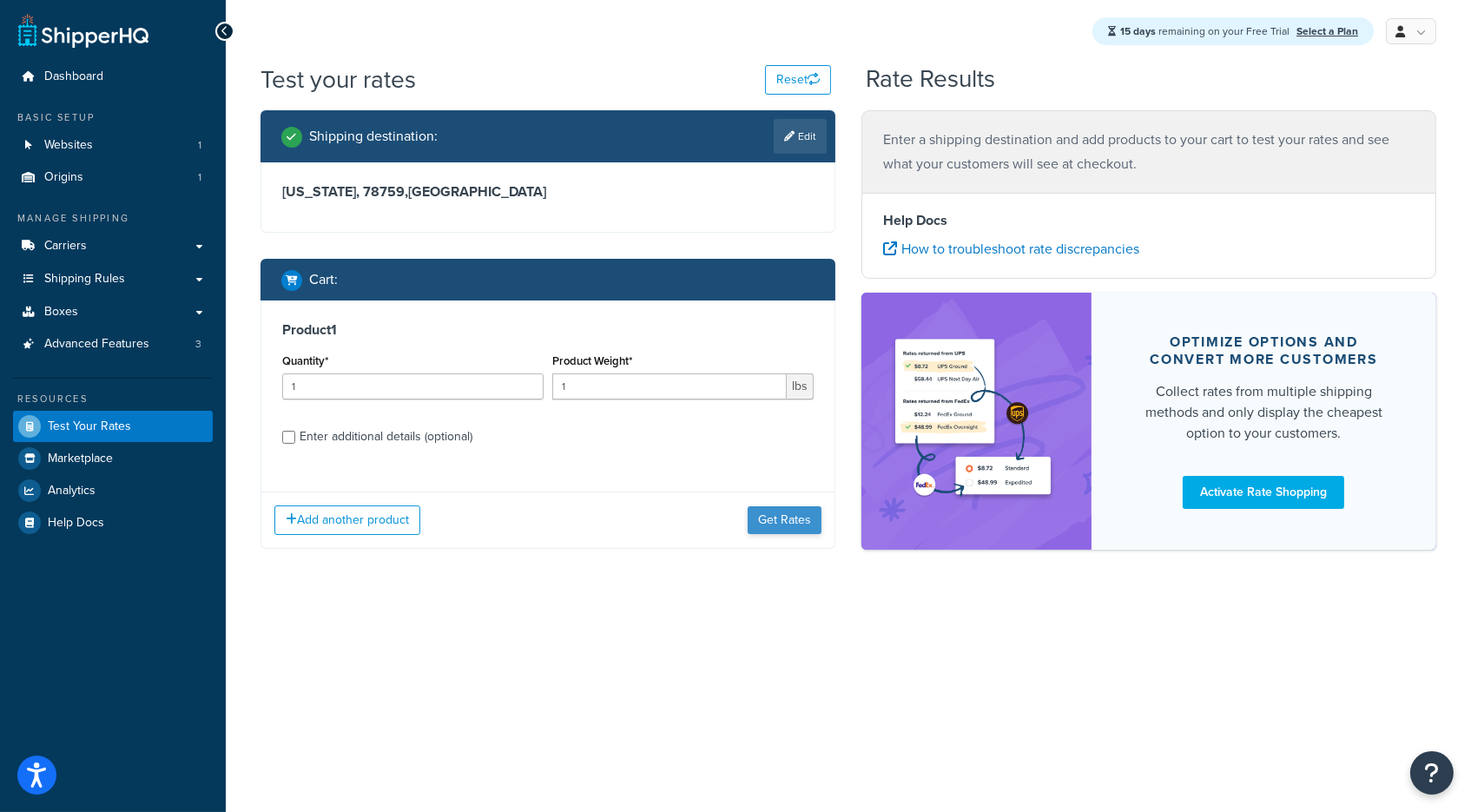
click at [791, 518] on button "Get Rates" at bounding box center [784, 520] width 73 height 28
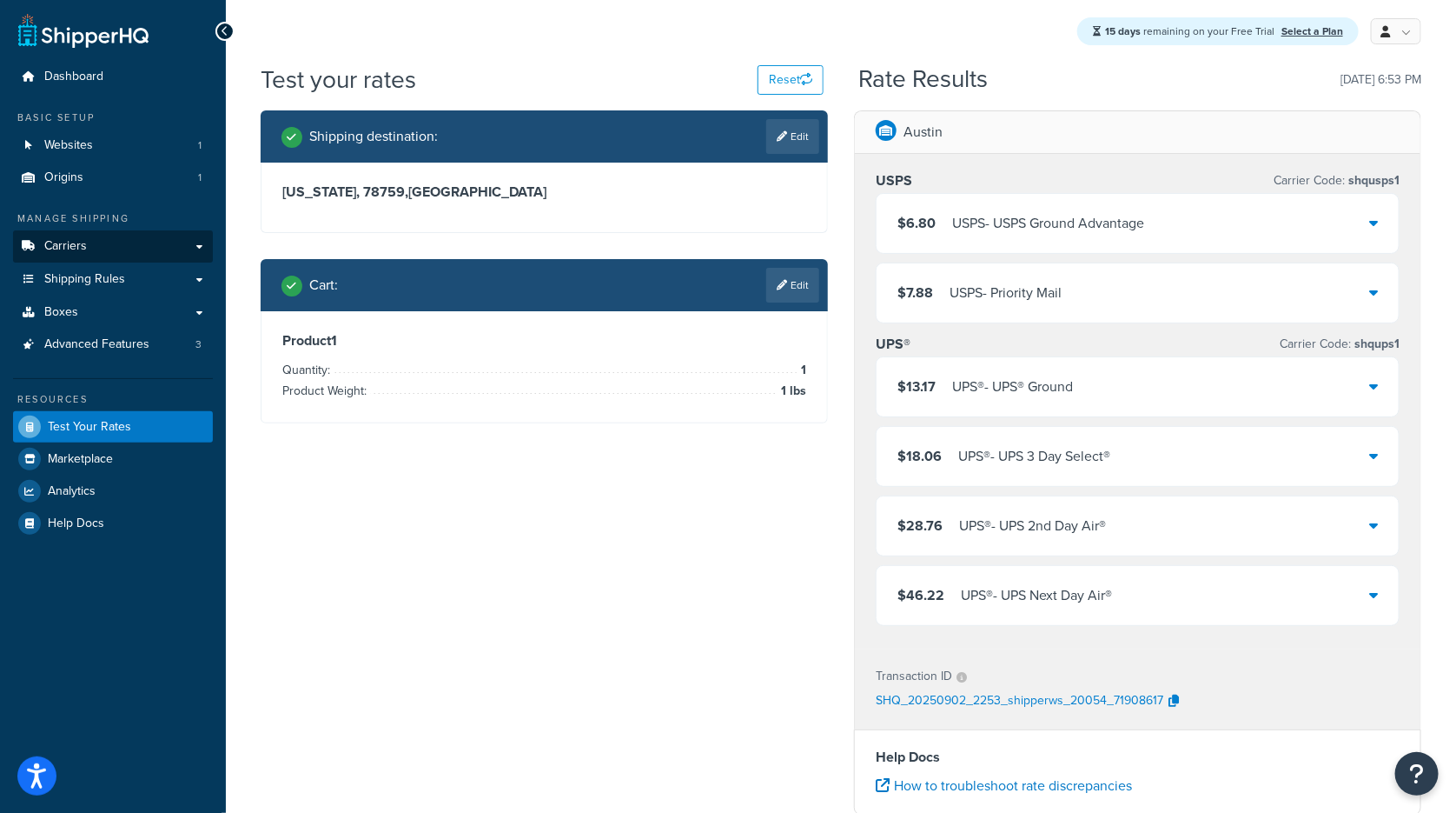
click at [135, 231] on link "Carriers" at bounding box center [113, 247] width 200 height 32
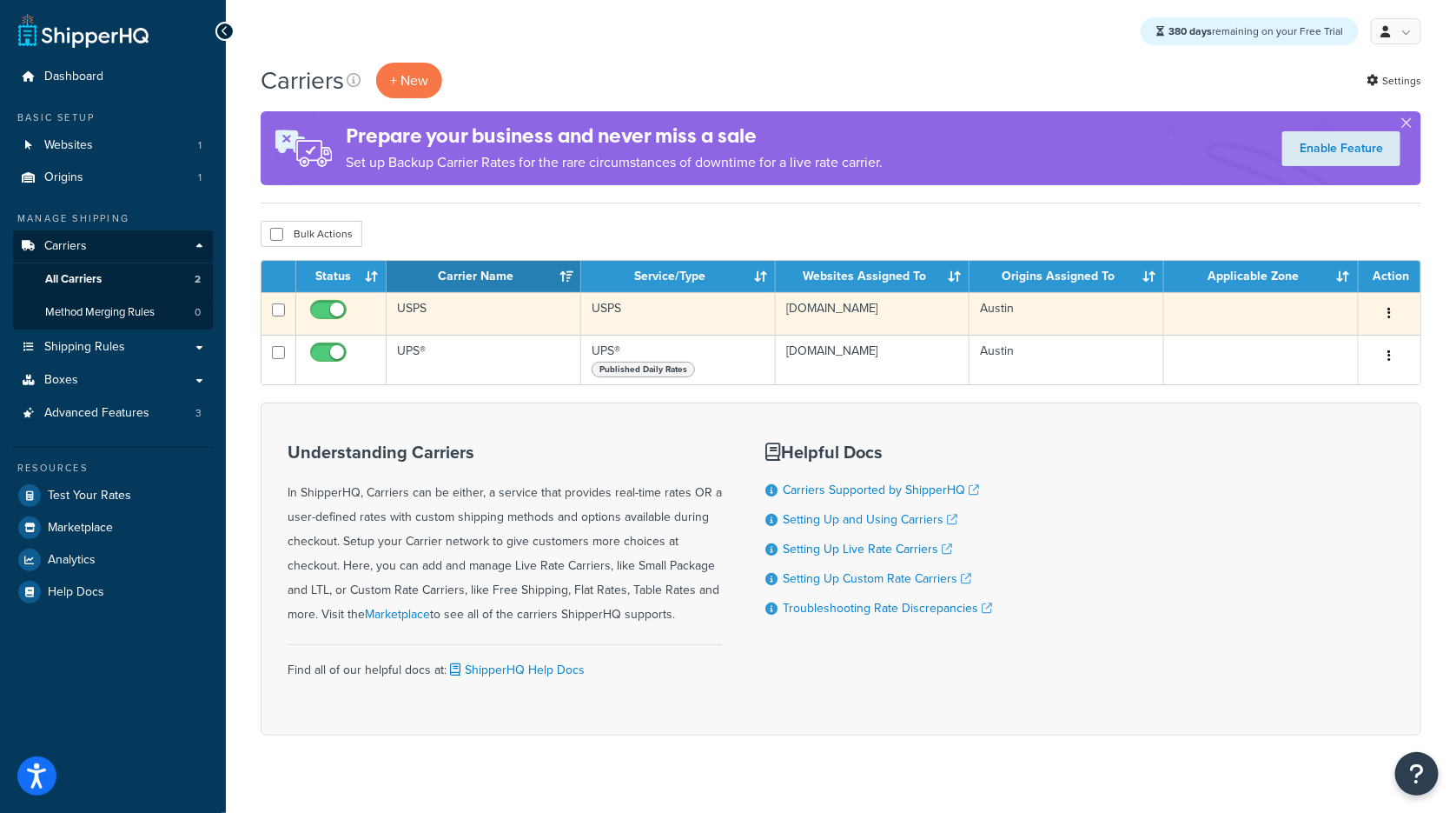
click at [831, 311] on td "[DOMAIN_NAME]" at bounding box center [873, 313] width 195 height 42
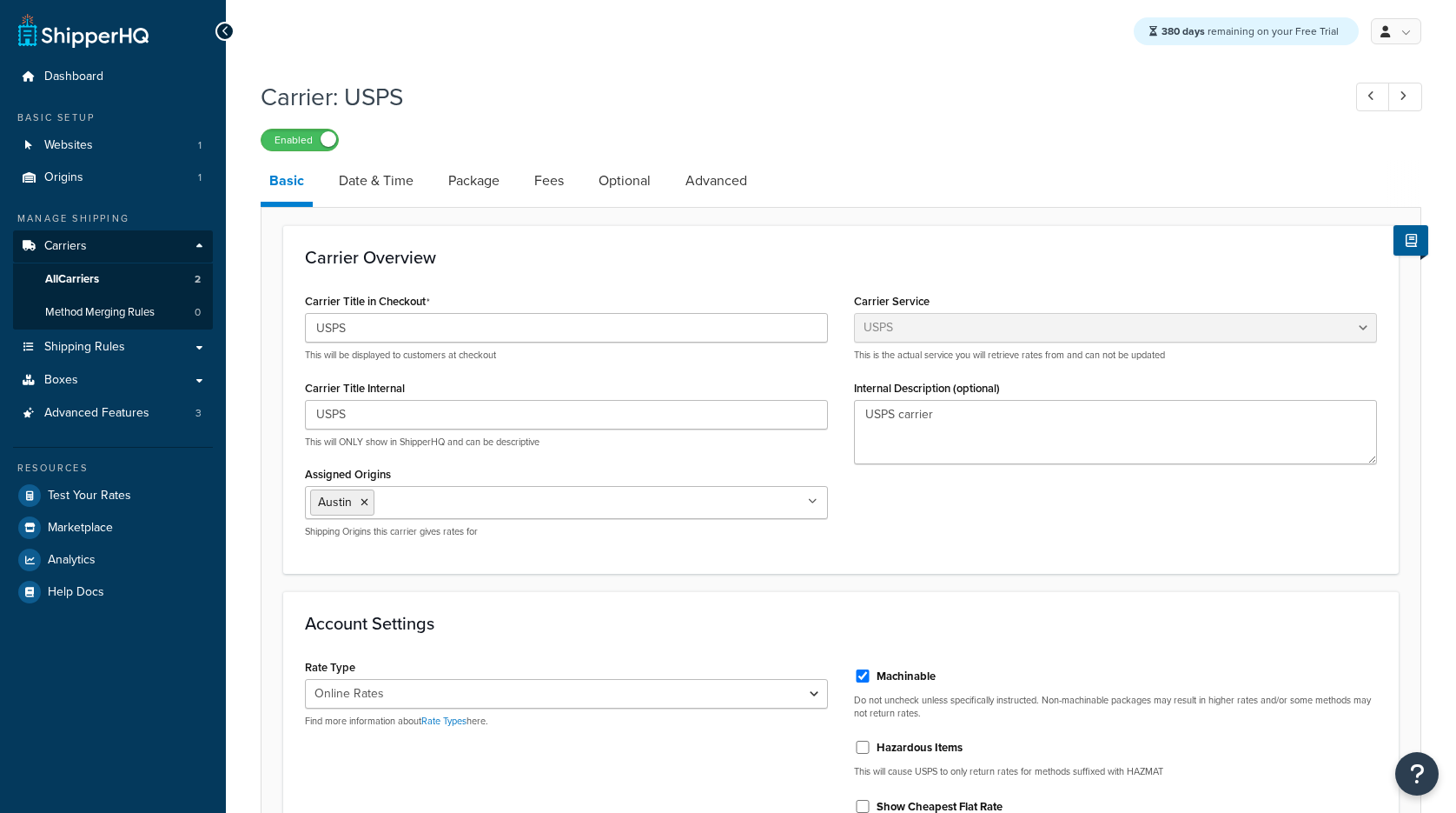
select select "usps"
select select "ONLINE"
click at [389, 181] on link "Date & Time" at bounding box center [377, 181] width 92 height 41
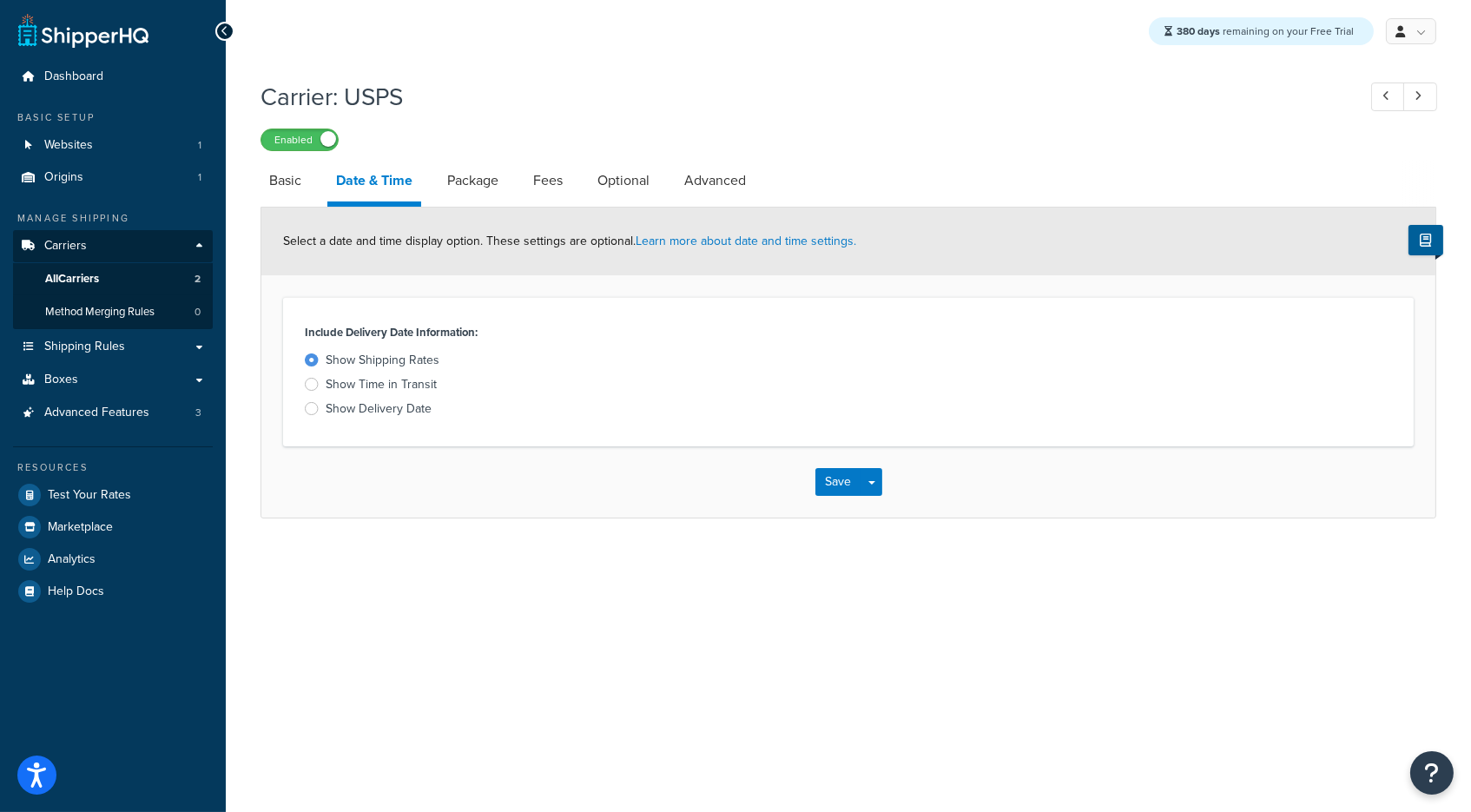
click at [376, 408] on div "Show Delivery Date" at bounding box center [378, 408] width 106 height 17
click at [0, 0] on input "Show Delivery Date" at bounding box center [0, 0] width 0 height 0
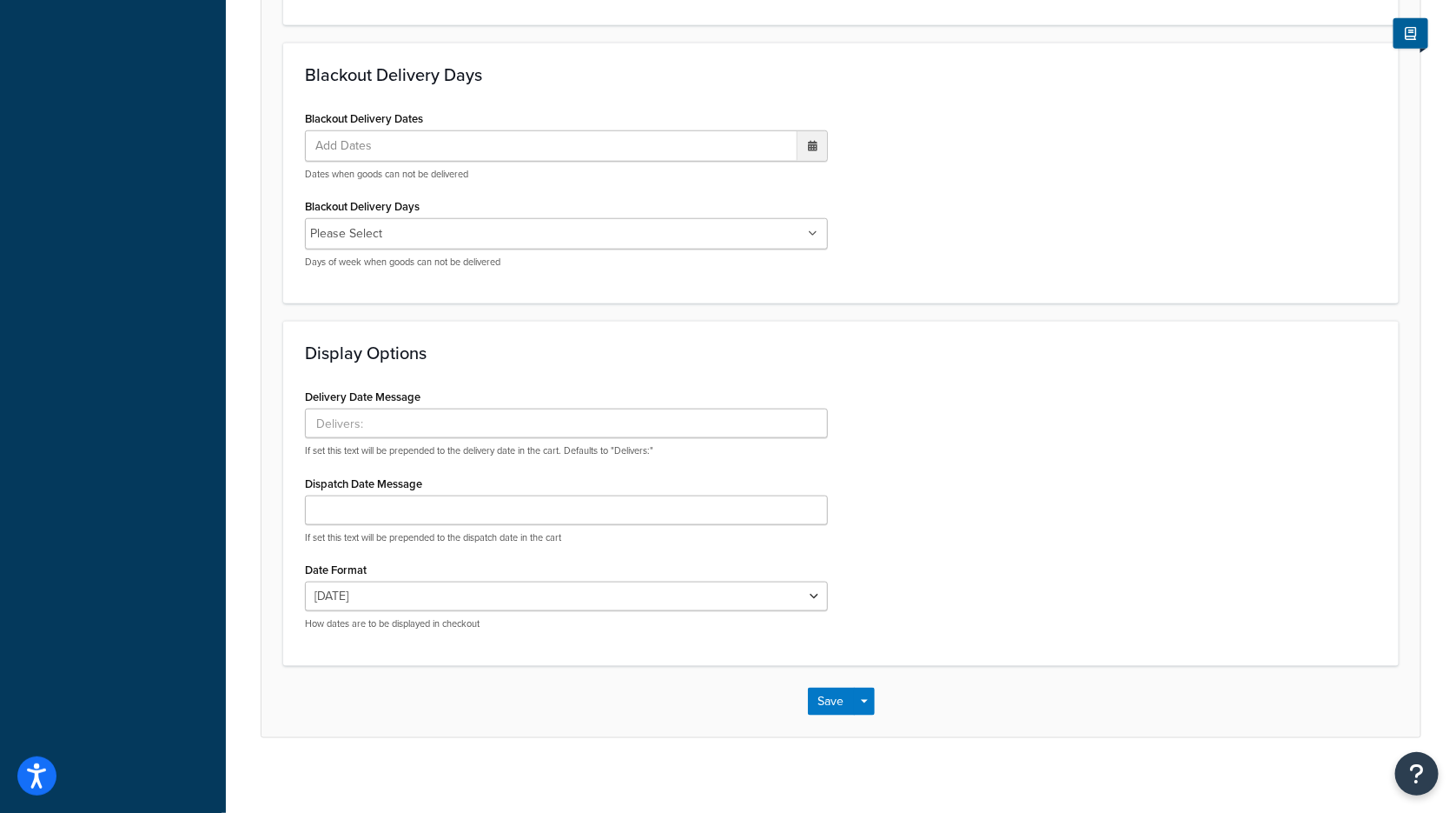
scroll to position [691, 0]
click at [836, 692] on button "Save" at bounding box center [832, 703] width 47 height 28
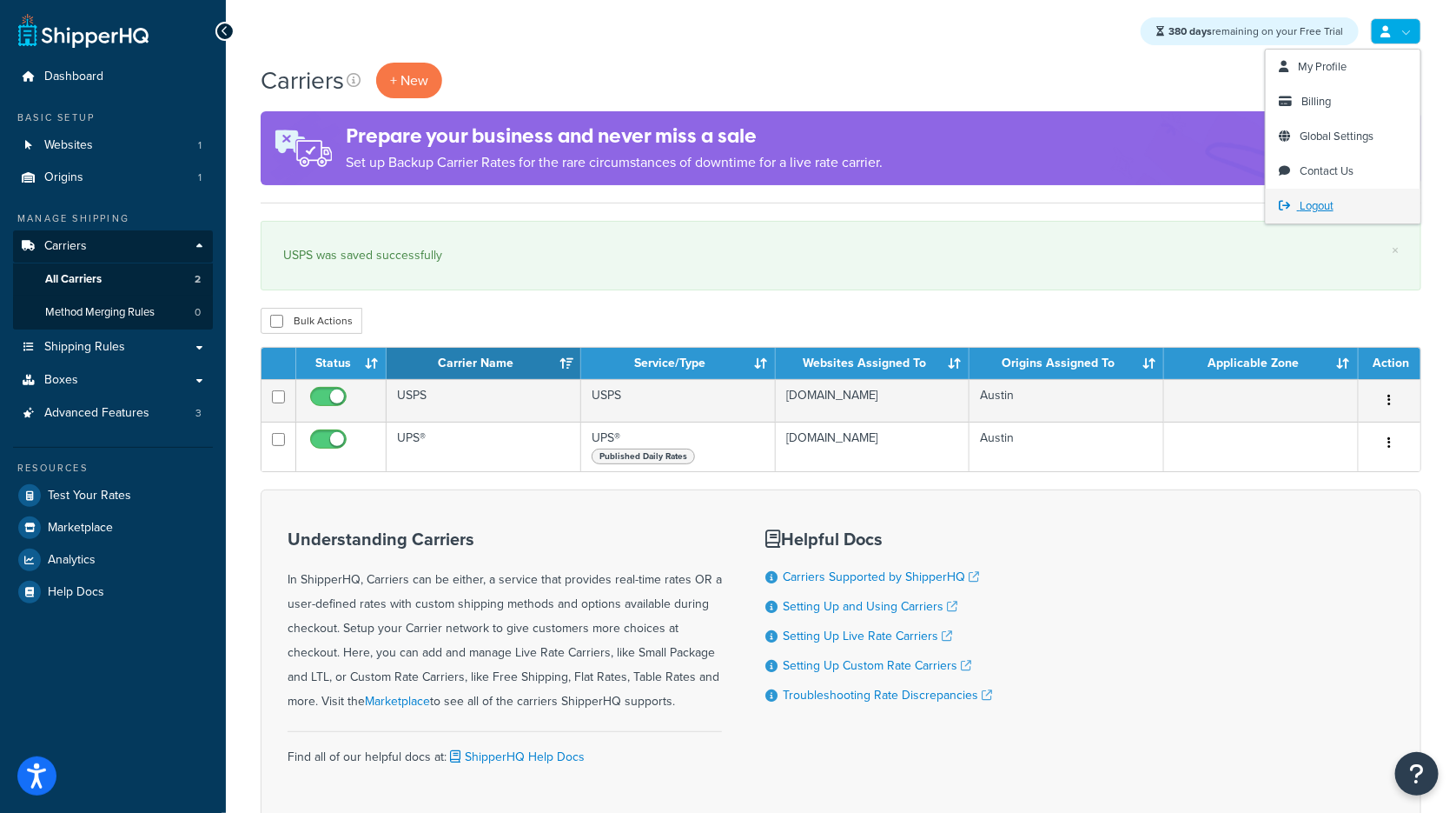
click at [1318, 197] on span "Logout" at bounding box center [1317, 205] width 34 height 17
